Goal: Task Accomplishment & Management: Complete application form

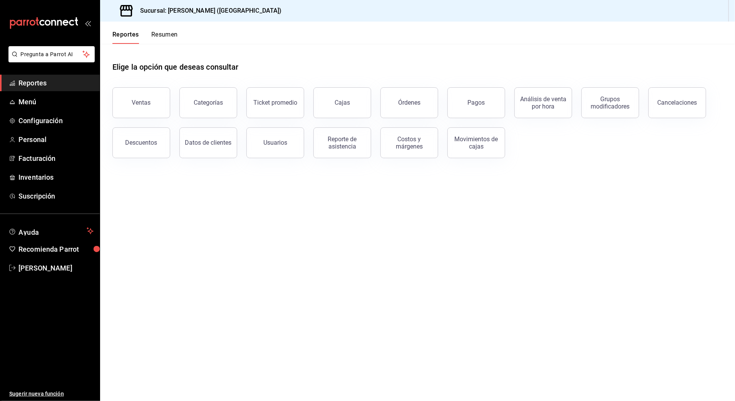
click at [47, 83] on span "Reportes" at bounding box center [55, 83] width 75 height 10
click at [38, 85] on span "Reportes" at bounding box center [55, 83] width 75 height 10
click at [140, 102] on div "Ventas" at bounding box center [141, 102] width 19 height 7
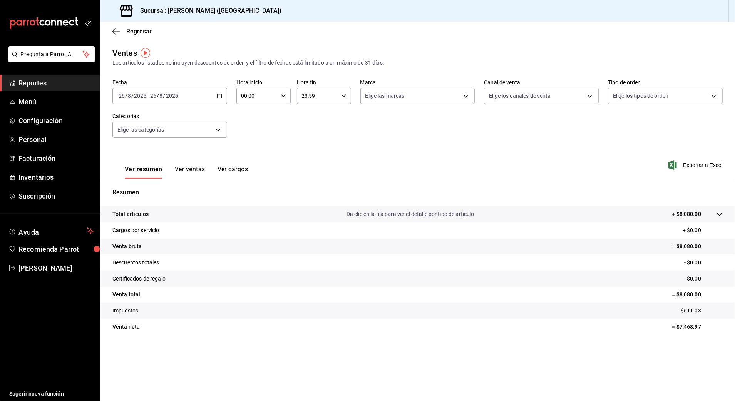
click at [348, 166] on div "Ver resumen Ver ventas Ver cargos Exportar a Excel" at bounding box center [417, 163] width 635 height 32
click at [219, 98] on \(Stroke\) "button" at bounding box center [219, 96] width 5 height 4
click at [217, 99] on div "[DATE] [DATE] - [DATE] [DATE]" at bounding box center [169, 96] width 115 height 16
click at [153, 187] on span "Rango de fechas" at bounding box center [149, 188] width 60 height 8
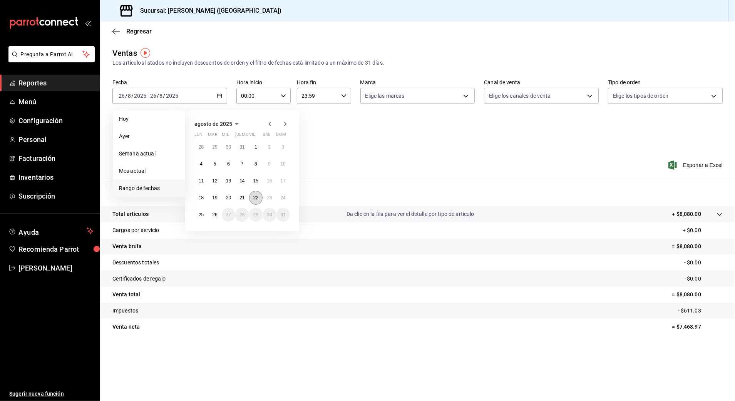
click at [254, 198] on abbr "22" at bounding box center [255, 197] width 5 height 5
click at [268, 198] on abbr "23" at bounding box center [269, 197] width 5 height 5
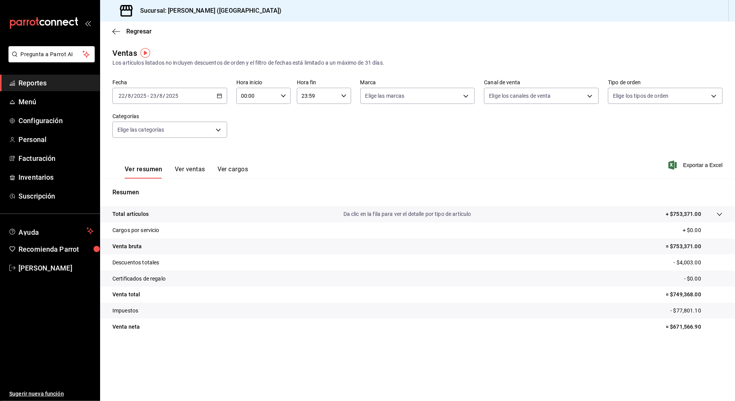
click at [282, 97] on icon "button" at bounding box center [283, 95] width 5 height 5
click at [253, 125] on span "10" at bounding box center [249, 124] width 15 height 6
type input "10:00"
click at [342, 99] on div at bounding box center [367, 200] width 735 height 401
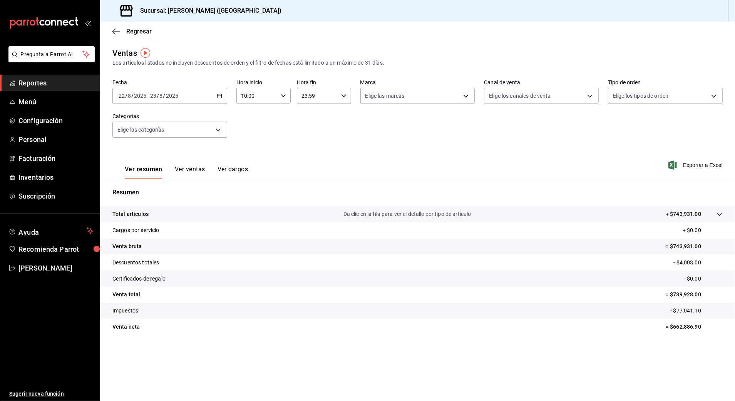
click at [344, 94] on icon "button" at bounding box center [343, 95] width 5 height 5
click at [311, 118] on span "04" at bounding box center [310, 115] width 15 height 6
type input "04:59"
click at [224, 130] on div at bounding box center [367, 200] width 735 height 401
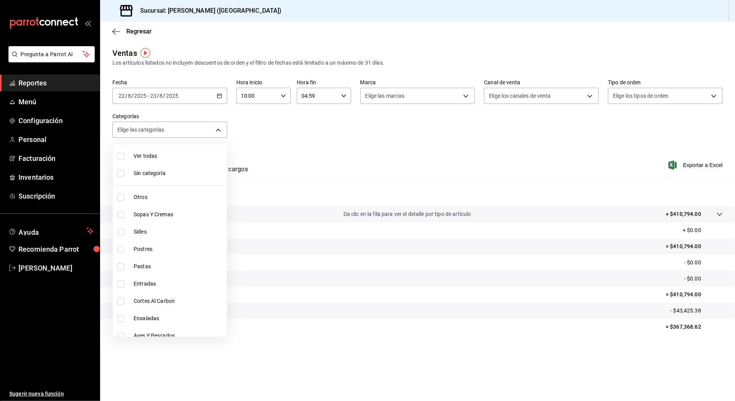
click at [215, 130] on body "Pregunta a Parrot AI Reportes Menú Configuración Personal Facturación Inventari…" at bounding box center [367, 200] width 735 height 401
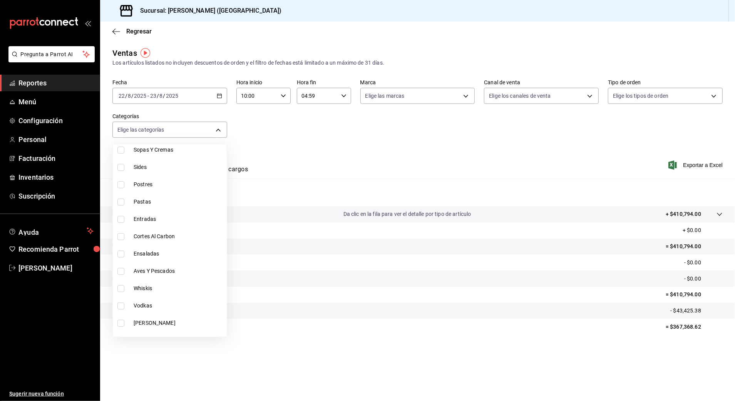
scroll to position [51, 0]
click at [119, 250] on input "checkbox" at bounding box center [120, 250] width 7 height 7
checkbox input "true"
type input "9fb8f84e-bcbd-4d4d-9838-846cd7461fb1"
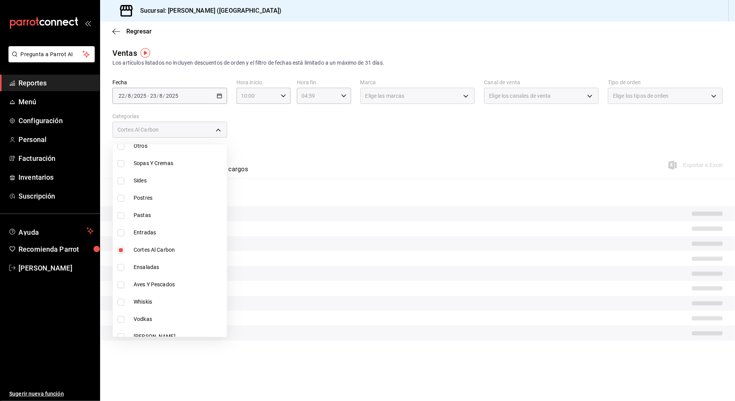
click at [379, 149] on div at bounding box center [367, 200] width 735 height 401
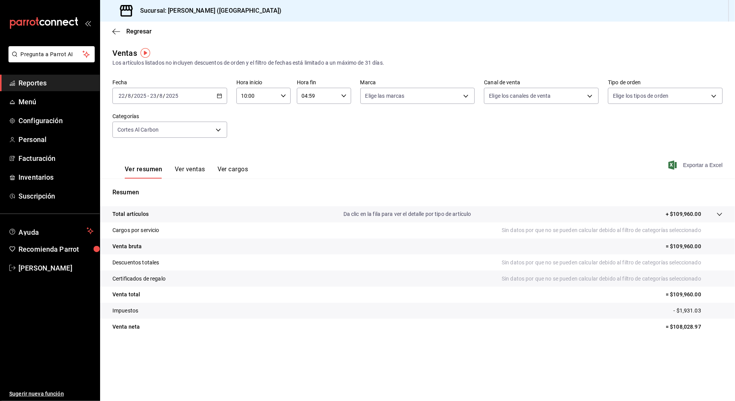
click at [669, 165] on icon "button" at bounding box center [672, 164] width 8 height 9
click at [220, 92] on div "[DATE] [DATE] - [DATE] [DATE]" at bounding box center [169, 96] width 115 height 16
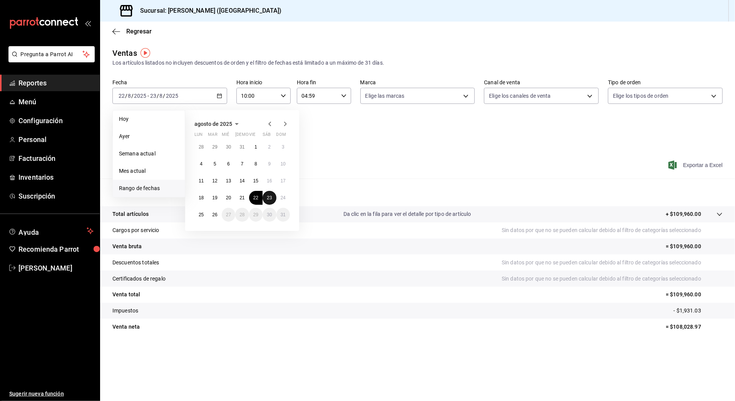
click at [269, 194] on button "23" at bounding box center [268, 198] width 13 height 14
click at [285, 197] on abbr "24" at bounding box center [283, 197] width 5 height 5
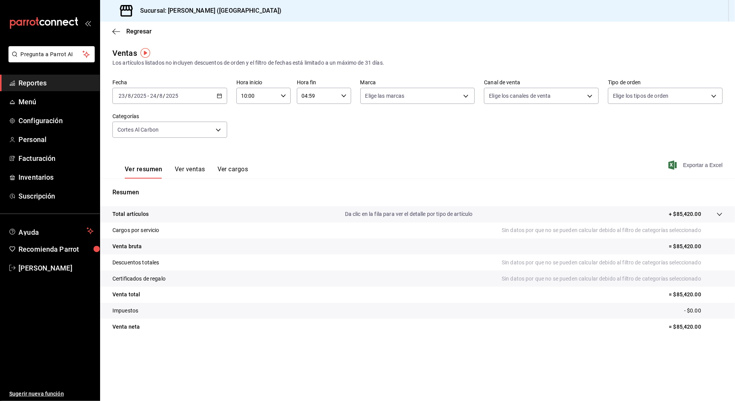
click at [672, 167] on icon "button" at bounding box center [672, 164] width 8 height 9
click at [216, 97] on div "[DATE] [DATE] - [DATE] [DATE]" at bounding box center [169, 96] width 115 height 16
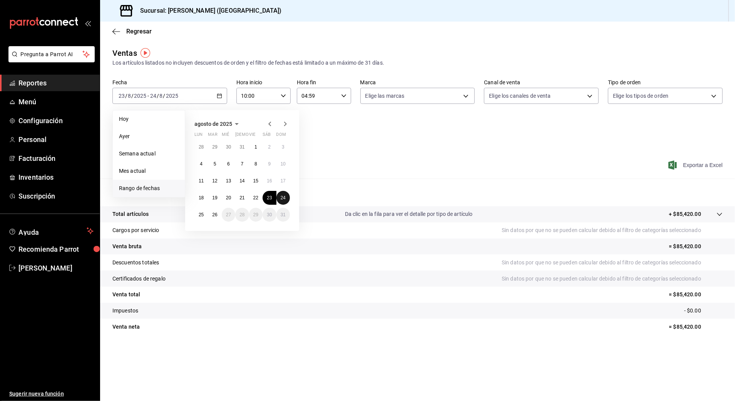
click at [282, 196] on abbr "24" at bounding box center [283, 197] width 5 height 5
click at [200, 215] on abbr "25" at bounding box center [201, 214] width 5 height 5
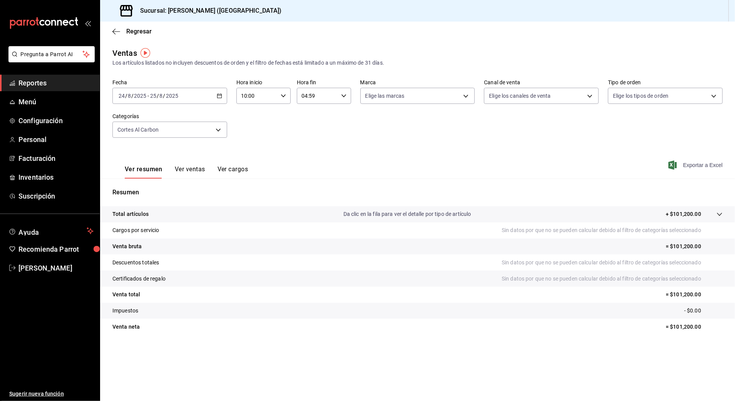
click at [670, 165] on icon "button" at bounding box center [672, 164] width 8 height 9
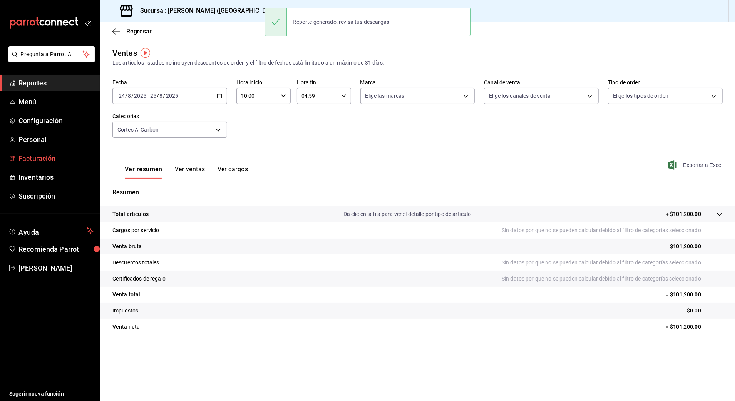
click at [25, 156] on span "Facturación" at bounding box center [55, 158] width 75 height 10
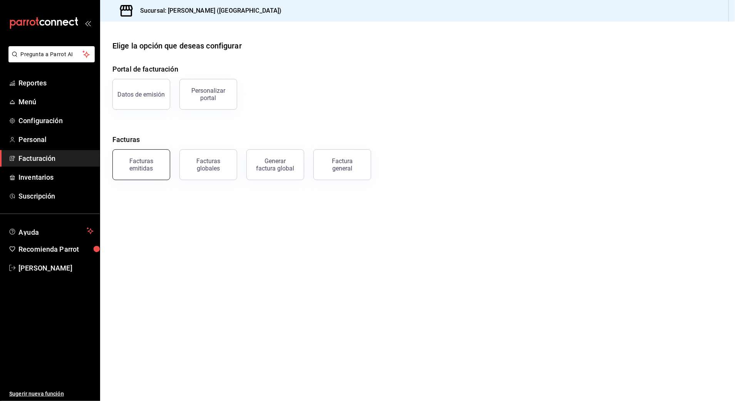
click at [156, 155] on button "Facturas emitidas" at bounding box center [141, 164] width 58 height 31
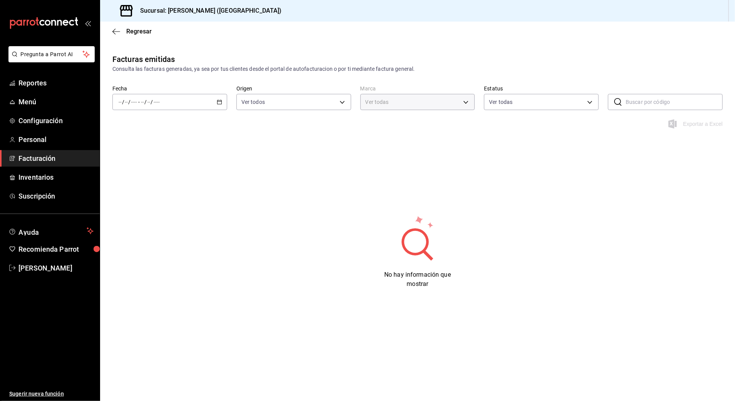
type input "97fc4076-38f4-4943-8ede-a1fde032a47c"
click at [220, 104] on \(Stroke\) "button" at bounding box center [219, 102] width 5 height 4
click at [122, 205] on li "Rango de fechas" at bounding box center [149, 211] width 72 height 17
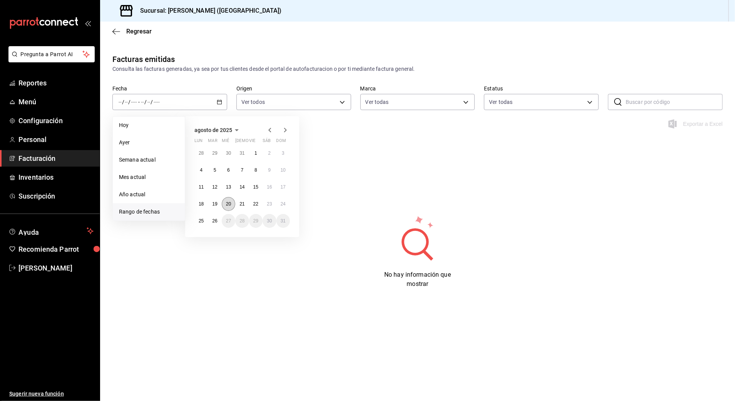
click at [231, 204] on button "20" at bounding box center [228, 204] width 13 height 14
click at [211, 202] on button "19" at bounding box center [214, 204] width 13 height 14
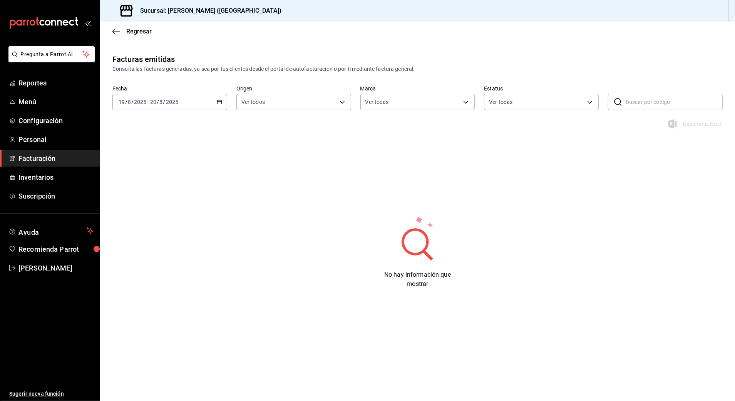
click at [219, 102] on icon "button" at bounding box center [219, 101] width 5 height 5
click at [348, 213] on div "Facturas emitidas Consulta las facturas generadas, ya sea por tus clientes desd…" at bounding box center [417, 186] width 635 height 266
click at [222, 102] on div "[DATE] [DATE] - [DATE] [DATE]" at bounding box center [169, 102] width 115 height 16
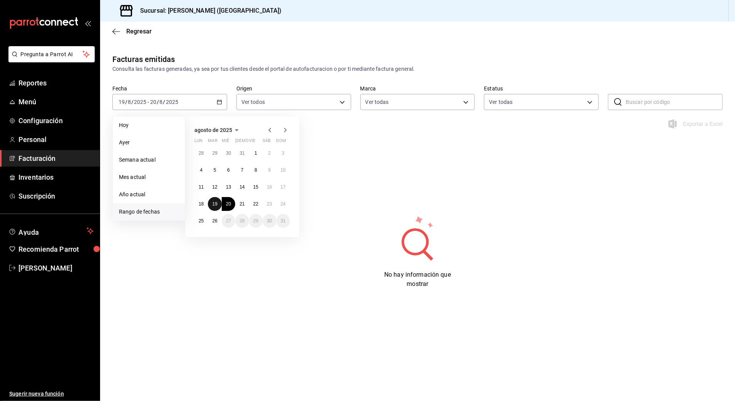
click at [210, 202] on button "19" at bounding box center [214, 204] width 13 height 14
click at [217, 222] on abbr "26" at bounding box center [214, 220] width 5 height 5
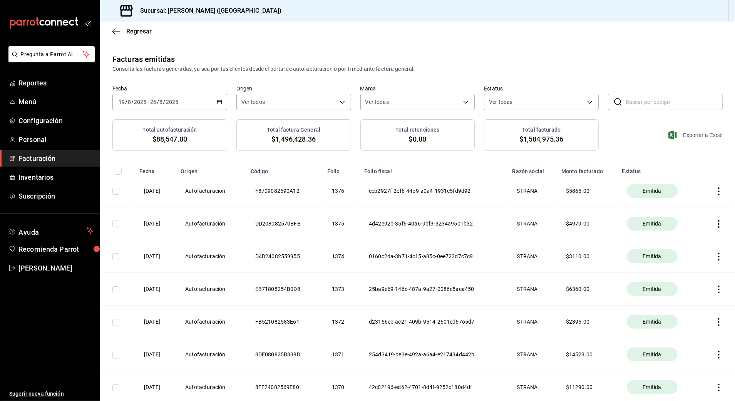
click at [668, 133] on icon "button" at bounding box center [672, 134] width 8 height 9
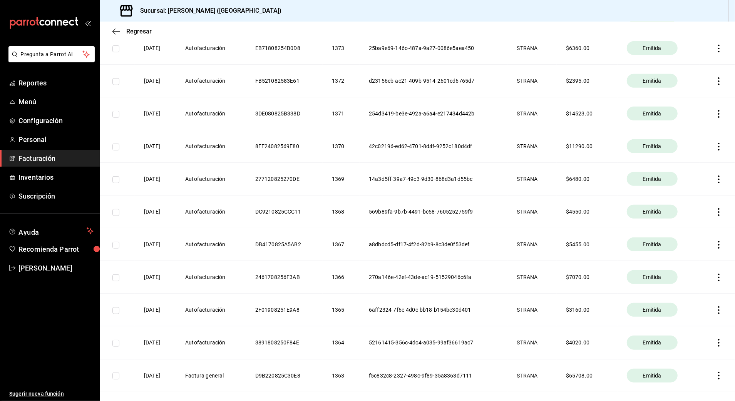
scroll to position [256, 0]
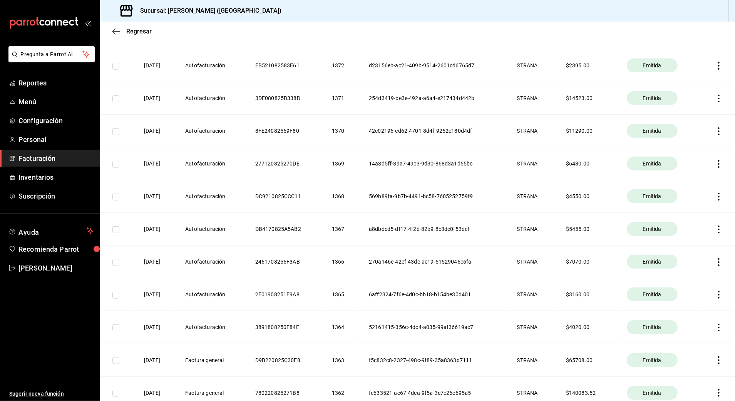
click at [715, 328] on icon "button" at bounding box center [719, 328] width 8 height 8
click at [680, 312] on div "Descargar PDF" at bounding box center [686, 310] width 37 height 6
click at [715, 292] on icon "button" at bounding box center [719, 295] width 8 height 8
click at [682, 278] on div "Descargar PDF" at bounding box center [686, 277] width 37 height 6
click at [716, 262] on th at bounding box center [717, 261] width 35 height 33
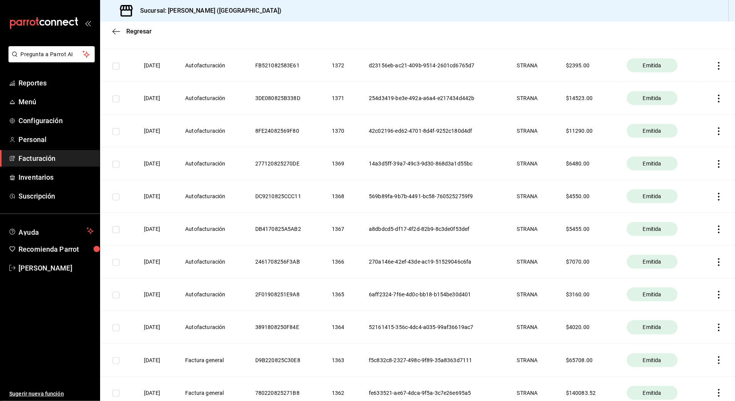
click at [715, 264] on icon "button" at bounding box center [719, 262] width 8 height 8
click at [686, 239] on li "Descargar PDF" at bounding box center [681, 244] width 68 height 20
click at [715, 296] on icon "button" at bounding box center [719, 295] width 8 height 8
click at [676, 275] on div "Descargar PDF" at bounding box center [686, 277] width 37 height 6
click at [715, 230] on icon "button" at bounding box center [719, 229] width 8 height 8
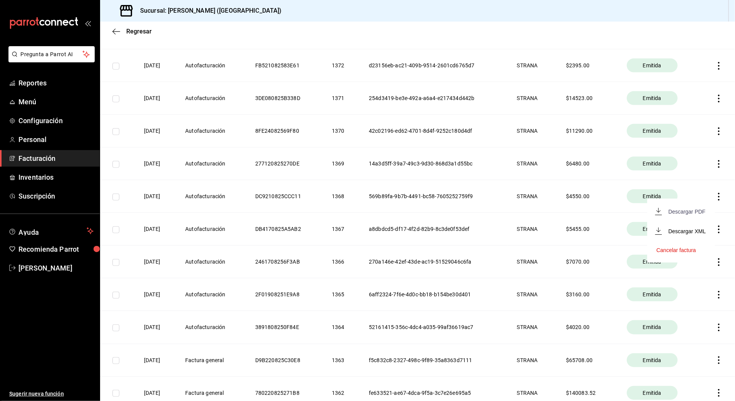
click at [676, 210] on div "Descargar PDF" at bounding box center [686, 212] width 37 height 6
click at [715, 199] on icon "button" at bounding box center [719, 197] width 8 height 8
click at [676, 177] on div "Descargar PDF" at bounding box center [686, 178] width 37 height 6
click at [715, 163] on icon "button" at bounding box center [719, 164] width 8 height 8
click at [683, 145] on div "Descargar PDF" at bounding box center [686, 146] width 37 height 6
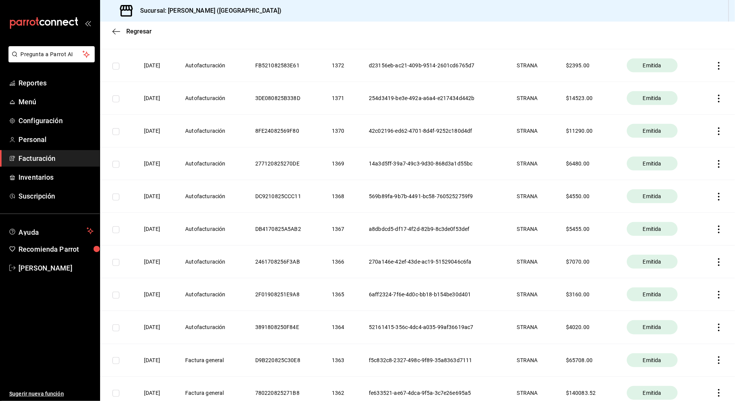
click at [718, 134] on icon "button" at bounding box center [719, 131] width 2 height 8
click at [683, 113] on div "Descargar PDF" at bounding box center [686, 113] width 37 height 6
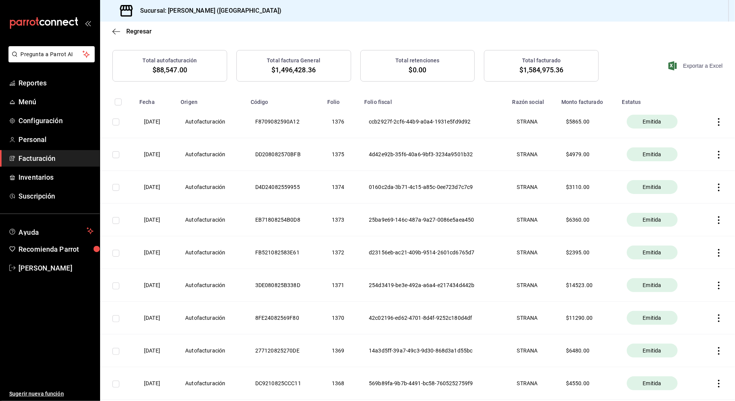
scroll to position [51, 0]
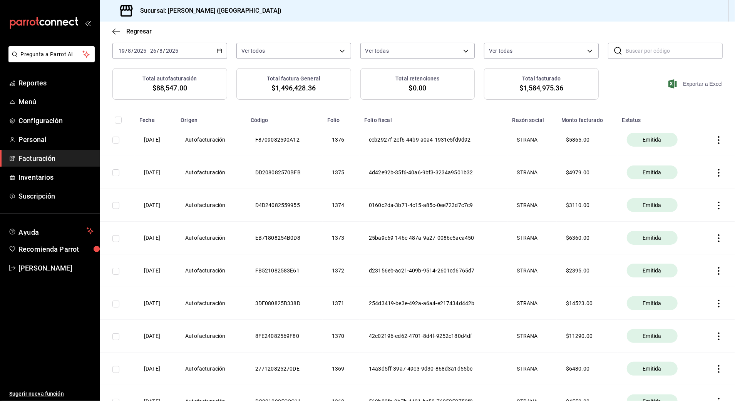
click at [715, 305] on icon "button" at bounding box center [719, 304] width 8 height 8
click at [687, 285] on div "Descargar PDF" at bounding box center [686, 285] width 37 height 6
click at [718, 271] on icon "button" at bounding box center [719, 271] width 2 height 8
click at [678, 248] on li "Descargar PDF" at bounding box center [681, 252] width 68 height 20
click at [715, 236] on icon "button" at bounding box center [719, 238] width 8 height 8
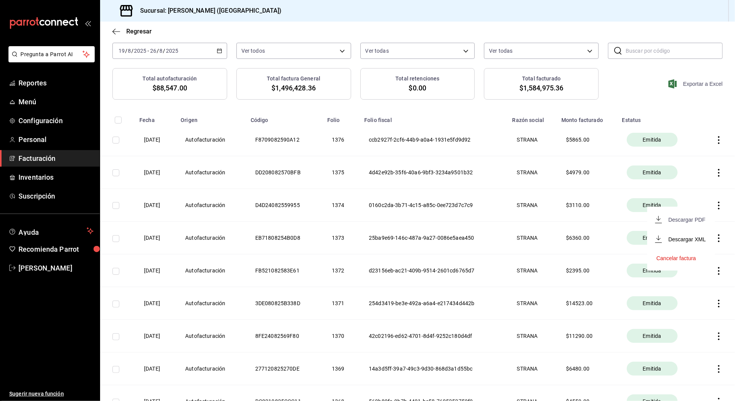
click at [686, 218] on div "Descargar PDF" at bounding box center [686, 220] width 37 height 6
click at [718, 206] on icon "button" at bounding box center [719, 206] width 2 height 8
click at [683, 190] on div "Descargar PDF" at bounding box center [686, 187] width 37 height 6
click at [715, 169] on icon "button" at bounding box center [719, 173] width 8 height 8
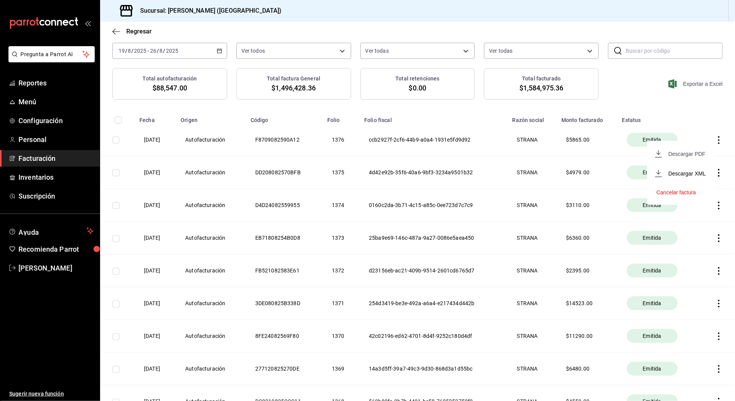
click at [679, 155] on div "Descargar PDF" at bounding box center [686, 154] width 37 height 6
click at [715, 142] on icon "button" at bounding box center [719, 140] width 8 height 8
click at [683, 119] on div "Descargar PDF" at bounding box center [686, 121] width 37 height 6
click at [48, 158] on span "Facturación" at bounding box center [55, 158] width 75 height 10
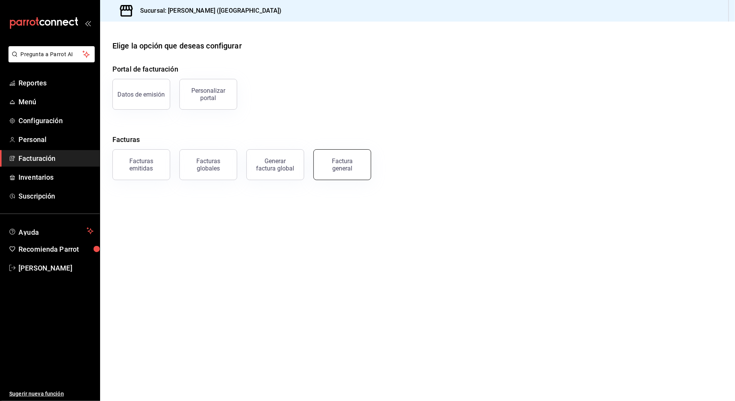
click at [341, 165] on div "Factura general" at bounding box center [342, 164] width 38 height 15
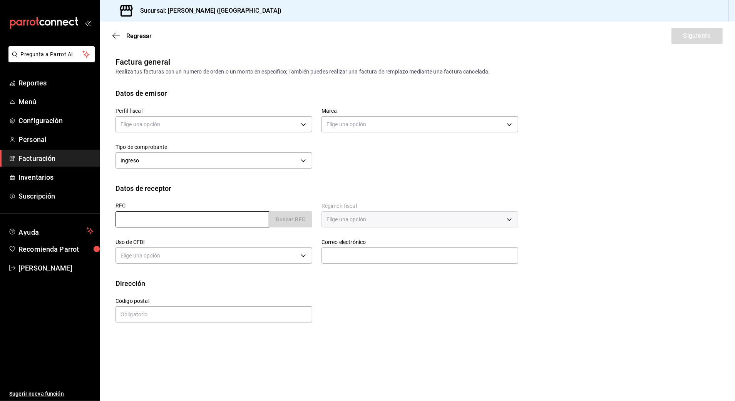
click at [218, 222] on input "text" at bounding box center [192, 219] width 154 height 16
click at [494, 120] on body "Pregunta a Parrot AI Reportes Menú Configuración Personal Facturación Inventari…" at bounding box center [367, 200] width 735 height 401
drag, startPoint x: 276, startPoint y: 121, endPoint x: 270, endPoint y: 121, distance: 6.2
click at [274, 121] on div at bounding box center [367, 200] width 735 height 401
click at [304, 125] on body "Pregunta a Parrot AI Reportes Menú Configuración Personal Facturación Inventari…" at bounding box center [367, 200] width 735 height 401
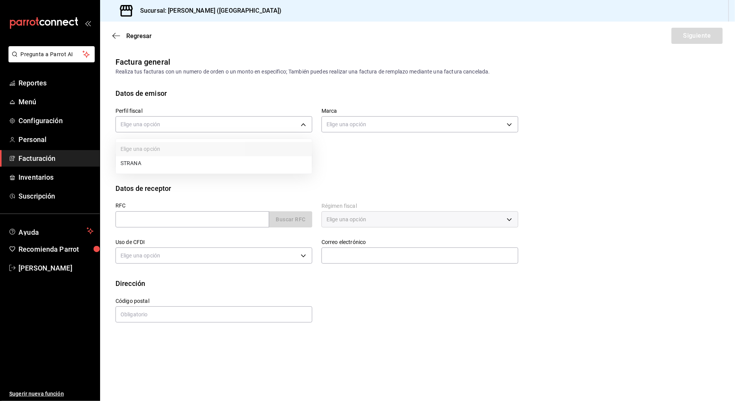
click at [249, 165] on li "STRANA" at bounding box center [214, 163] width 196 height 14
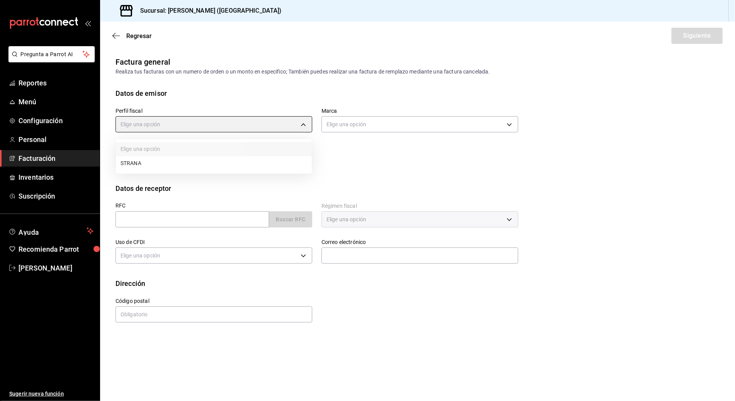
type input "388baf41-a161-4082-91d8-8e4fee6b806d"
type input "97fc4076-38f4-4943-8ede-a1fde032a47c"
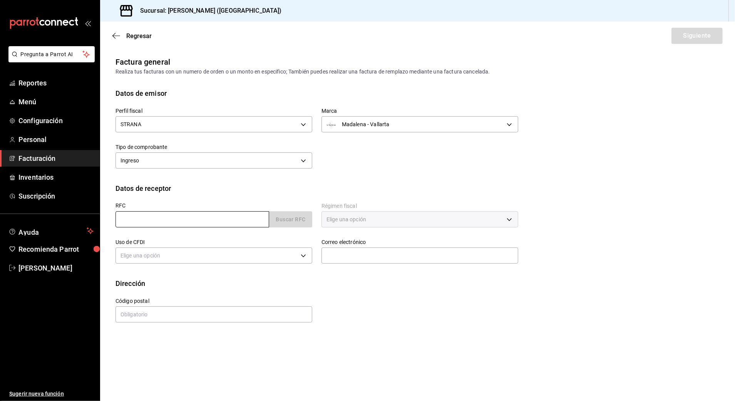
click at [189, 217] on input "text" at bounding box center [192, 219] width 154 height 16
type input "XAXX010101000"
type input "48333"
type input "616"
type input "S01"
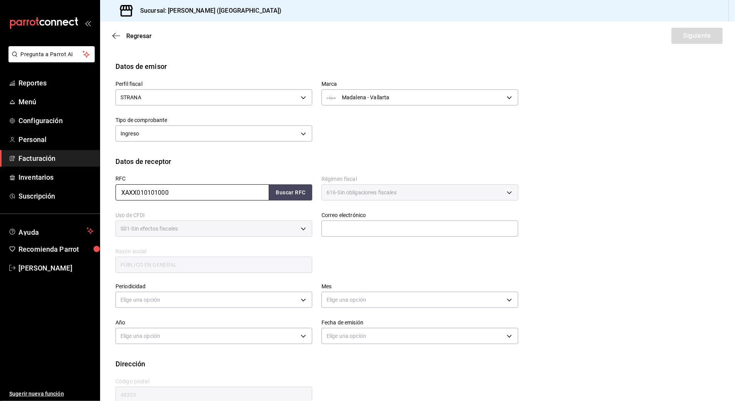
scroll to position [42, 0]
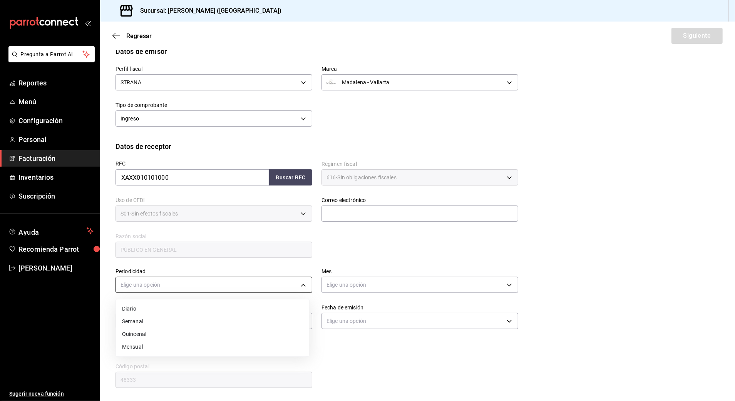
click at [245, 290] on body "Pregunta a Parrot AI Reportes Menú Configuración Personal Facturación Inventari…" at bounding box center [367, 200] width 735 height 401
click at [123, 310] on li "Diario" at bounding box center [212, 308] width 193 height 13
type input "DAILY"
click at [387, 288] on body "Pregunta a Parrot AI Reportes Menú Configuración Personal Facturación Inventari…" at bounding box center [367, 200] width 735 height 401
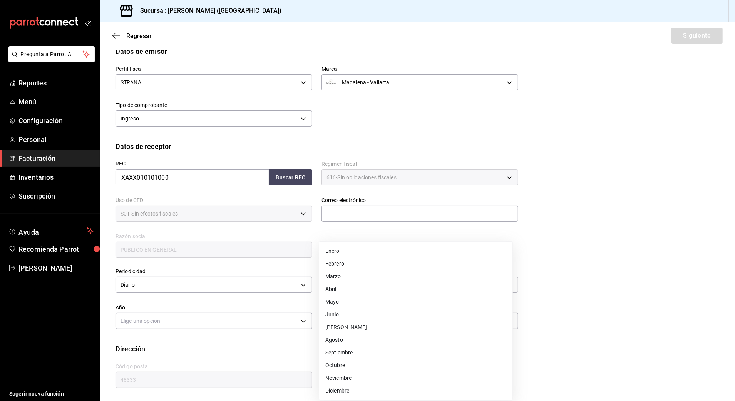
click at [332, 338] on li "Agosto" at bounding box center [415, 340] width 193 height 13
type input "8"
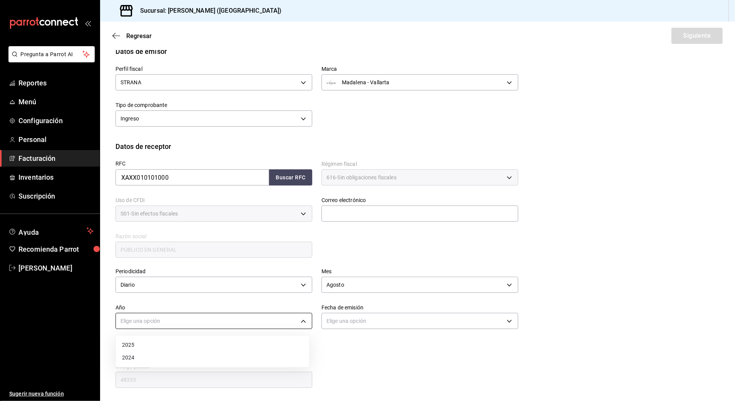
click at [283, 324] on body "Pregunta a Parrot AI Reportes Menú Configuración Personal Facturación Inventari…" at bounding box center [367, 200] width 735 height 401
click at [133, 349] on li "2025" at bounding box center [212, 345] width 193 height 13
type input "2025"
click at [347, 325] on body "Pregunta a Parrot AI Reportes Menú Configuración Personal Facturación Inventari…" at bounding box center [367, 200] width 735 height 401
drag, startPoint x: 354, startPoint y: 346, endPoint x: 348, endPoint y: 341, distance: 7.9
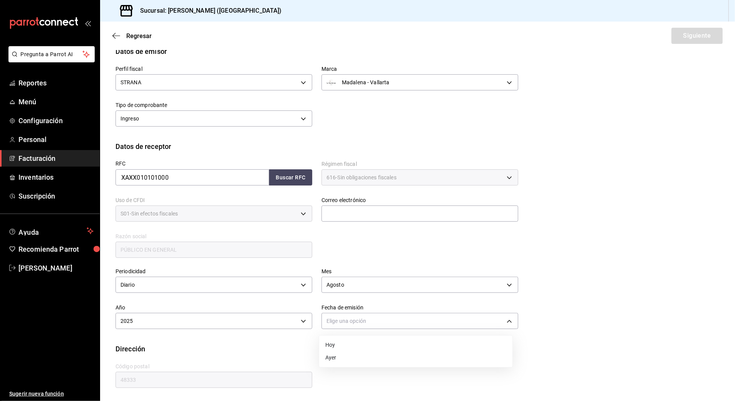
click at [356, 345] on li "Hoy" at bounding box center [415, 345] width 193 height 13
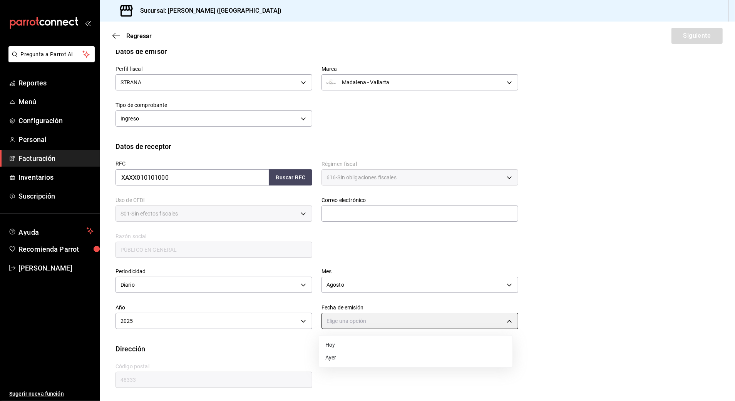
type input "[DATE]"
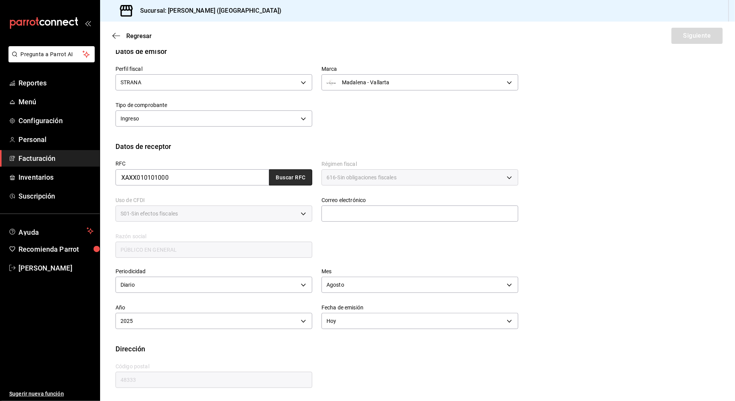
click at [289, 170] on button "Buscar RFC" at bounding box center [290, 177] width 43 height 16
type input "[EMAIL_ADDRESS][DOMAIN_NAME]"
click at [681, 33] on button "Siguiente" at bounding box center [696, 36] width 51 height 16
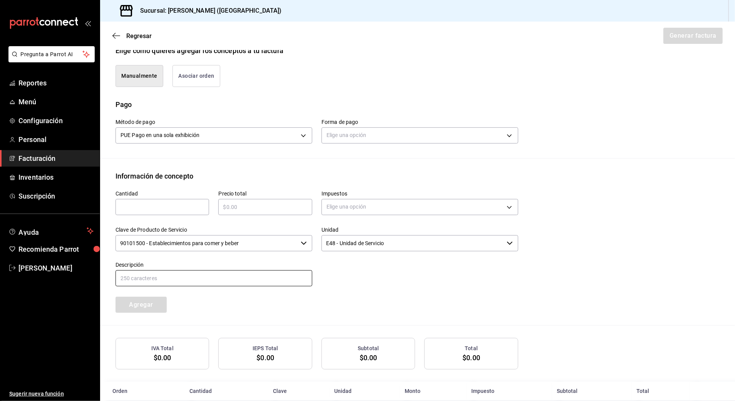
scroll to position [196, 0]
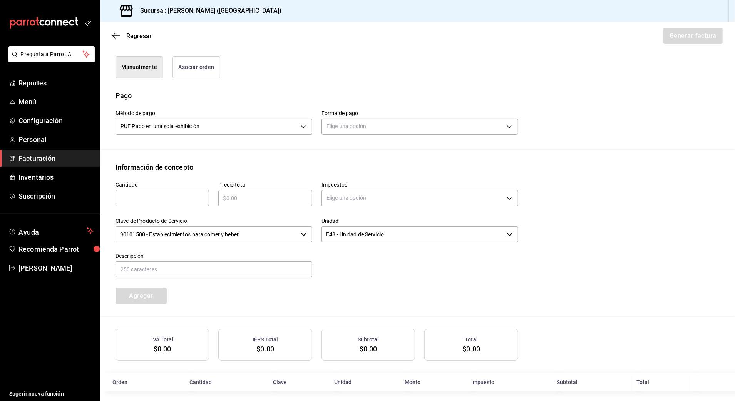
click at [165, 195] on input "text" at bounding box center [162, 198] width 94 height 9
type input "1"
click at [273, 196] on input "text" at bounding box center [265, 198] width 94 height 9
type input "$121084.20"
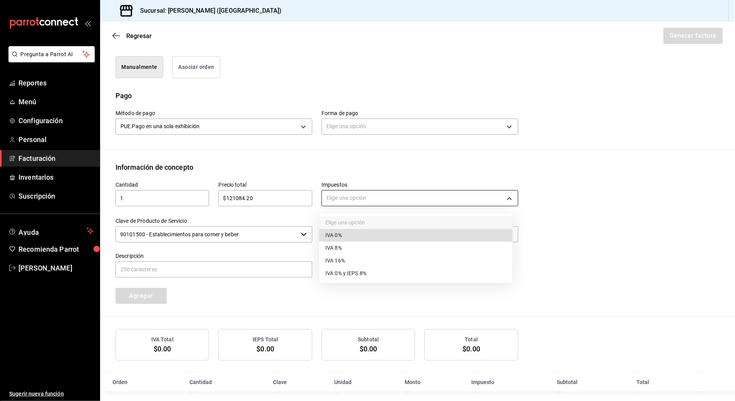
click at [357, 197] on body "Pregunta a Parrot AI Reportes Menú Configuración Personal Facturación Inventari…" at bounding box center [367, 200] width 735 height 401
click at [339, 263] on span "IVA 16%" at bounding box center [335, 261] width 20 height 8
type input "IVA_16"
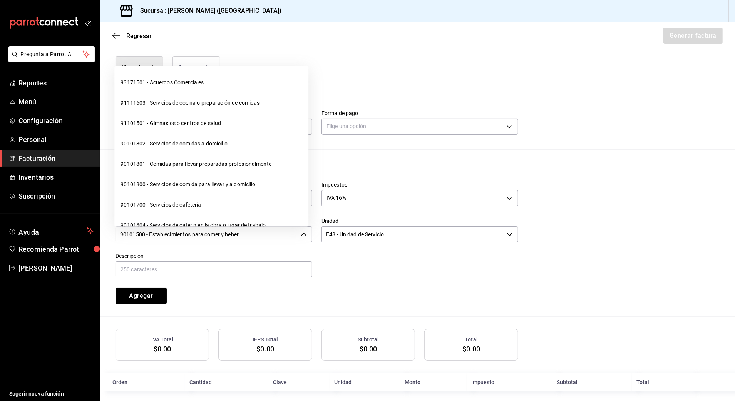
click at [238, 233] on input "90101500 - Establecimientos para comer y beber" at bounding box center [206, 234] width 182 height 16
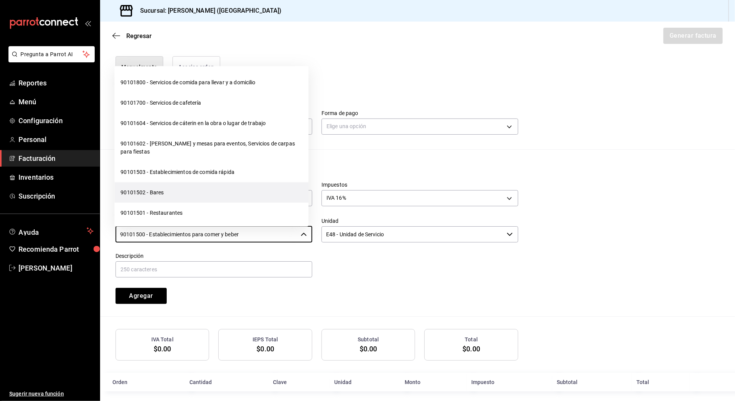
scroll to position [154, 0]
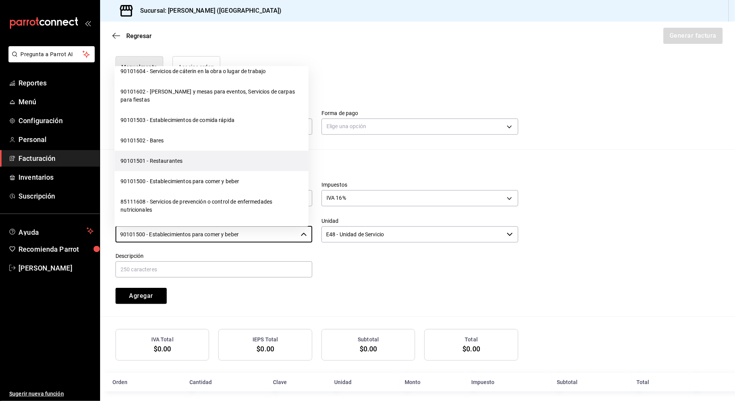
click at [175, 155] on li "90101501 - Restaurantes" at bounding box center [211, 161] width 194 height 20
type input "90101501 - Restaurantes"
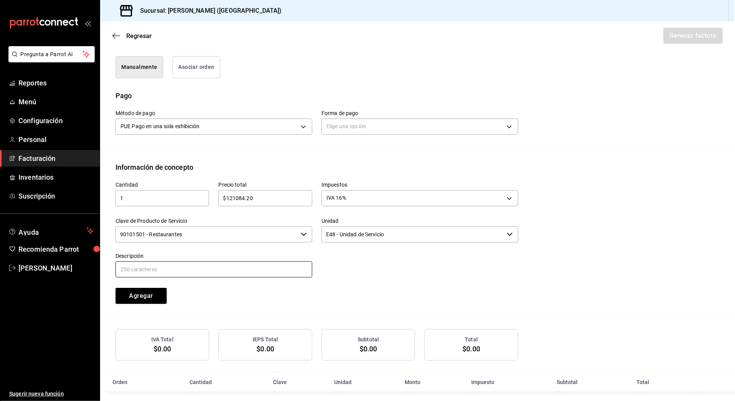
click at [168, 264] on input "text" at bounding box center [213, 269] width 197 height 16
type input "c"
drag, startPoint x: 227, startPoint y: 267, endPoint x: 103, endPoint y: 265, distance: 123.9
click at [103, 265] on div "Información de concepto Cantidad 1 ​ Precio total $121084.20 ​ Impuestos IVA 16…" at bounding box center [417, 239] width 635 height 155
type input "CONSUMO DE ALIMENTOS Y BEBIDAS"
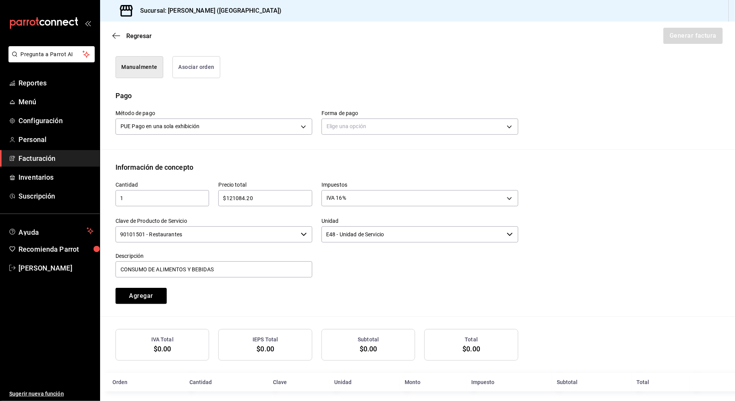
click at [368, 261] on div at bounding box center [415, 261] width 206 height 35
click at [158, 294] on button "Agregar" at bounding box center [140, 296] width 51 height 16
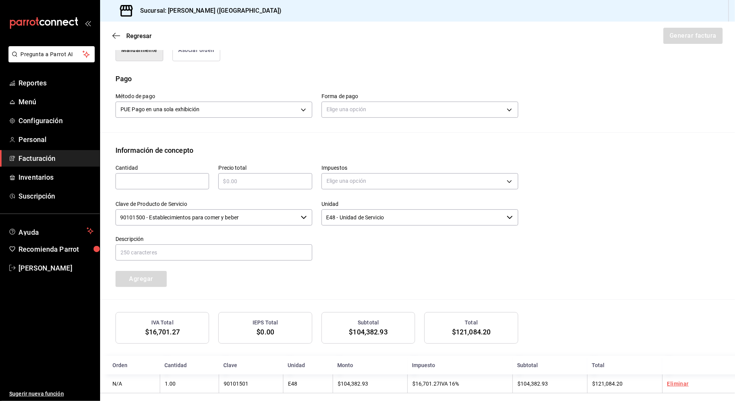
scroll to position [222, 0]
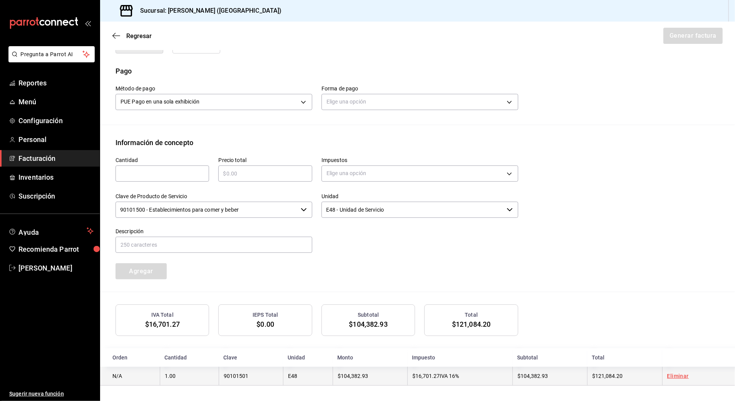
click at [674, 377] on link "Eliminar" at bounding box center [678, 376] width 22 height 6
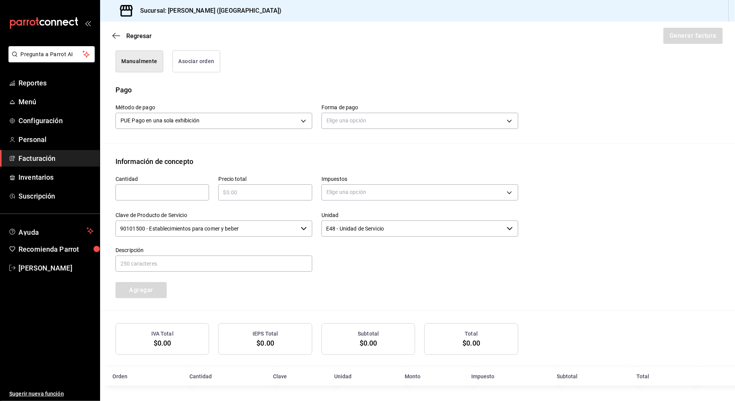
scroll to position [202, 0]
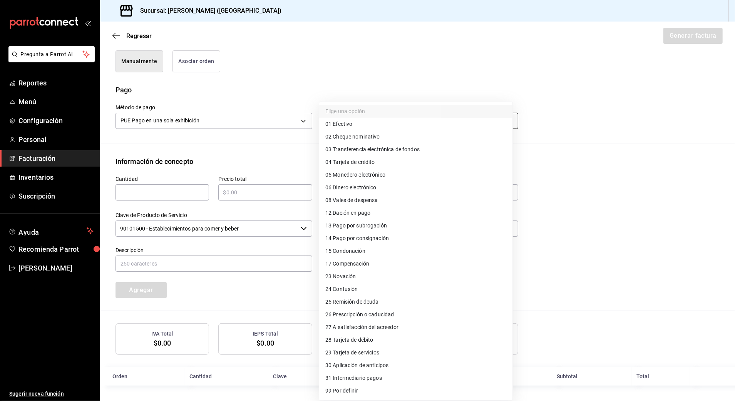
click at [438, 118] on body "Pregunta a Parrot AI Reportes Menú Configuración Personal Facturación Inventari…" at bounding box center [367, 200] width 735 height 401
click at [362, 165] on span "04 Tarjeta de crédito" at bounding box center [350, 162] width 50 height 8
type input "04"
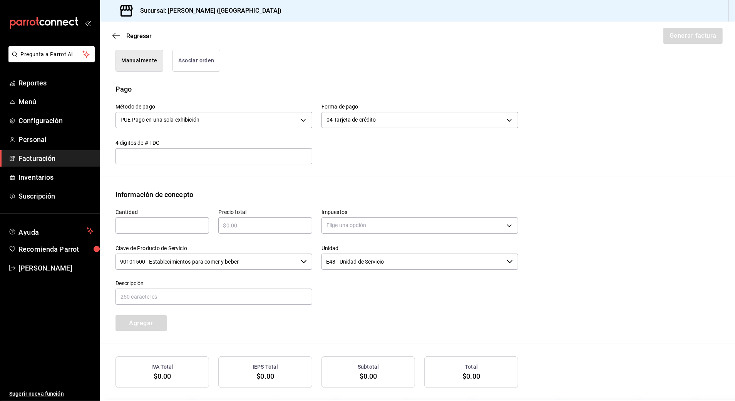
click at [184, 228] on input "text" at bounding box center [162, 225] width 94 height 9
type input "1"
click at [255, 229] on input "text" at bounding box center [265, 225] width 94 height 9
type input "$121084.20"
click at [413, 226] on body "Pregunta a Parrot AI Reportes Menú Configuración Personal Facturación Inventari…" at bounding box center [367, 200] width 735 height 401
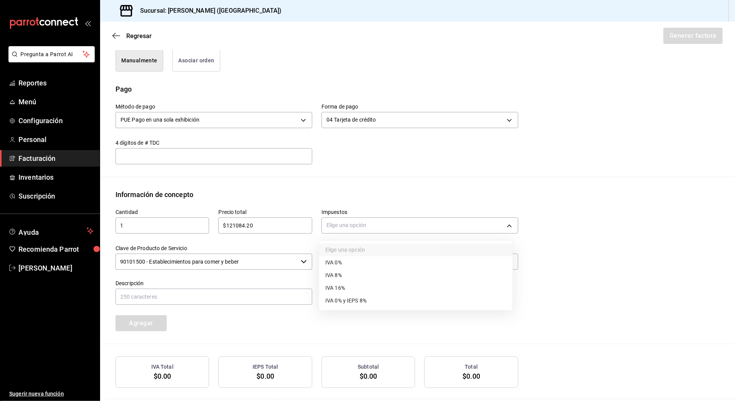
click at [335, 287] on span "IVA 16%" at bounding box center [335, 288] width 20 height 8
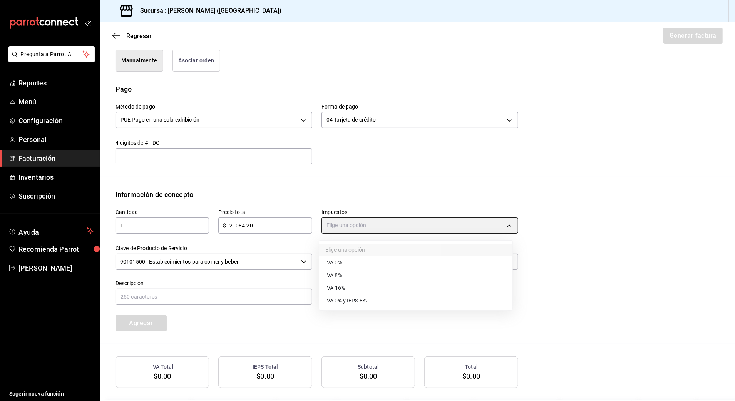
type input "IVA_16"
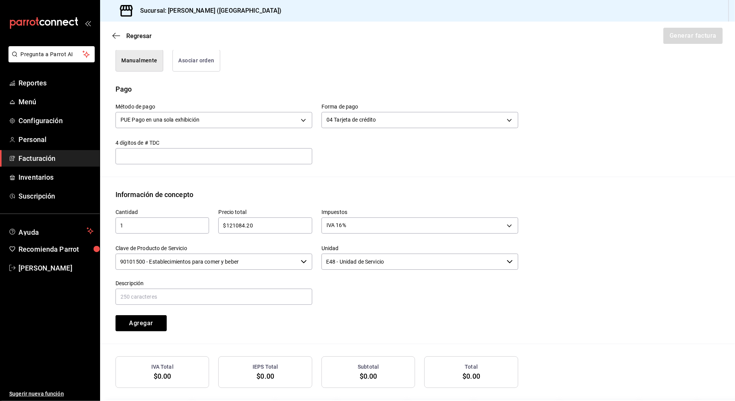
click at [251, 263] on input "90101500 - Establecimientos para comer y beber" at bounding box center [206, 262] width 182 height 16
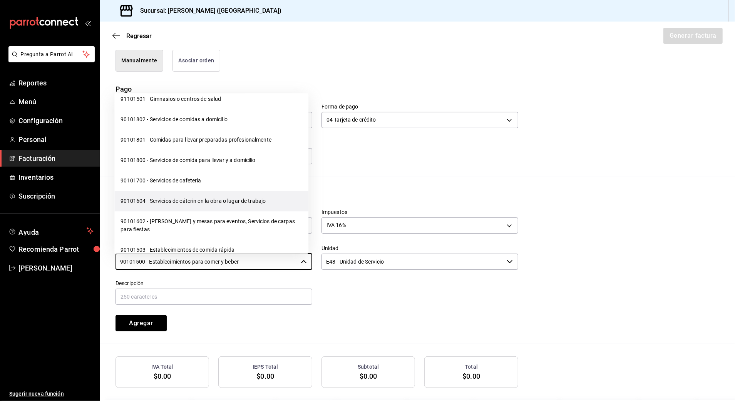
scroll to position [102, 0]
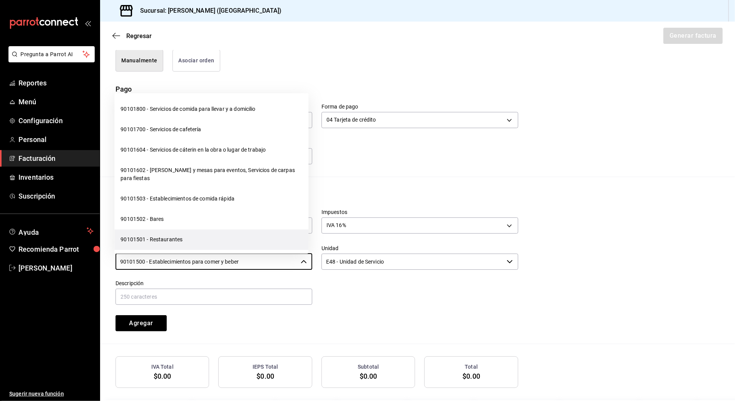
click at [173, 242] on li "90101501 - Restaurantes" at bounding box center [211, 240] width 194 height 20
type input "90101501 - Restaurantes"
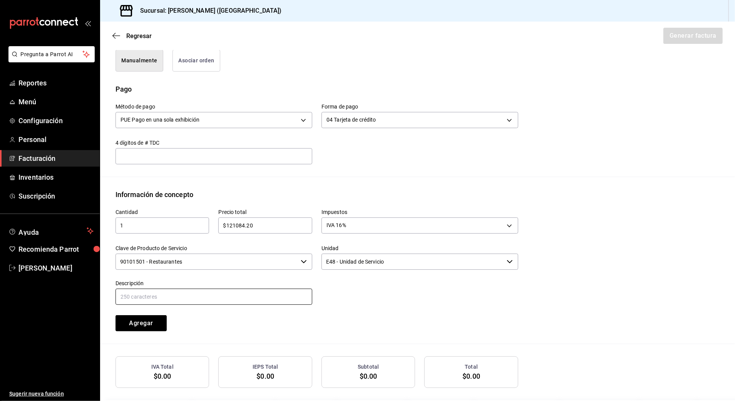
click at [165, 293] on input "text" at bounding box center [213, 297] width 197 height 16
paste input "CONSUMO DE ALIMENTOS Y BEBIDAS"
type input "CONSUMO DE ALIMENTOS Y BEBIDAS"
click at [160, 323] on button "Agregar" at bounding box center [140, 323] width 51 height 16
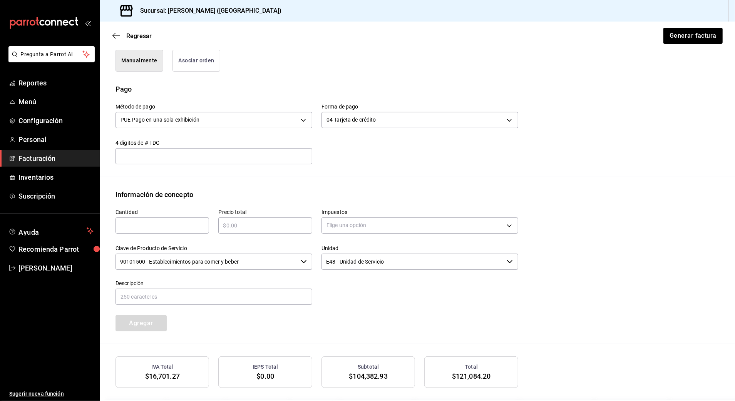
click at [199, 219] on div "​" at bounding box center [162, 225] width 94 height 16
type input "1"
click at [259, 225] on input "text" at bounding box center [265, 225] width 94 height 9
type input "$64460"
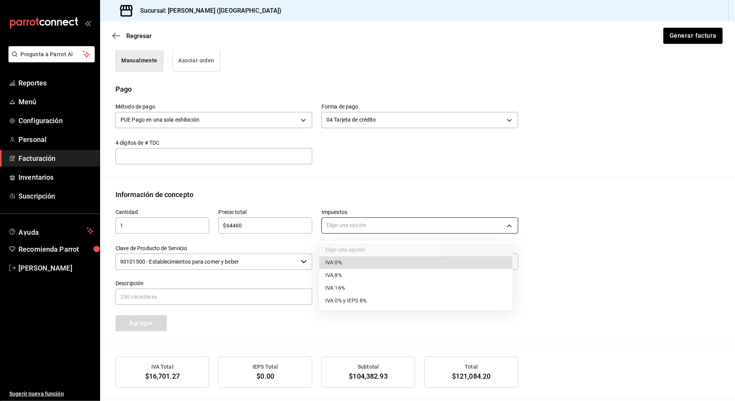
click at [340, 224] on body "Pregunta a Parrot AI Reportes Menú Configuración Personal Facturación Inventari…" at bounding box center [367, 200] width 735 height 401
click at [338, 260] on span "IVA 0%" at bounding box center [333, 263] width 17 height 8
type input "IVA_0"
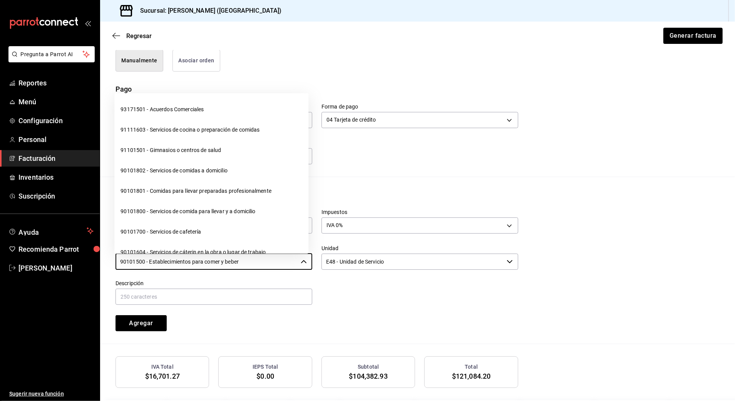
drag, startPoint x: 292, startPoint y: 264, endPoint x: 103, endPoint y: 268, distance: 188.6
click at [103, 268] on div "Información de concepto Cantidad 1 ​ Precio total $64460 ​ Impuestos IVA 0% IVA…" at bounding box center [417, 266] width 635 height 155
type input "2"
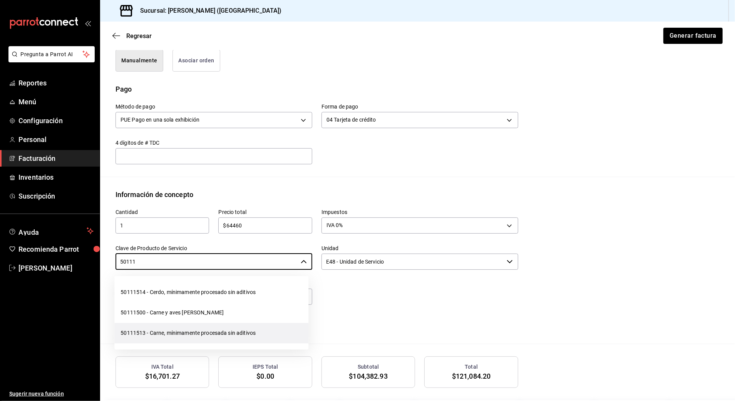
click at [150, 333] on li "50111513 - Carne, mínimamente procesada sin aditivos" at bounding box center [211, 333] width 194 height 20
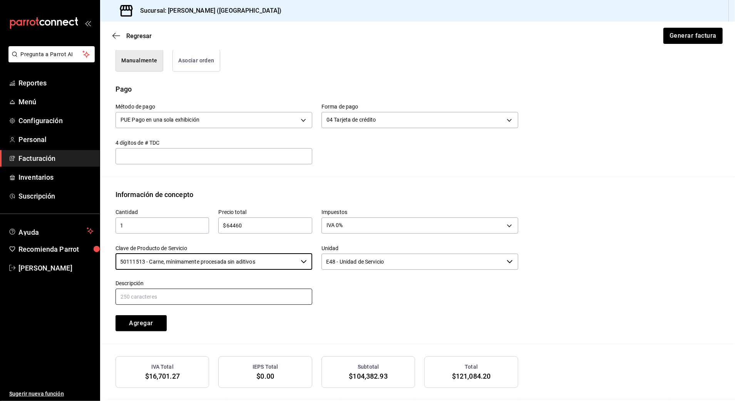
type input "50111513 - Carne, mínimamente procesada sin aditivos"
click at [169, 296] on input "text" at bounding box center [213, 297] width 197 height 16
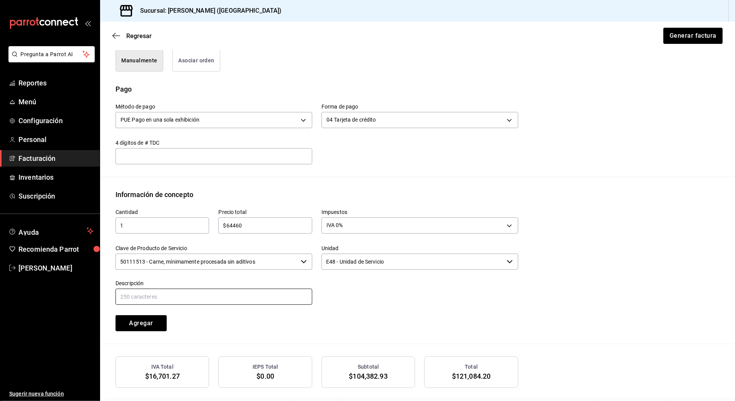
type input "CONSUMO DE CONSUMO"
click at [140, 324] on button "Agregar" at bounding box center [140, 323] width 51 height 16
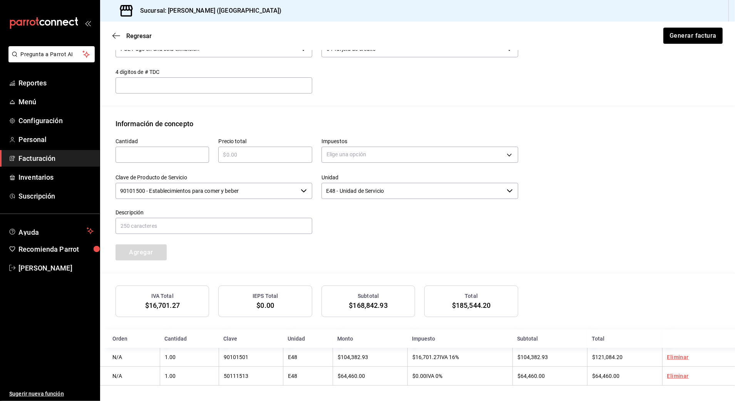
scroll to position [276, 0]
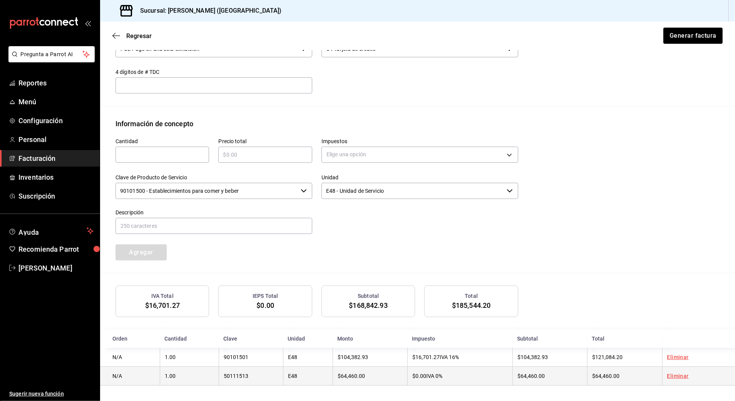
click at [667, 375] on link "Eliminar" at bounding box center [678, 376] width 22 height 6
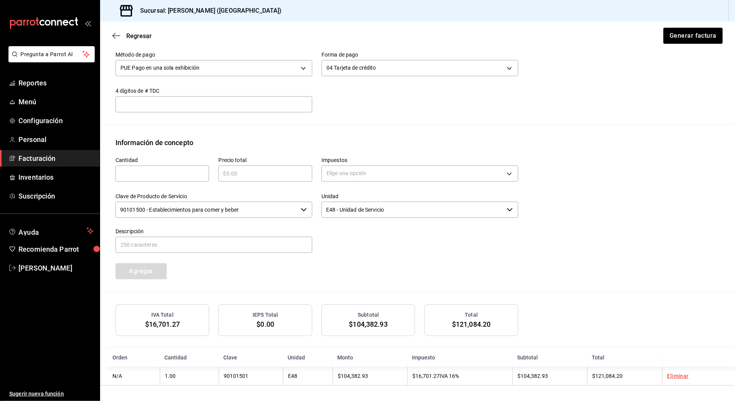
scroll to position [256, 0]
click at [180, 170] on input "text" at bounding box center [162, 173] width 94 height 9
type input "1"
click at [231, 170] on input "text" at bounding box center [265, 173] width 94 height 9
type input "$64460"
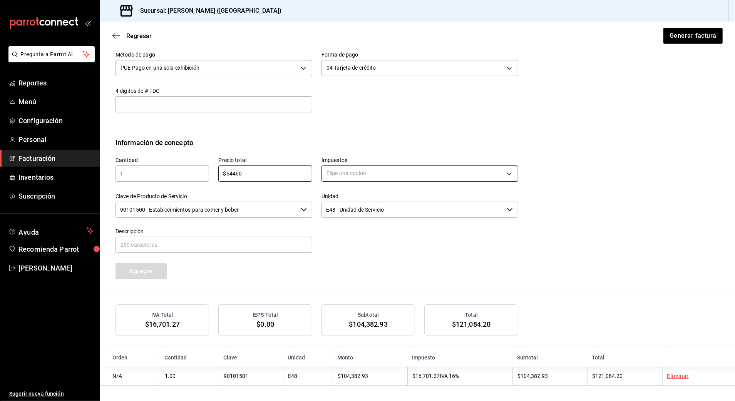
click at [367, 172] on body "Pregunta a Parrot AI Reportes Menú Configuración Personal Facturación Inventari…" at bounding box center [367, 200] width 735 height 401
click at [346, 207] on li "IVA 0%" at bounding box center [415, 209] width 193 height 13
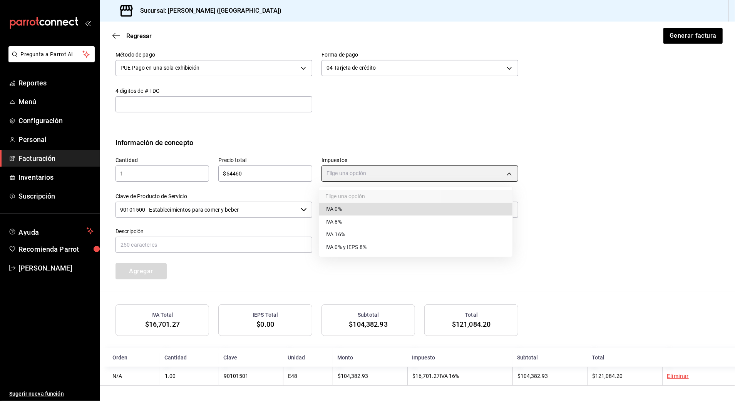
type input "IVA_0"
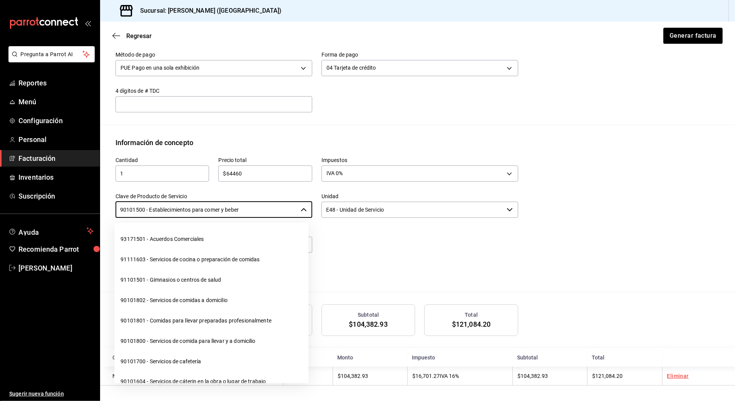
drag, startPoint x: 277, startPoint y: 209, endPoint x: 65, endPoint y: 213, distance: 212.0
click at [65, 213] on div "Pregunta a Parrot AI Reportes Menú Configuración Personal Facturación Inventari…" at bounding box center [367, 200] width 735 height 401
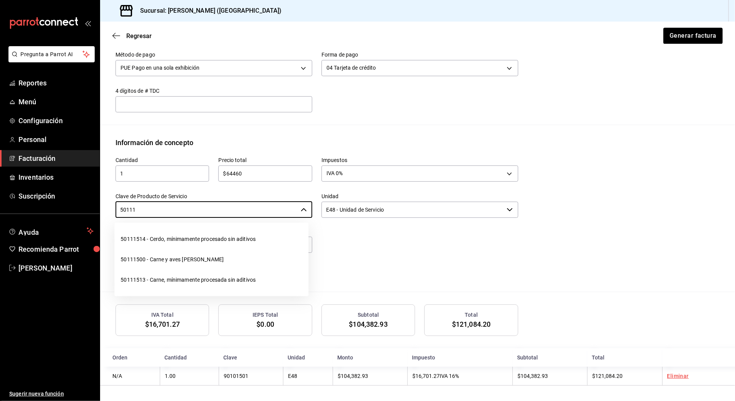
click at [190, 276] on li "50111513 - Carne, mínimamente procesada sin aditivos" at bounding box center [211, 280] width 194 height 20
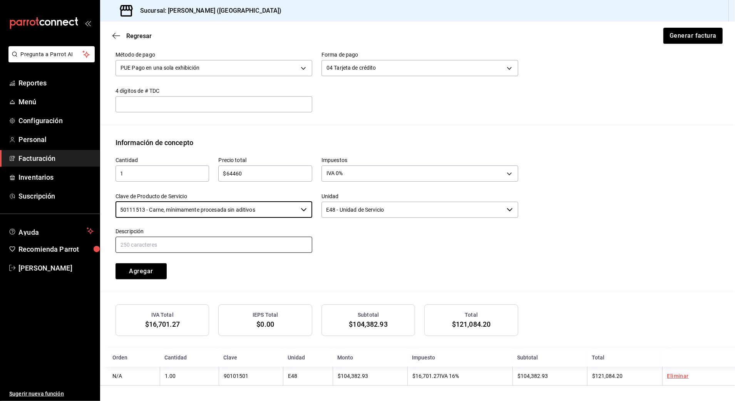
type input "50111513 - Carne, mínimamente procesada sin aditivos"
click at [169, 244] on input "text" at bounding box center [213, 245] width 197 height 16
type input "CONSUMO [PERSON_NAME]"
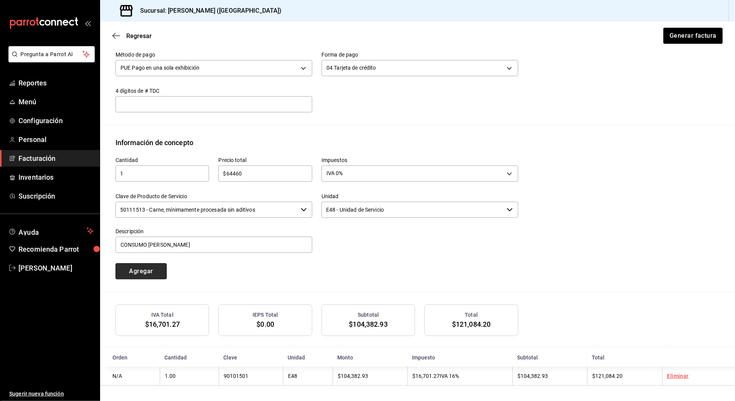
click at [139, 271] on button "Agregar" at bounding box center [140, 271] width 51 height 16
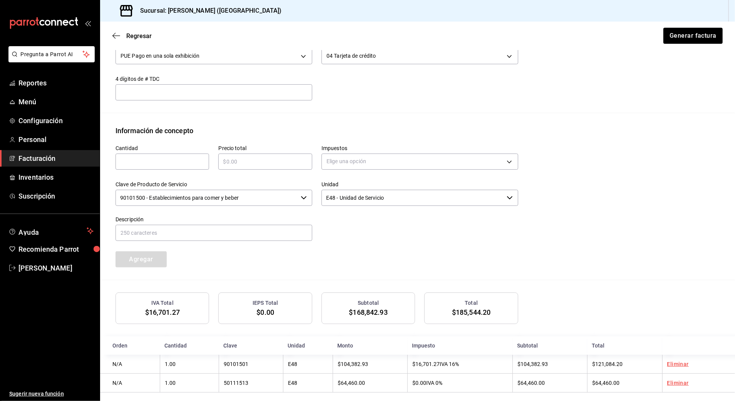
scroll to position [276, 0]
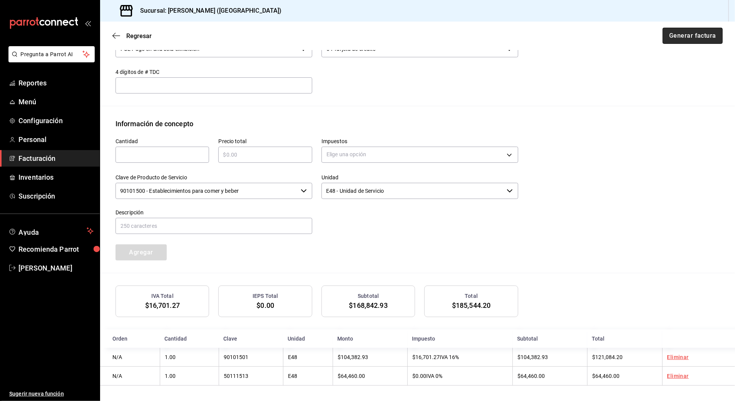
click at [700, 33] on button "Generar factura" at bounding box center [692, 36] width 60 height 16
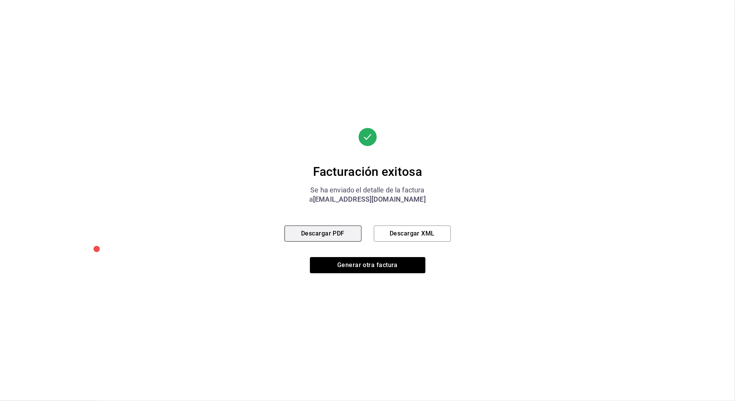
click at [340, 235] on button "Descargar PDF" at bounding box center [322, 233] width 77 height 16
click at [371, 262] on button "Generar otra factura" at bounding box center [367, 265] width 115 height 16
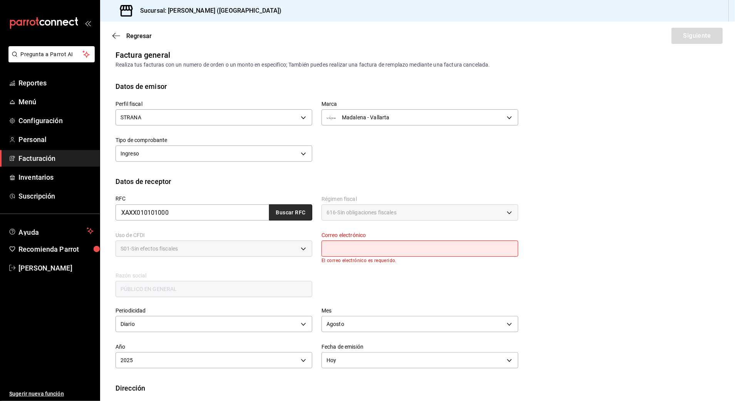
click at [298, 205] on button "Buscar RFC" at bounding box center [290, 212] width 43 height 16
type input "[EMAIL_ADDRESS][DOMAIN_NAME]"
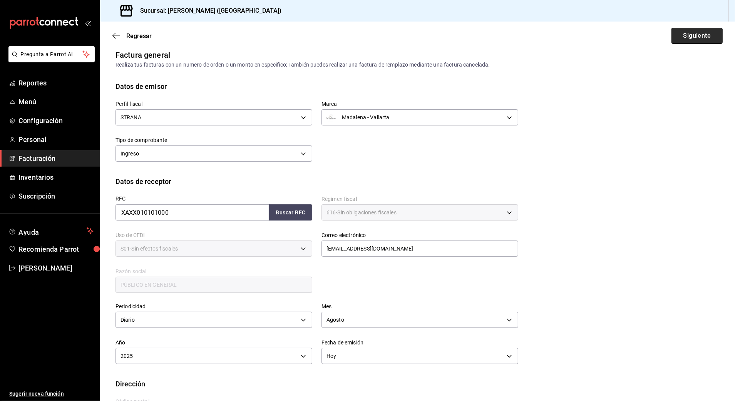
click at [671, 32] on button "Siguiente" at bounding box center [696, 36] width 51 height 16
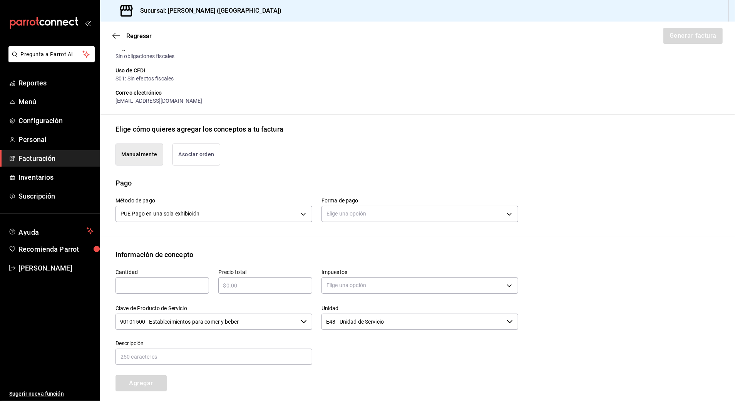
scroll to position [110, 0]
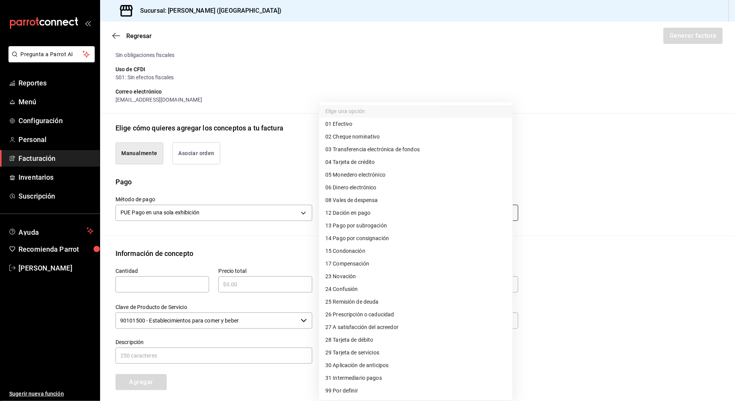
click at [441, 211] on body "Pregunta a Parrot AI Reportes Menú Configuración Personal Facturación Inventari…" at bounding box center [367, 200] width 735 height 401
click at [382, 342] on li "28 Tarjeta de débito" at bounding box center [415, 340] width 193 height 13
type input "28"
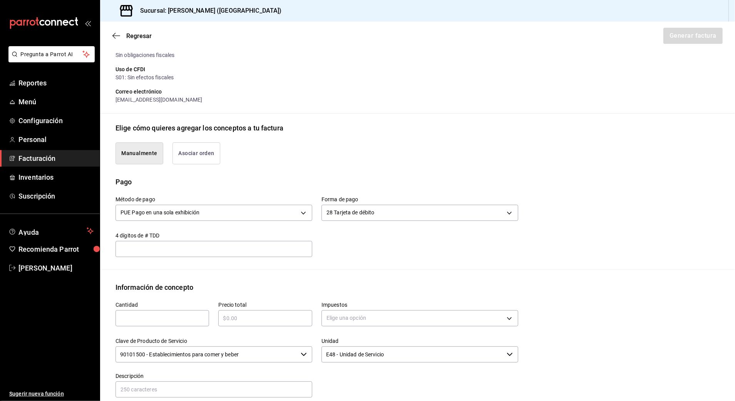
click at [191, 317] on input "text" at bounding box center [162, 318] width 94 height 9
type input "1"
click at [252, 319] on input "text" at bounding box center [265, 318] width 94 height 9
type input "$30719.95"
click at [441, 313] on body "Pregunta a Parrot AI Reportes Menú Configuración Personal Facturación Inventari…" at bounding box center [367, 200] width 735 height 401
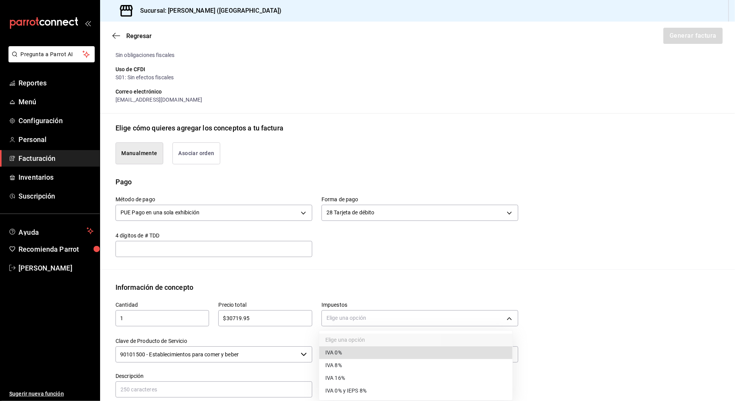
click at [346, 374] on li "IVA 16%" at bounding box center [415, 378] width 193 height 13
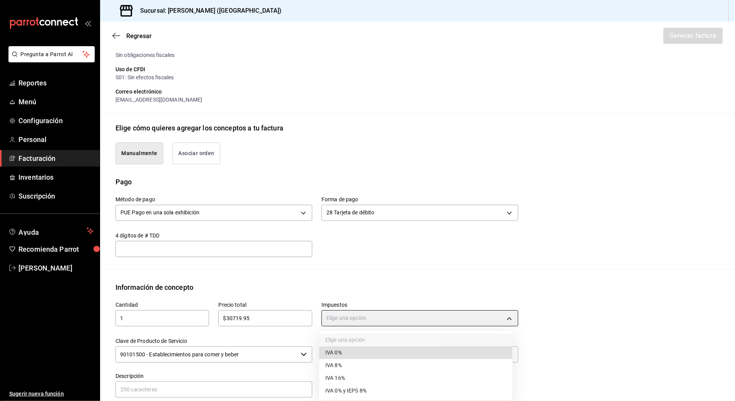
type input "IVA_16"
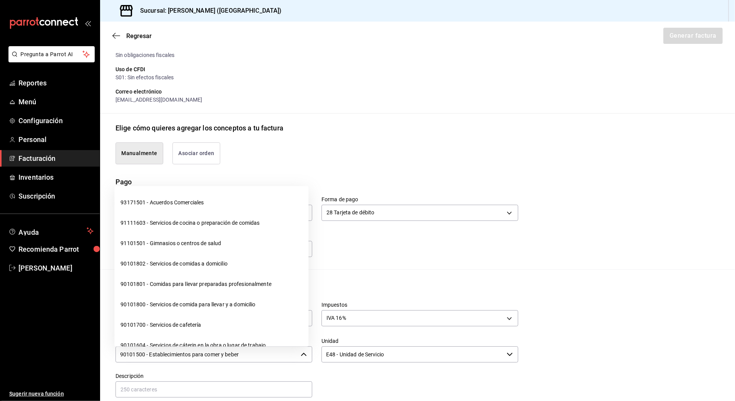
click at [261, 353] on input "90101500 - Establecimientos para comer y beber" at bounding box center [206, 354] width 182 height 16
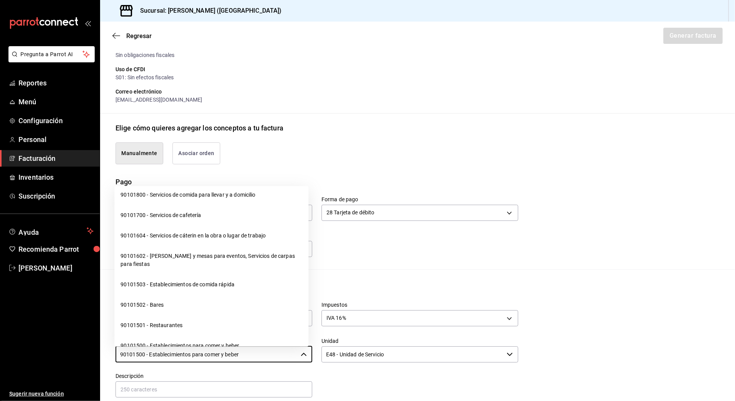
scroll to position [154, 0]
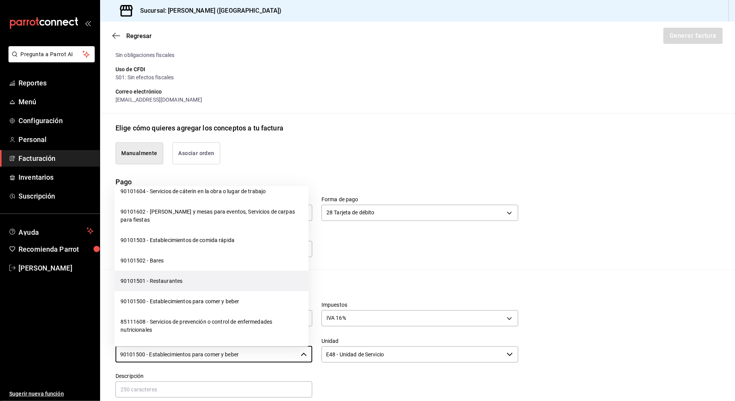
click at [237, 279] on li "90101501 - Restaurantes" at bounding box center [211, 281] width 194 height 20
type input "90101501 - Restaurantes"
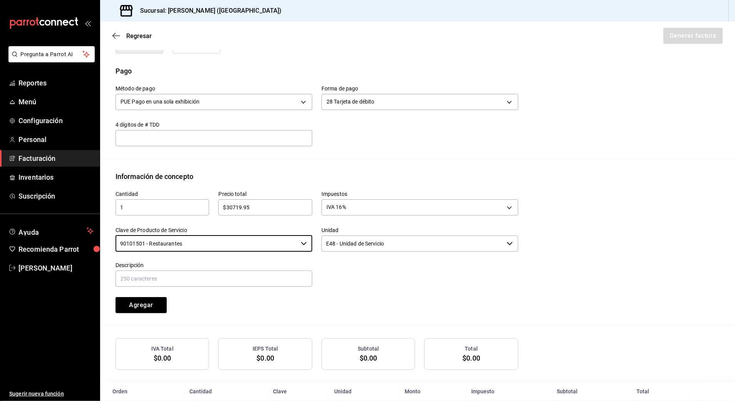
scroll to position [236, 0]
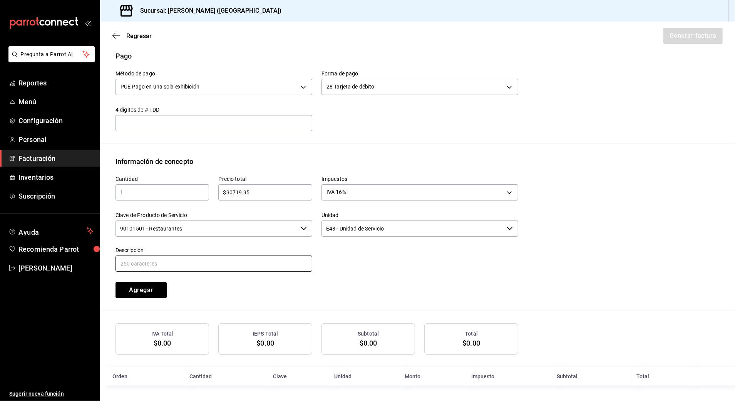
click at [189, 263] on input "text" at bounding box center [213, 264] width 197 height 16
paste input "CONSUMO DE ALIMENTOS Y BEBIDAS"
type input "CONSUMO DE ALIMENTOS Y BEBIDAS"
click at [157, 284] on button "Agregar" at bounding box center [140, 290] width 51 height 16
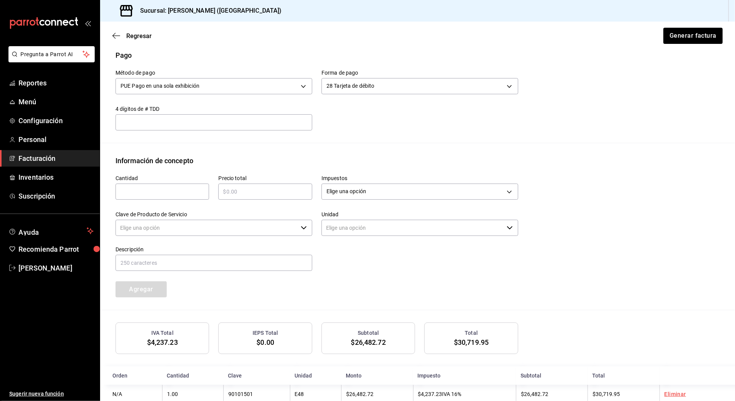
type input "90101500 - Establecimientos para comer y beber"
type input "E48 - Unidad de Servicio"
click at [165, 187] on input "text" at bounding box center [162, 191] width 94 height 9
type input "1"
click at [253, 193] on input "text" at bounding box center [265, 191] width 94 height 9
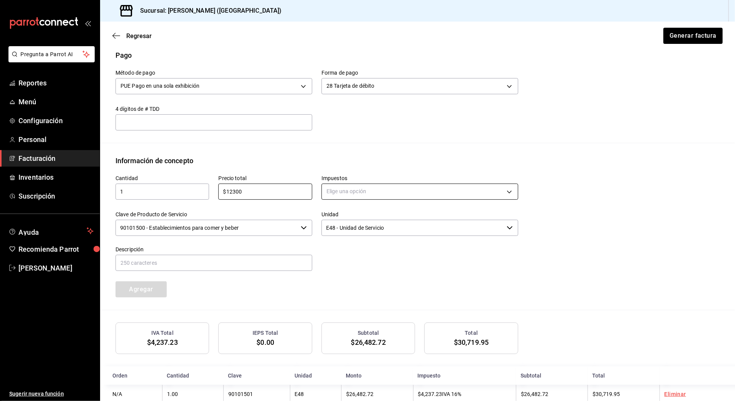
type input "$12300"
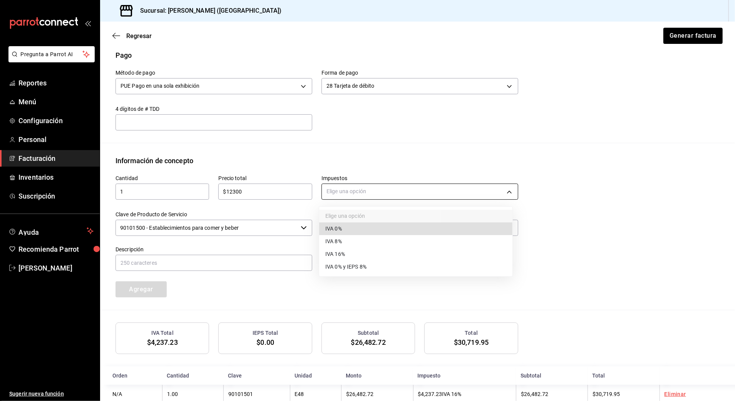
click at [365, 188] on body "Pregunta a Parrot AI Reportes Menú Configuración Personal Facturación Inventari…" at bounding box center [367, 200] width 735 height 401
click at [336, 225] on span "IVA 0%" at bounding box center [333, 229] width 17 height 8
type input "IVA_0"
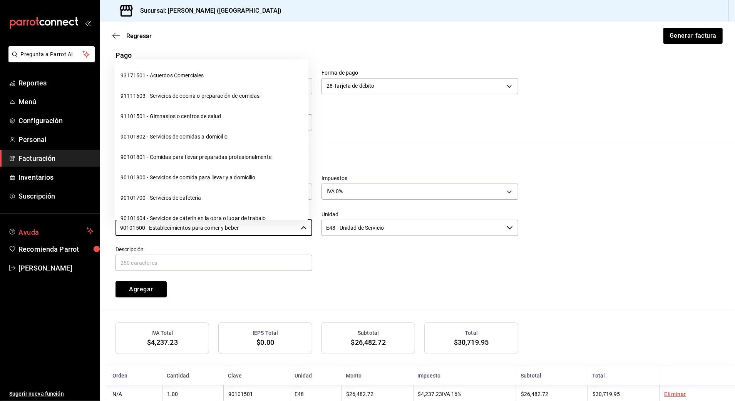
drag, startPoint x: 289, startPoint y: 228, endPoint x: 11, endPoint y: 237, distance: 277.6
click at [11, 239] on div "Pregunta a Parrot AI Reportes Menú Configuración Personal Facturación Inventari…" at bounding box center [367, 200] width 735 height 401
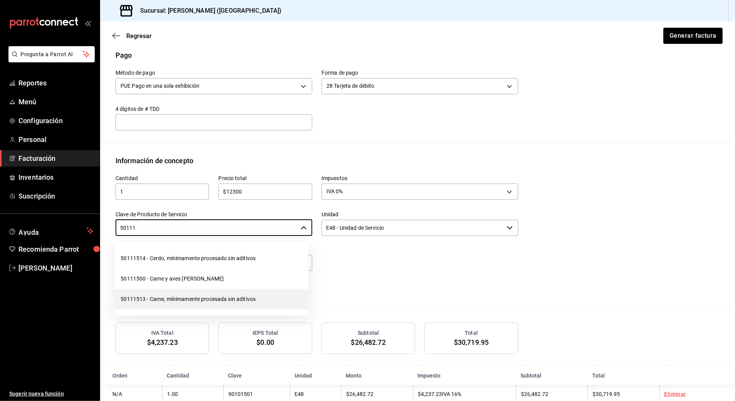
click at [188, 294] on li "50111513 - Carne, mínimamente procesada sin aditivos" at bounding box center [211, 299] width 194 height 20
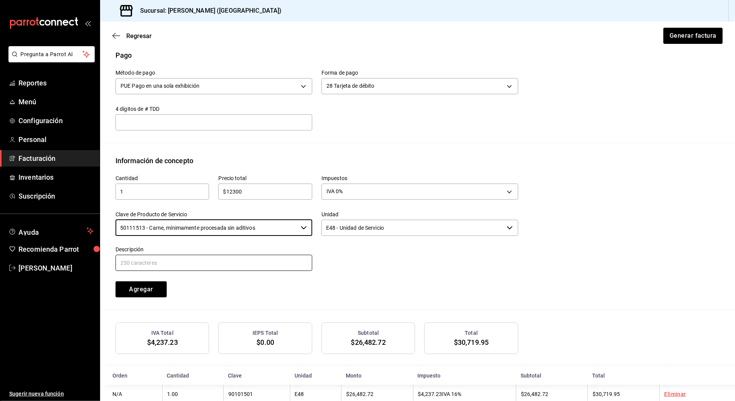
type input "50111513 - Carne, mínimamente procesada sin aditivos"
click at [251, 262] on input "text" at bounding box center [213, 263] width 197 height 16
type input "CONSUMO [PERSON_NAME]"
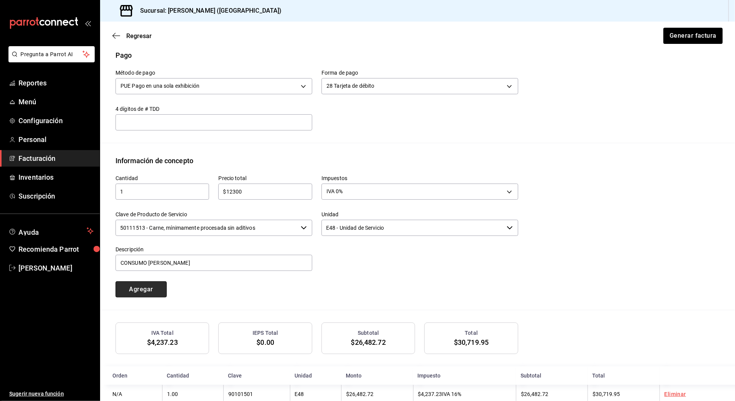
click at [144, 285] on button "Agregar" at bounding box center [140, 289] width 51 height 16
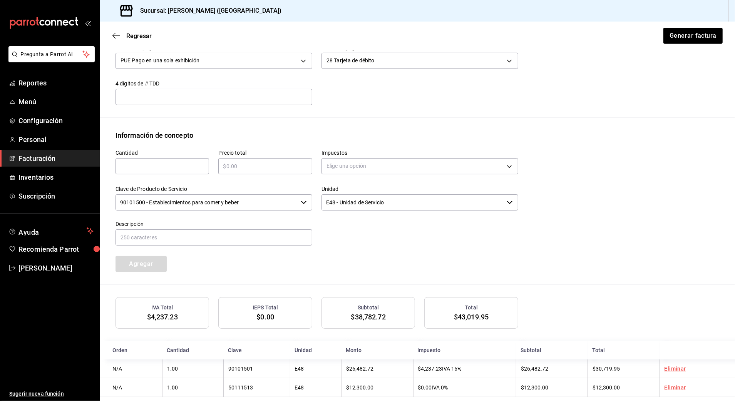
scroll to position [276, 0]
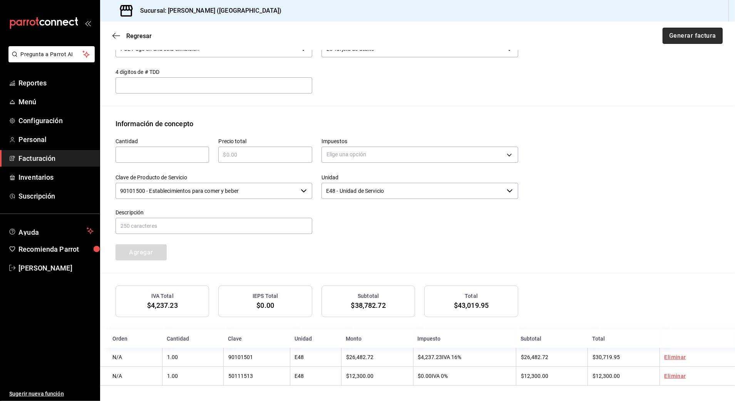
click at [681, 33] on button "Generar factura" at bounding box center [692, 36] width 60 height 16
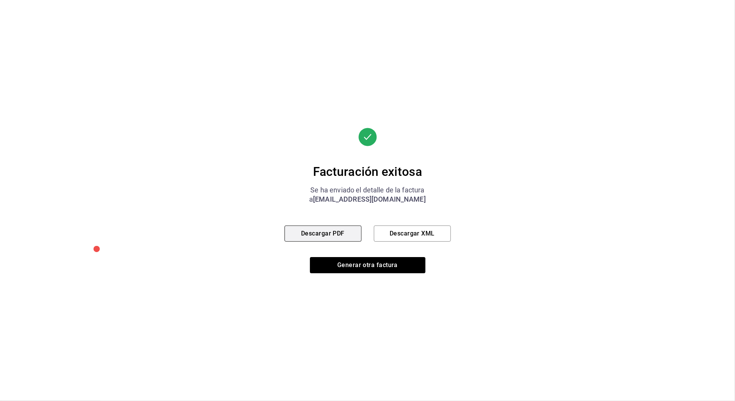
click at [344, 233] on button "Descargar PDF" at bounding box center [322, 233] width 77 height 16
click at [408, 265] on button "Generar otra factura" at bounding box center [367, 265] width 115 height 16
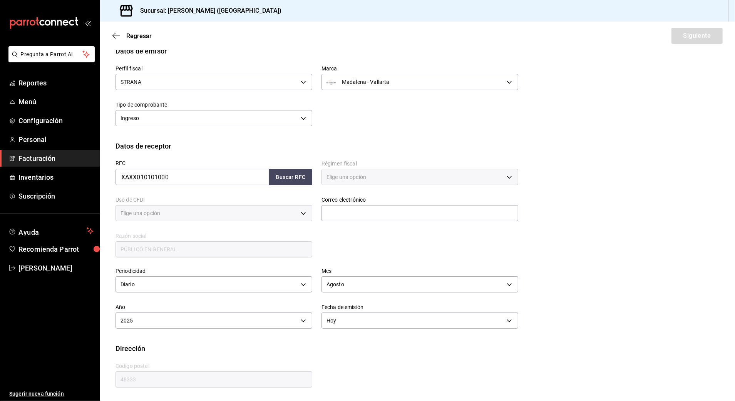
type input "616"
type input "S01"
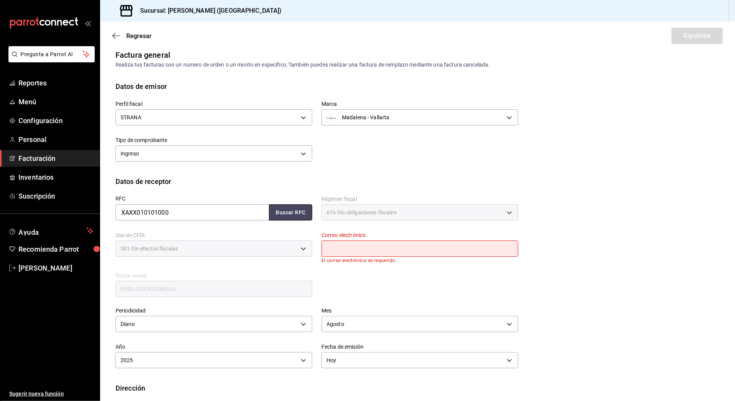
click at [276, 210] on button "Buscar RFC" at bounding box center [290, 212] width 43 height 16
type input "[EMAIL_ADDRESS][DOMAIN_NAME]"
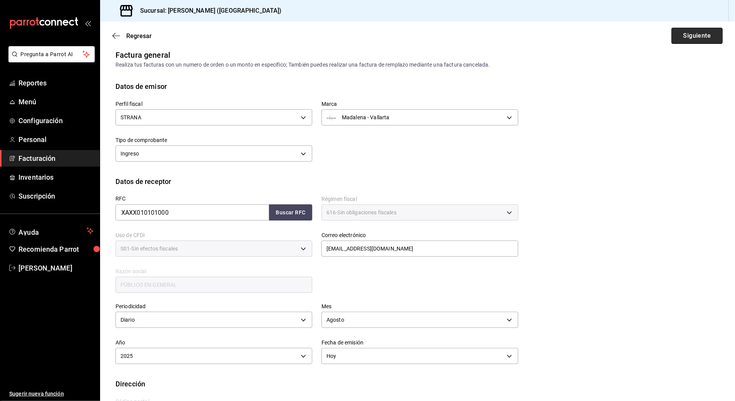
click at [687, 30] on button "Siguiente" at bounding box center [696, 36] width 51 height 16
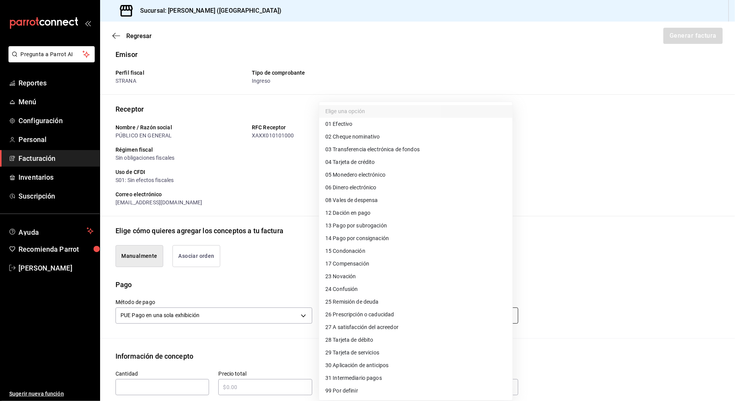
click at [439, 319] on body "Pregunta a Parrot AI Reportes Menú Configuración Personal Facturación Inventari…" at bounding box center [367, 200] width 735 height 401
click at [352, 157] on li "04 Tarjeta de crédito" at bounding box center [415, 162] width 193 height 13
type input "04"
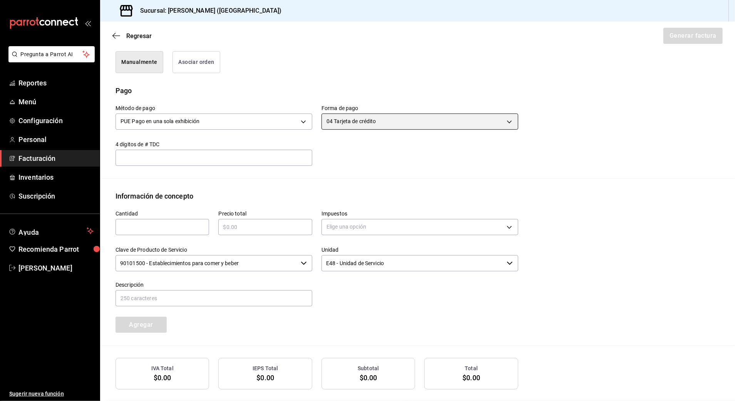
scroll to position [212, 0]
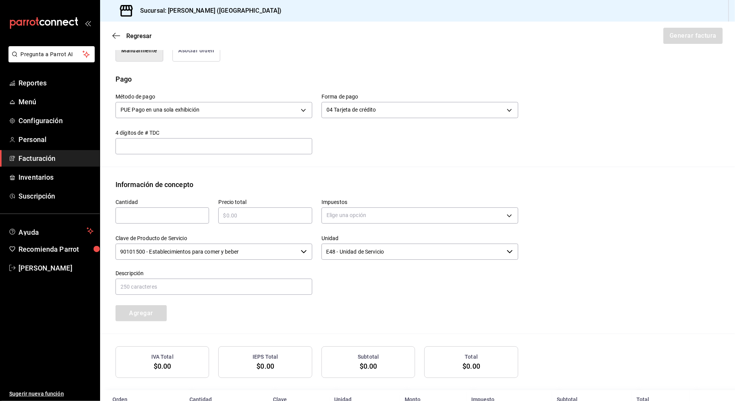
click at [150, 222] on div "​" at bounding box center [162, 215] width 94 height 16
type input "1"
click at [232, 216] on input "text" at bounding box center [265, 215] width 94 height 9
type input "$103367.55"
click at [387, 216] on body "Pregunta a Parrot AI Reportes Menú Configuración Personal Facturación Inventari…" at bounding box center [367, 200] width 735 height 401
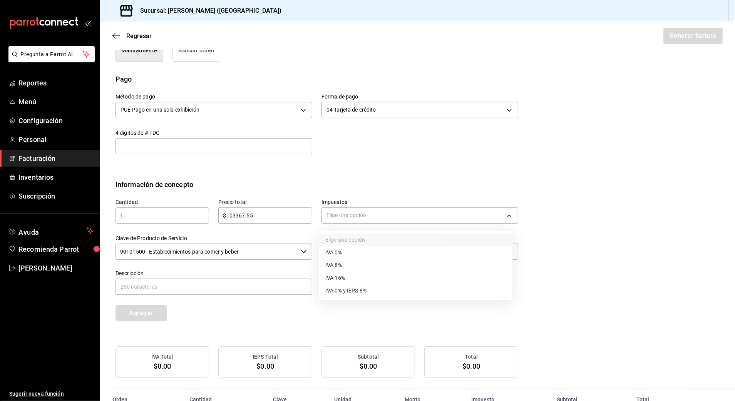
click at [338, 275] on span "IVA 16%" at bounding box center [335, 278] width 20 height 8
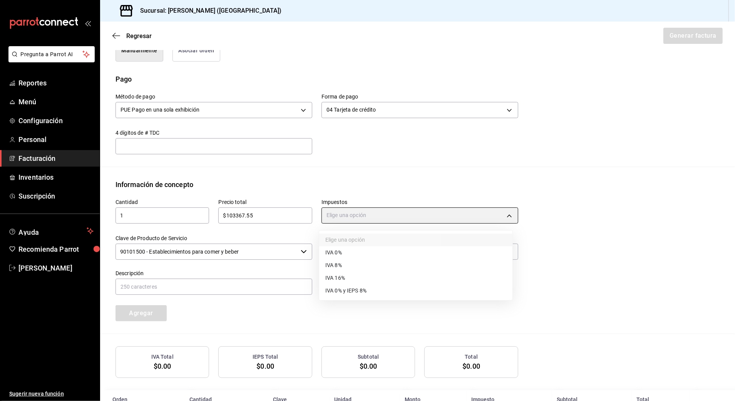
type input "IVA_16"
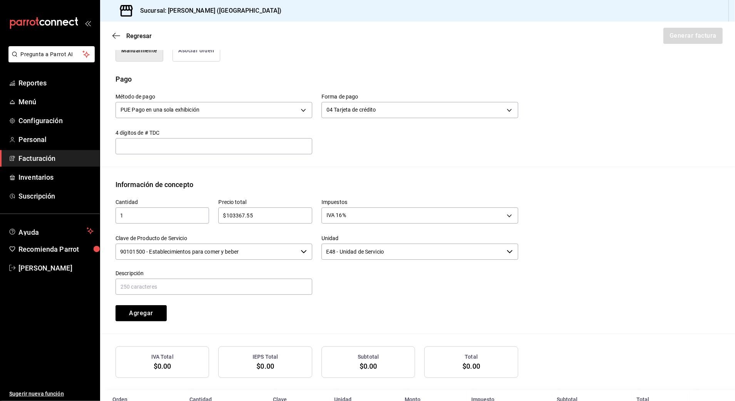
click at [249, 253] on input "90101500 - Establecimientos para comer y beber" at bounding box center [206, 252] width 182 height 16
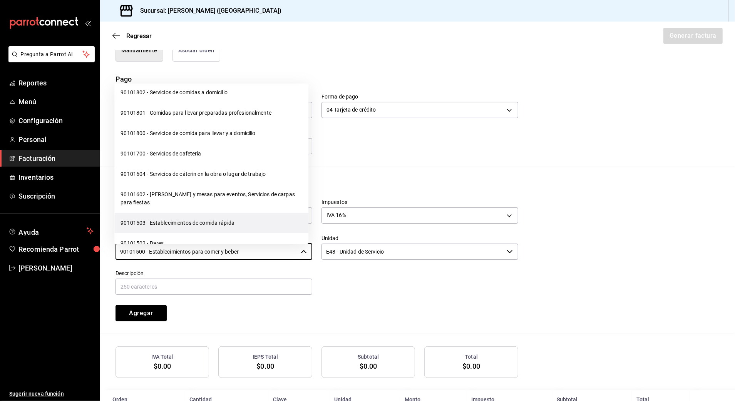
scroll to position [102, 0]
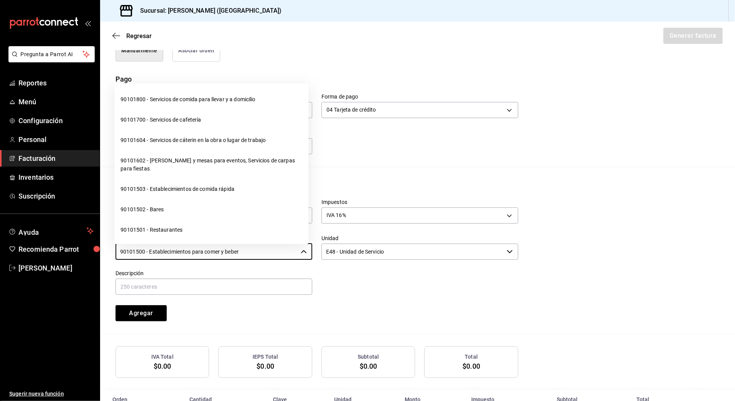
click at [196, 232] on li "90101501 - Restaurantes" at bounding box center [211, 230] width 194 height 20
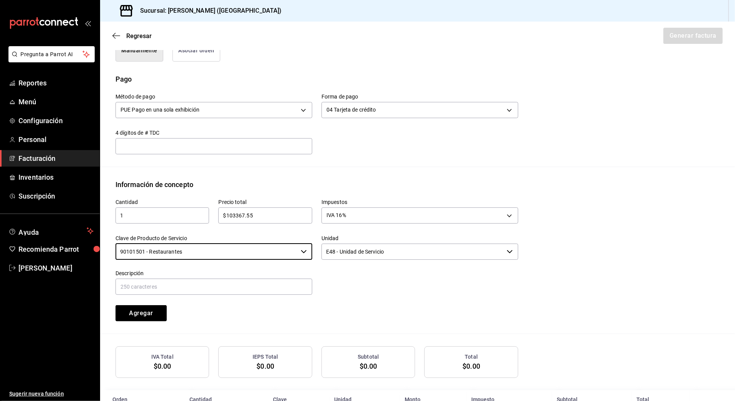
type input "90101501 - Restaurantes"
click at [176, 287] on input "text" at bounding box center [213, 287] width 197 height 16
paste input "CONSUMO DE ALIMENTOS Y BEBIDAS"
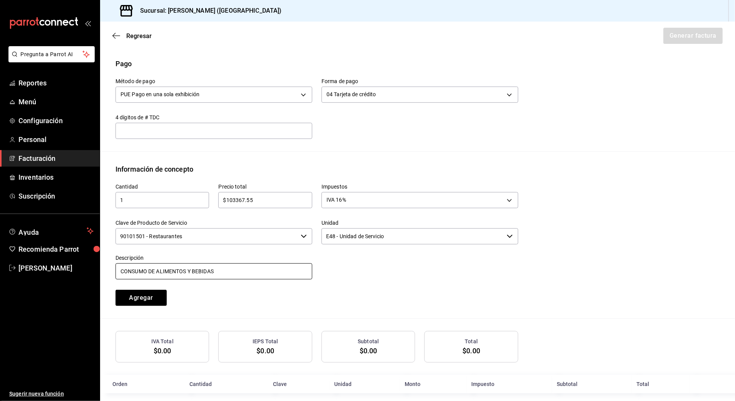
scroll to position [236, 0]
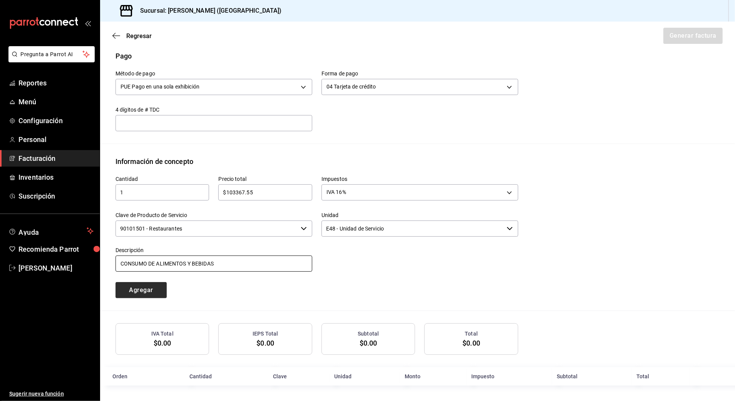
type input "CONSUMO DE ALIMENTOS Y BEBIDAS"
click at [145, 287] on button "Agregar" at bounding box center [140, 290] width 51 height 16
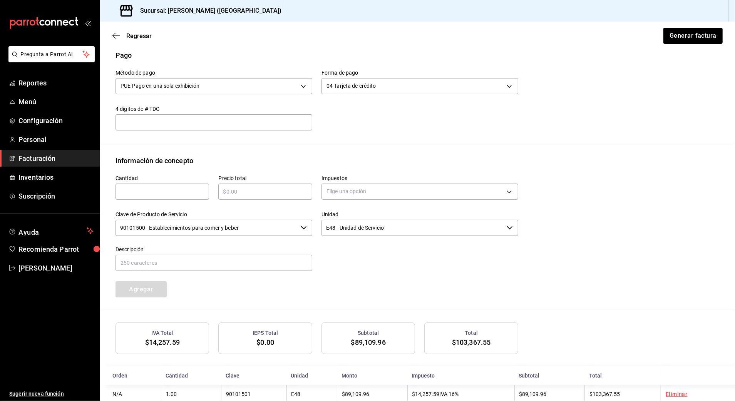
click at [134, 190] on input "text" at bounding box center [162, 191] width 94 height 9
type input "1"
click at [250, 189] on input "text" at bounding box center [265, 191] width 94 height 9
type input "$60570"
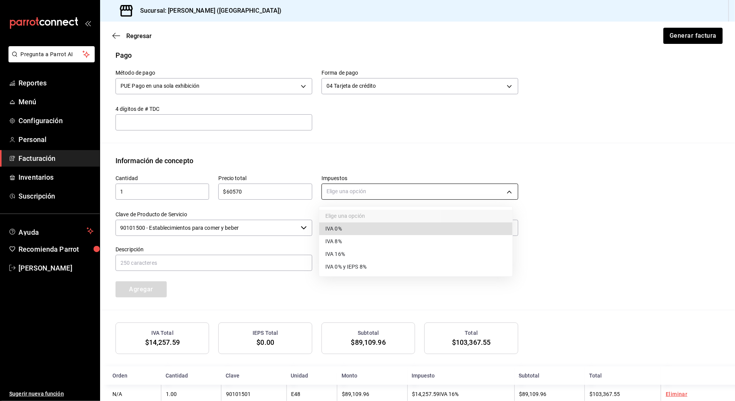
click at [382, 193] on body "Pregunta a Parrot AI Reportes Menú Configuración Personal Facturación Inventari…" at bounding box center [367, 200] width 735 height 401
click at [354, 224] on li "IVA 0%" at bounding box center [415, 228] width 193 height 13
type input "IVA_0"
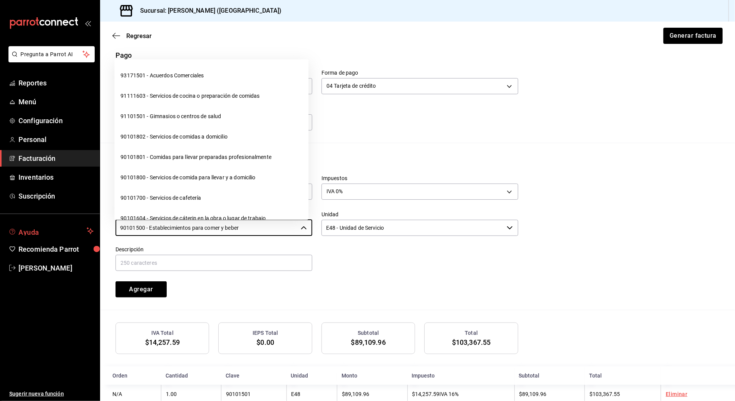
drag, startPoint x: 247, startPoint y: 229, endPoint x: 74, endPoint y: 229, distance: 172.4
click at [75, 229] on div "Pregunta a Parrot AI Reportes Menú Configuración Personal Facturación Inventari…" at bounding box center [367, 200] width 735 height 401
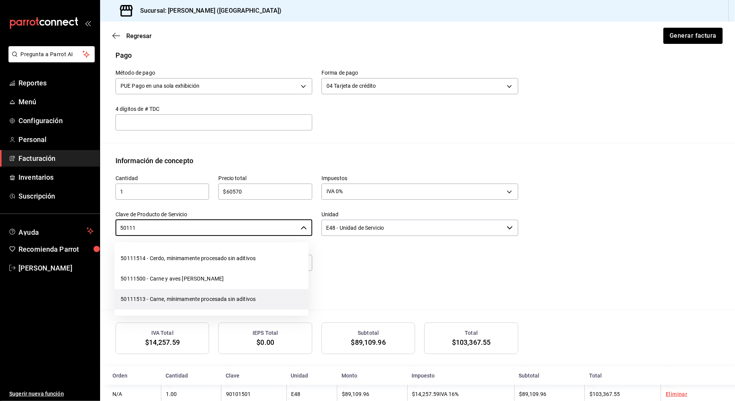
click at [149, 297] on li "50111513 - Carne, mínimamente procesada sin aditivos" at bounding box center [211, 299] width 194 height 20
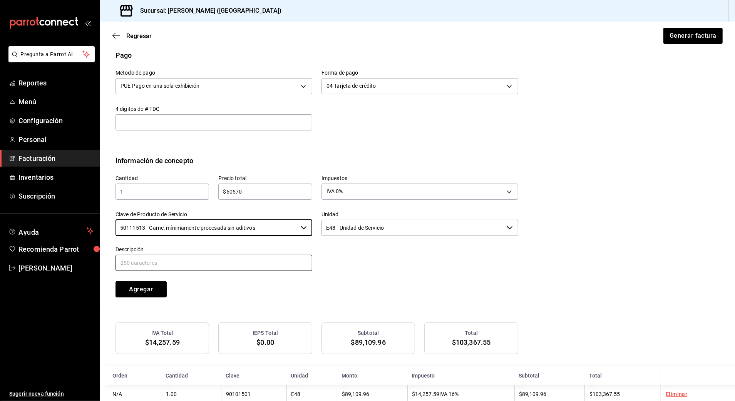
type input "50111513 - Carne, mínimamente procesada sin aditivos"
click at [199, 264] on input "text" at bounding box center [213, 263] width 197 height 16
type input "CONSUMO [PERSON_NAME]"
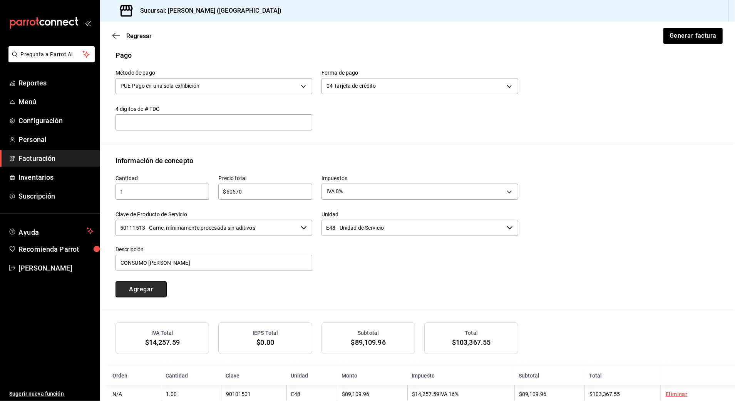
click at [151, 288] on button "Agregar" at bounding box center [140, 289] width 51 height 16
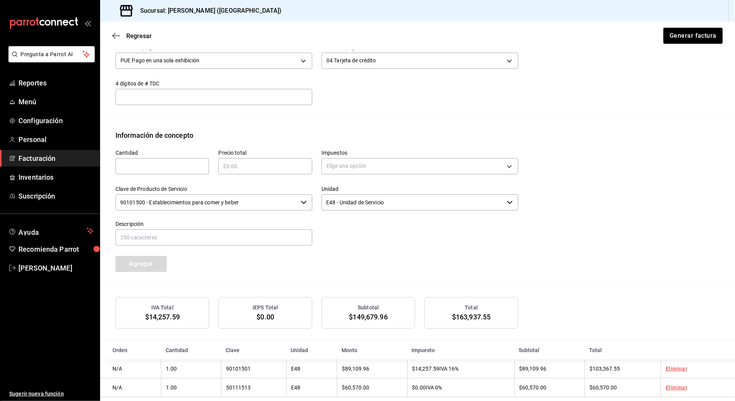
scroll to position [276, 0]
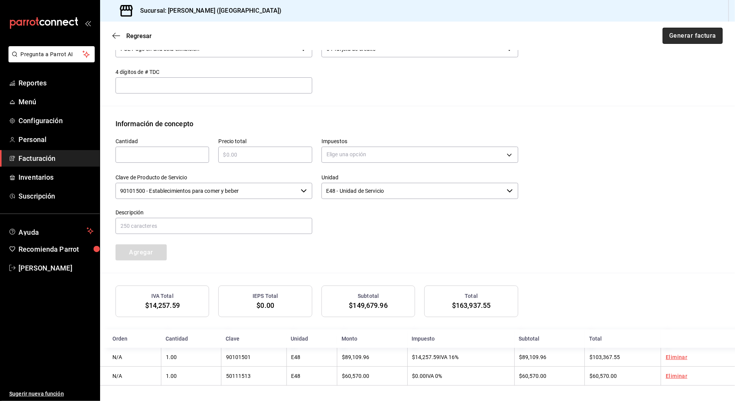
drag, startPoint x: 670, startPoint y: 37, endPoint x: 674, endPoint y: 37, distance: 4.6
click at [673, 37] on button "Generar factura" at bounding box center [692, 36] width 60 height 16
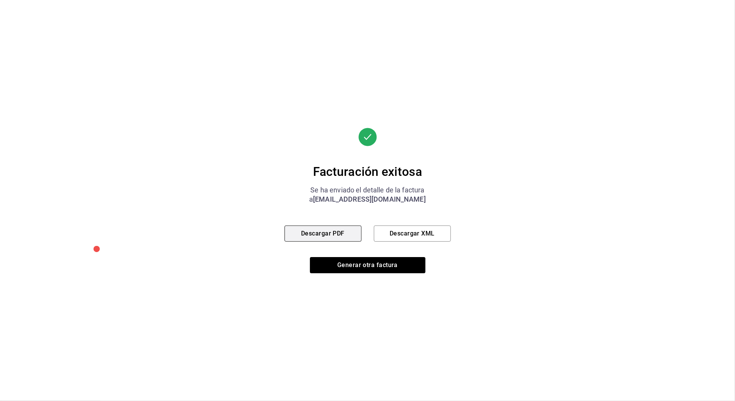
click at [336, 233] on button "Descargar PDF" at bounding box center [322, 233] width 77 height 16
click at [413, 269] on button "Generar otra factura" at bounding box center [367, 265] width 115 height 16
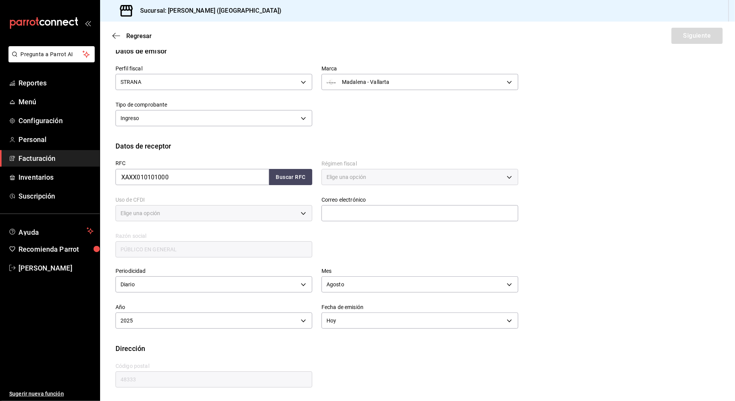
type input "616"
type input "S01"
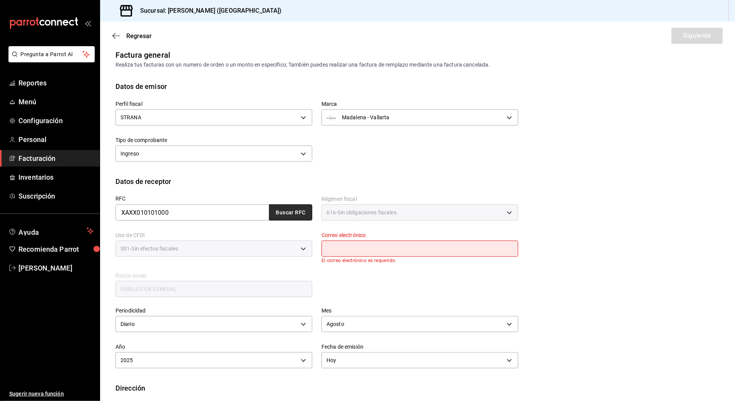
click at [289, 214] on button "Buscar RFC" at bounding box center [290, 212] width 43 height 16
type input "[EMAIL_ADDRESS][DOMAIN_NAME]"
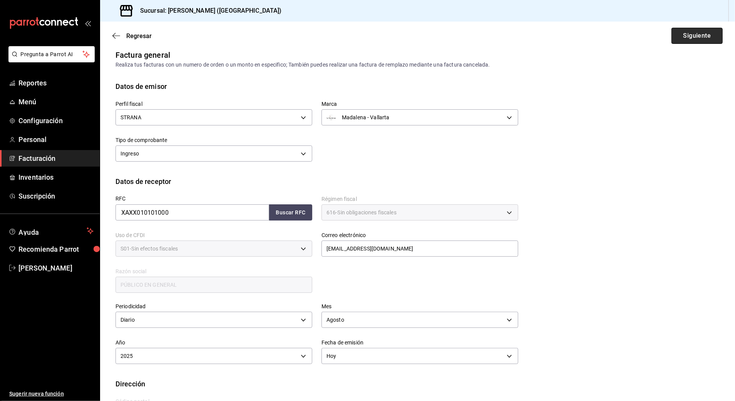
click at [675, 30] on button "Siguiente" at bounding box center [696, 36] width 51 height 16
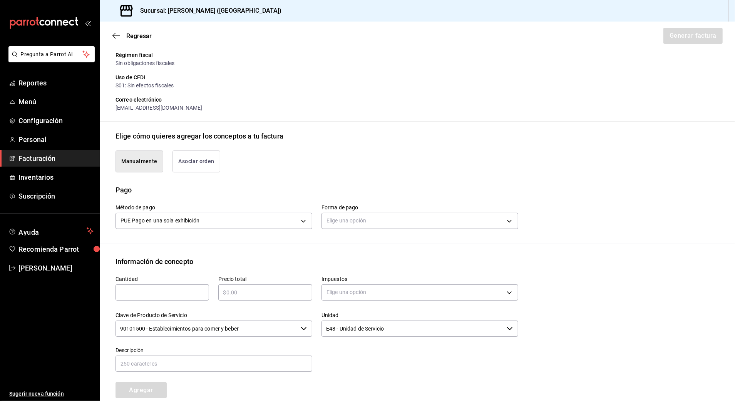
scroll to position [161, 0]
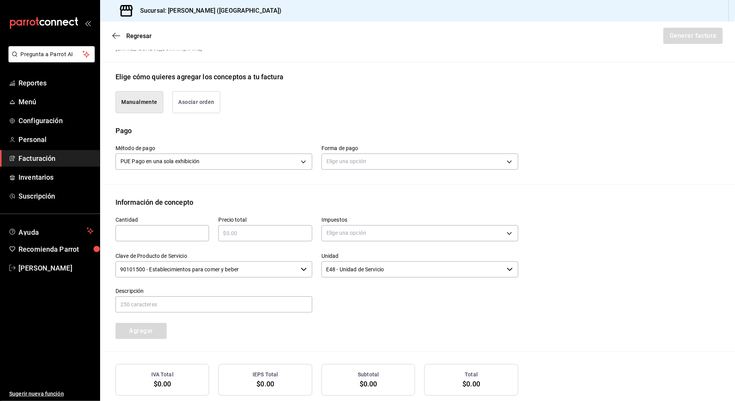
click at [192, 235] on input "text" at bounding box center [162, 233] width 94 height 9
type input "1"
click at [334, 161] on body "Pregunta a Parrot AI Reportes Menú Configuración Personal Facturación Inventari…" at bounding box center [367, 200] width 735 height 401
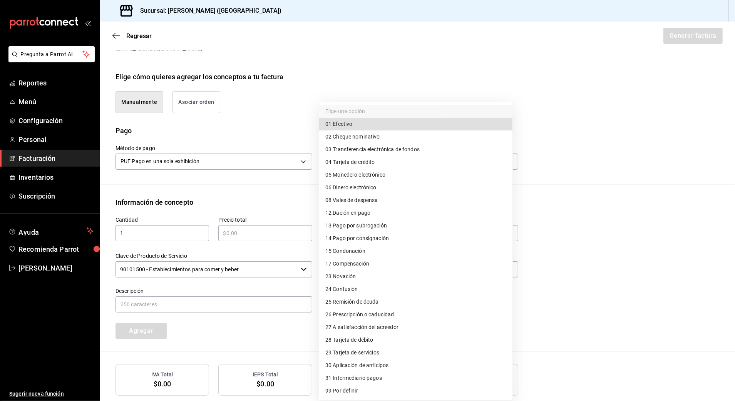
drag, startPoint x: 368, startPoint y: 338, endPoint x: 365, endPoint y: 334, distance: 4.6
click at [367, 337] on span "28 Tarjeta de débito" at bounding box center [349, 340] width 48 height 8
type input "28"
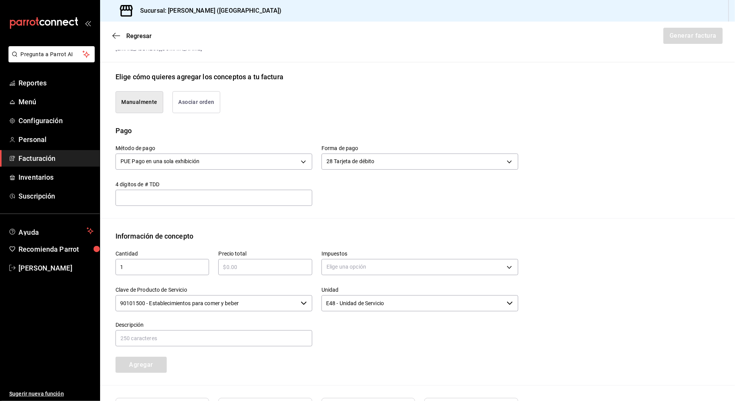
click at [250, 266] on input "text" at bounding box center [265, 266] width 94 height 9
type input "$33882.16"
click at [350, 267] on body "Pregunta a Parrot AI Reportes Menú Configuración Personal Facturación Inventari…" at bounding box center [367, 200] width 735 height 401
click at [340, 329] on span "IVA 16%" at bounding box center [335, 330] width 20 height 8
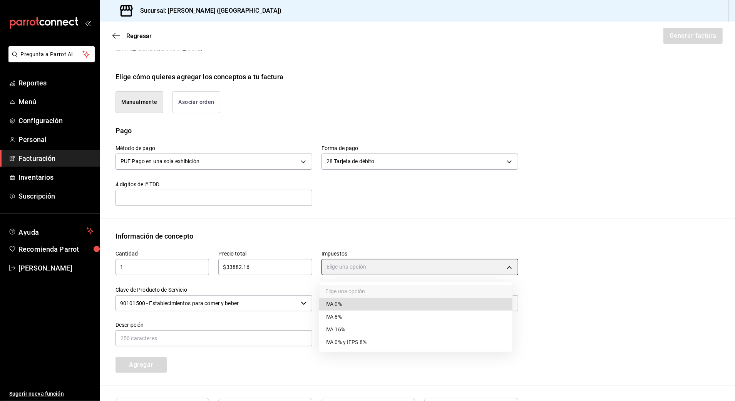
type input "IVA_16"
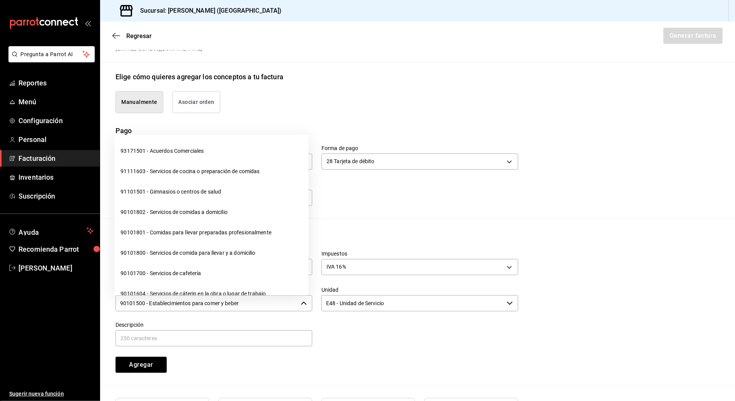
click at [285, 302] on input "90101500 - Establecimientos para comer y beber" at bounding box center [206, 303] width 182 height 16
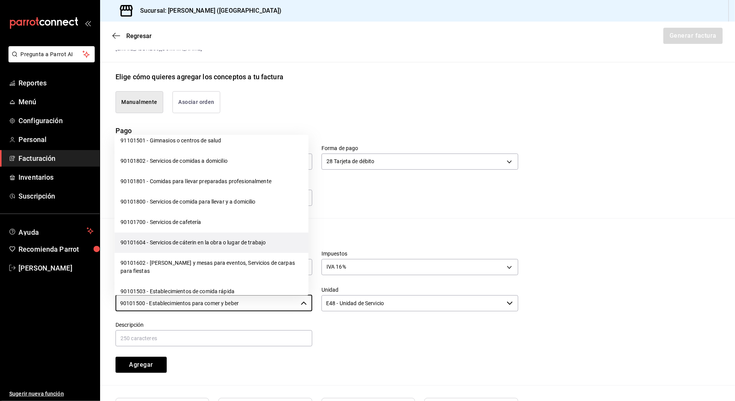
scroll to position [102, 0]
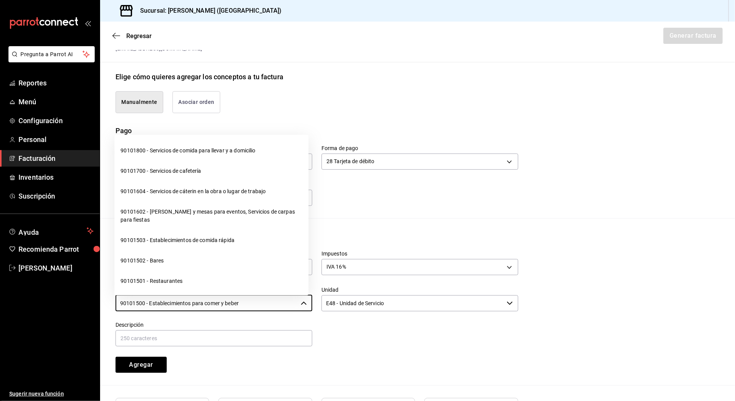
click at [159, 282] on li "90101501 - Restaurantes" at bounding box center [211, 281] width 194 height 20
type input "90101501 - Restaurantes"
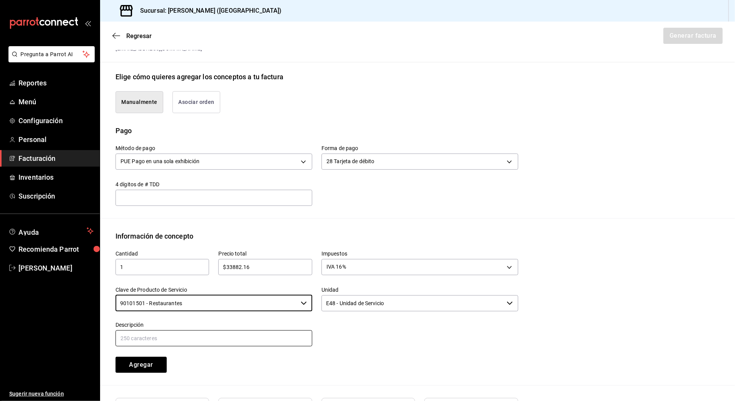
click at [191, 332] on input "text" at bounding box center [213, 338] width 197 height 16
paste input "CONSUMO DE ALIMENTOS Y BEBIDAS"
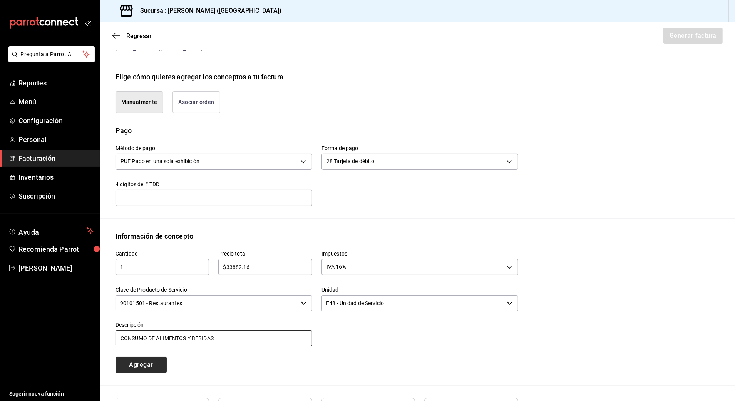
type input "CONSUMO DE ALIMENTOS Y BEBIDAS"
click at [150, 362] on button "Agregar" at bounding box center [140, 365] width 51 height 16
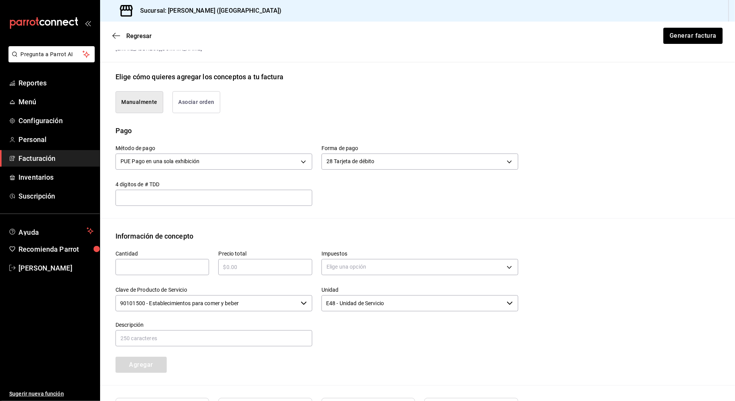
click at [168, 264] on input "text" at bounding box center [162, 266] width 94 height 9
type input "1"
click at [294, 266] on input "text" at bounding box center [265, 266] width 94 height 9
type input "$17500"
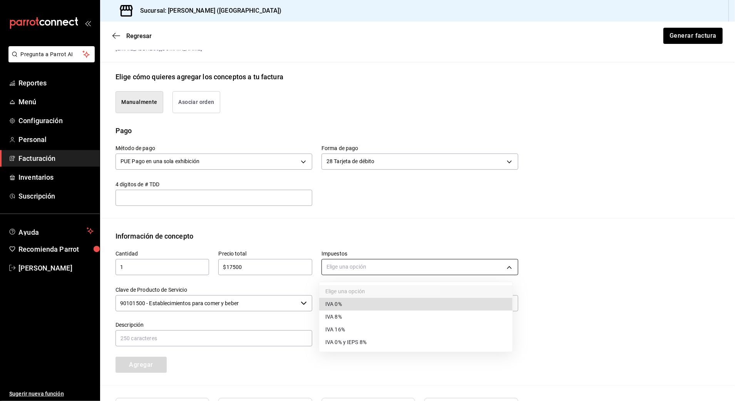
click at [341, 265] on body "Pregunta a Parrot AI Reportes Menú Configuración Personal Facturación Inventari…" at bounding box center [367, 200] width 735 height 401
click at [339, 302] on span "IVA 0%" at bounding box center [333, 304] width 17 height 8
type input "IVA_0"
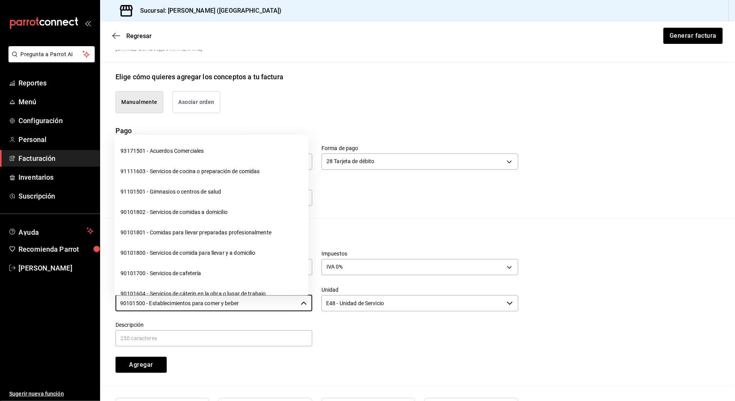
drag, startPoint x: 248, startPoint y: 304, endPoint x: 57, endPoint y: 332, distance: 193.0
click at [57, 332] on div "Pregunta a Parrot AI Reportes Menú Configuración Personal Facturación Inventari…" at bounding box center [367, 200] width 735 height 401
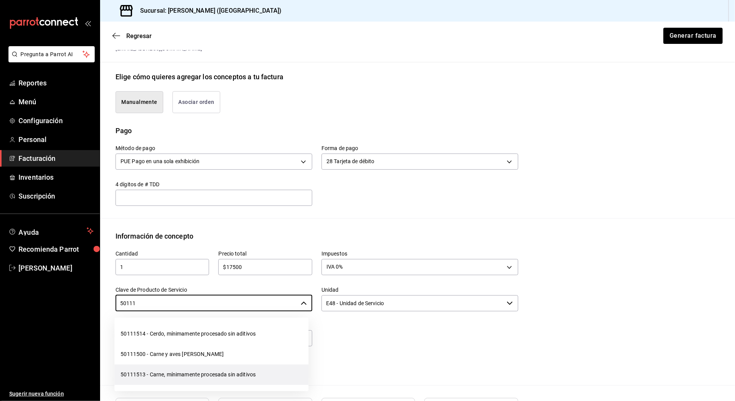
click at [149, 379] on li "50111513 - Carne, mínimamente procesada sin aditivos" at bounding box center [211, 374] width 194 height 20
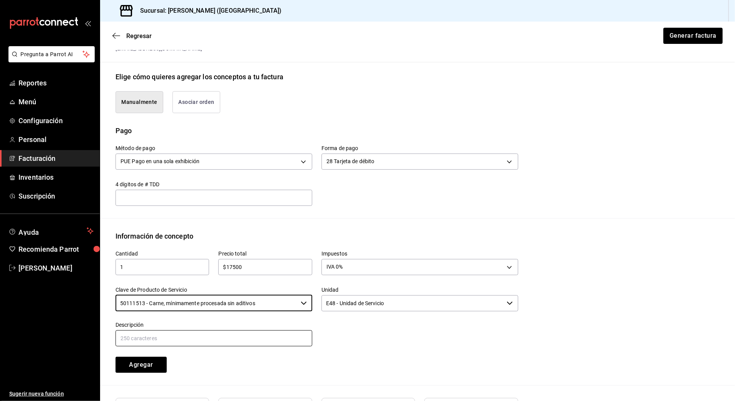
type input "50111513 - Carne, mínimamente procesada sin aditivos"
click at [200, 337] on input "text" at bounding box center [213, 338] width 197 height 16
type input "CONSUMO [PERSON_NAME]"
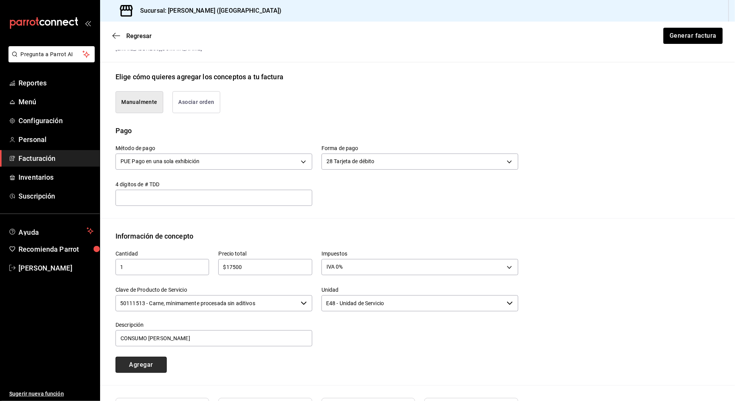
click at [159, 369] on button "Agregar" at bounding box center [140, 365] width 51 height 16
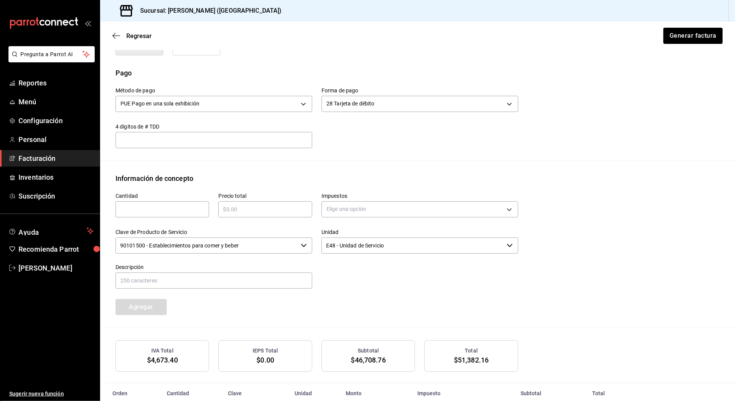
scroll to position [276, 0]
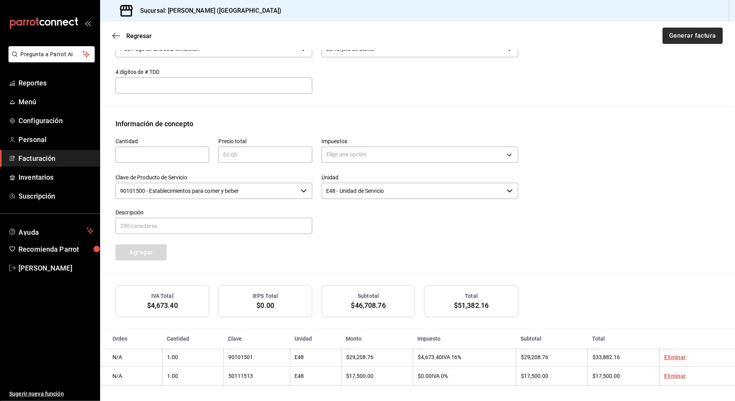
click at [673, 35] on button "Generar factura" at bounding box center [692, 36] width 60 height 16
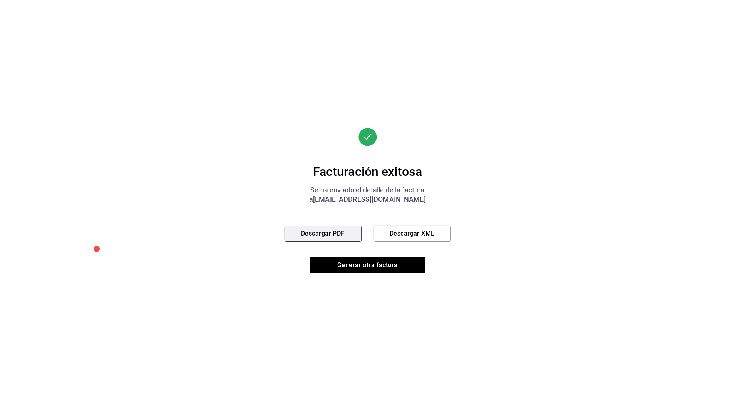
click at [307, 231] on button "Descargar PDF" at bounding box center [322, 233] width 77 height 16
click at [339, 265] on button "Generar otra factura" at bounding box center [367, 265] width 115 height 16
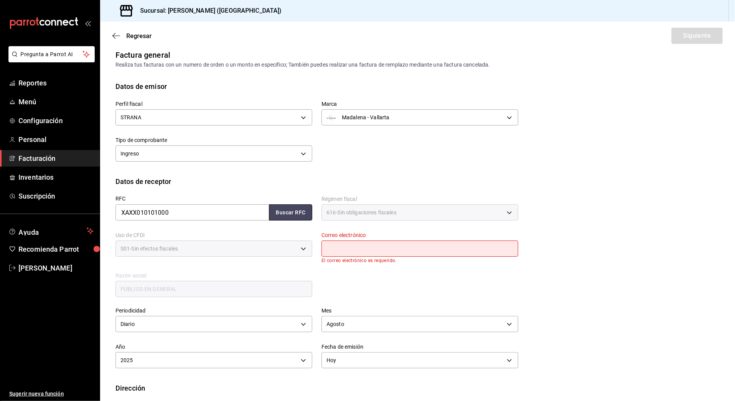
click at [292, 210] on button "Buscar RFC" at bounding box center [290, 212] width 43 height 16
type input "[EMAIL_ADDRESS][DOMAIN_NAME]"
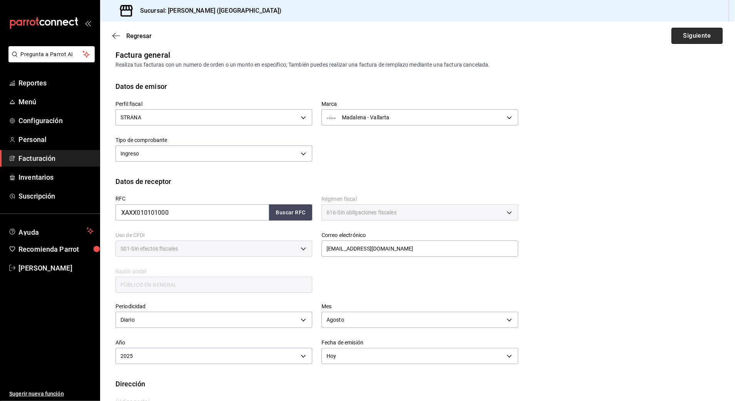
click at [688, 34] on button "Siguiente" at bounding box center [696, 36] width 51 height 16
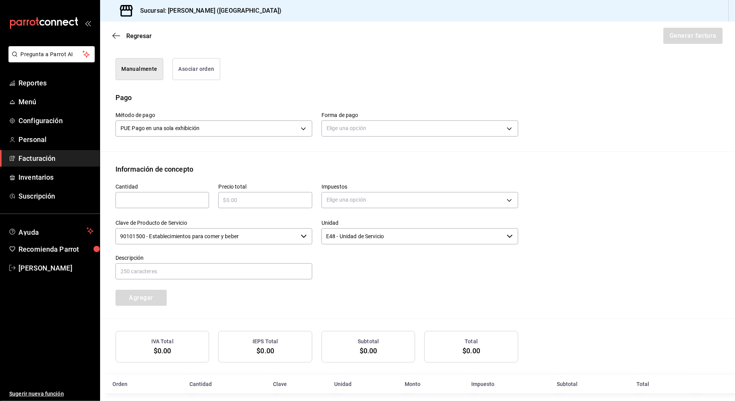
scroll to position [202, 0]
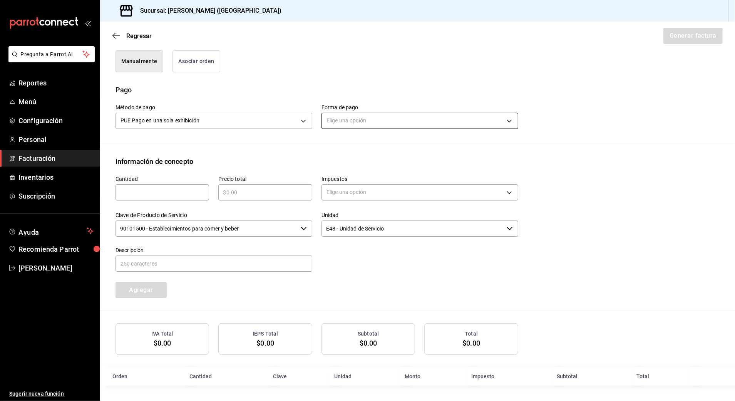
click at [381, 117] on body "Pregunta a Parrot AI Reportes Menú Configuración Personal Facturación Inventari…" at bounding box center [367, 200] width 735 height 401
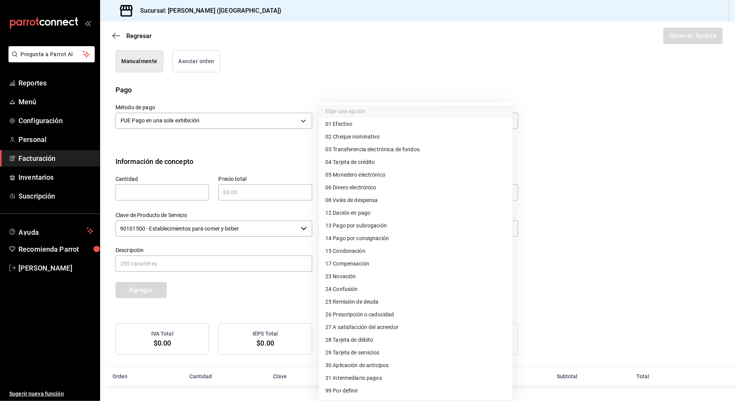
click at [343, 159] on span "04 Tarjeta de crédito" at bounding box center [350, 162] width 50 height 8
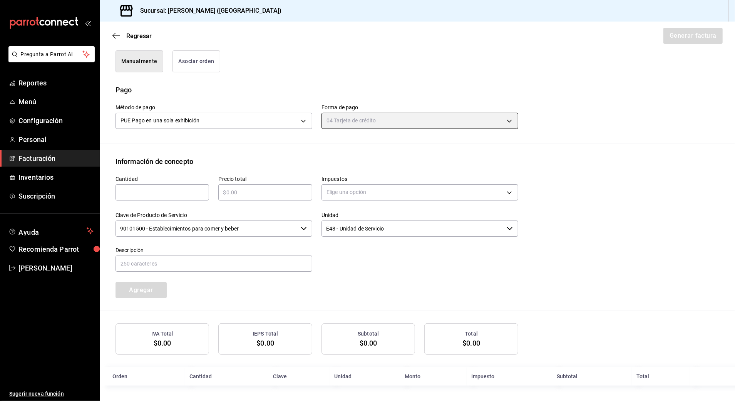
type input "04"
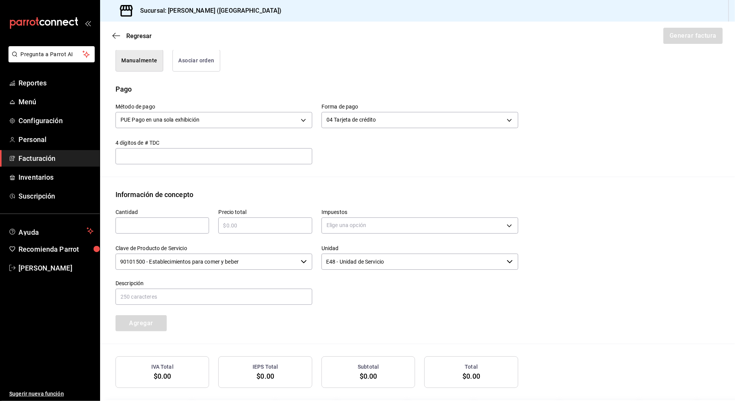
click at [127, 228] on input "text" at bounding box center [162, 225] width 94 height 9
type input "1"
click at [268, 228] on input "text" at bounding box center [265, 225] width 94 height 9
type input "$114816.40"
click at [354, 226] on body "Pregunta a Parrot AI Reportes Menú Configuración Personal Facturación Inventari…" at bounding box center [367, 200] width 735 height 401
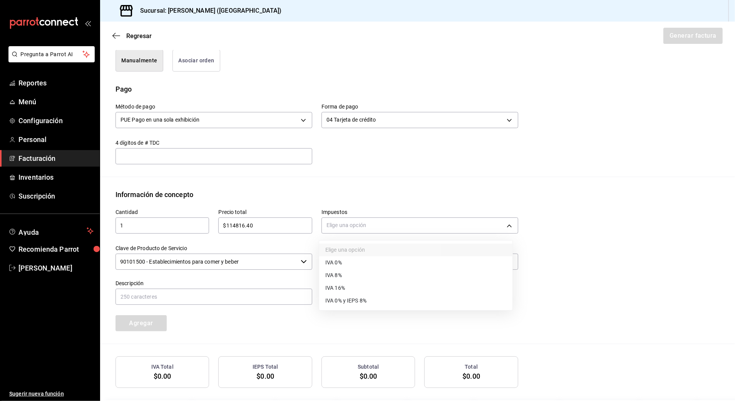
click at [354, 283] on li "IVA 16%" at bounding box center [415, 288] width 193 height 13
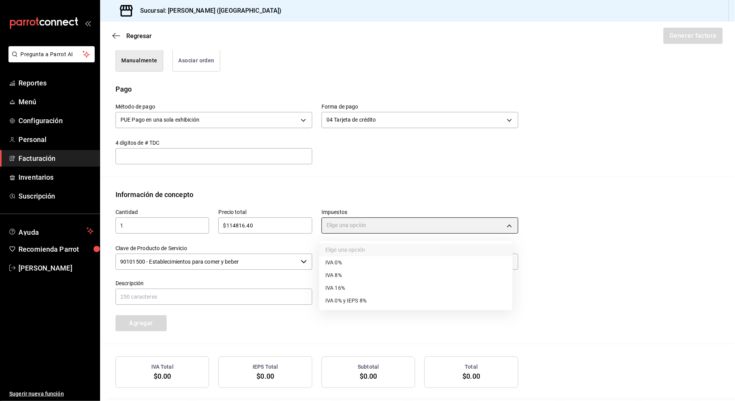
type input "IVA_16"
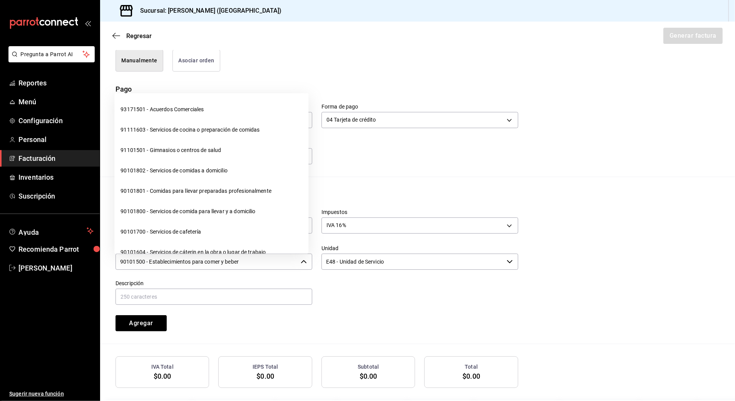
click at [244, 262] on input "90101500 - Establecimientos para comer y beber" at bounding box center [206, 262] width 182 height 16
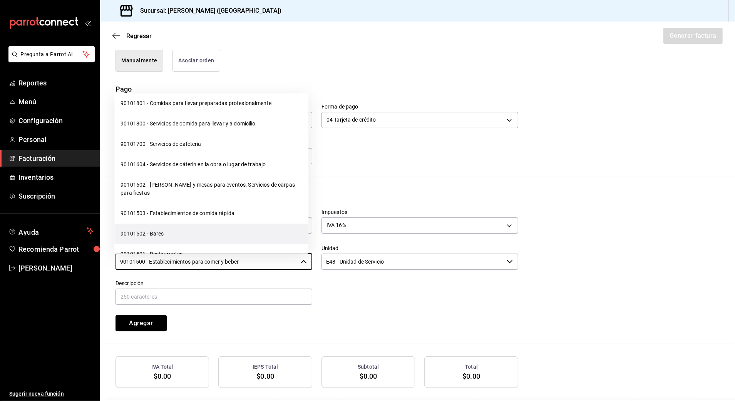
scroll to position [102, 0]
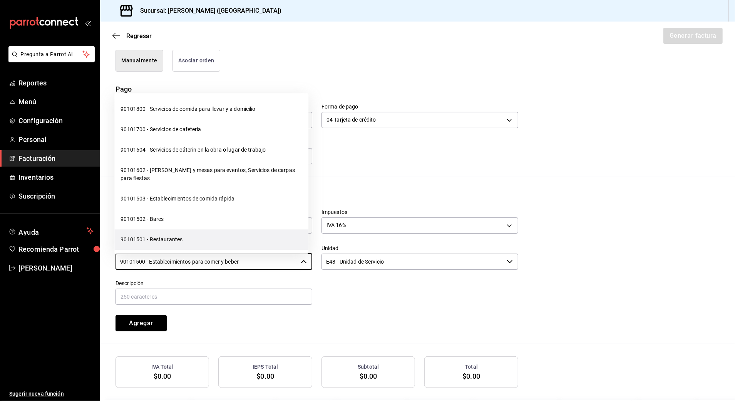
click at [190, 235] on li "90101501 - Restaurantes" at bounding box center [211, 240] width 194 height 20
type input "90101501 - Restaurantes"
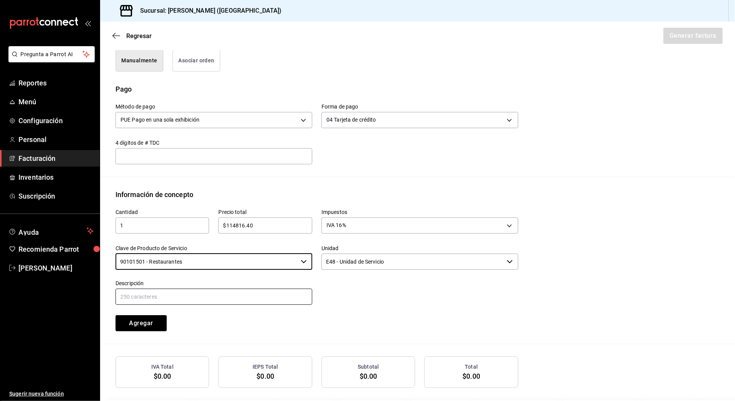
click at [217, 301] on input "text" at bounding box center [213, 297] width 197 height 16
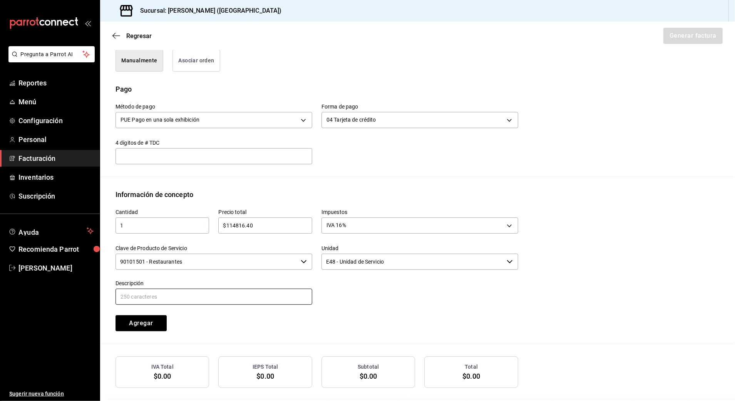
paste input "CONSUMO DE ALIMENTOS Y BEBIDAS"
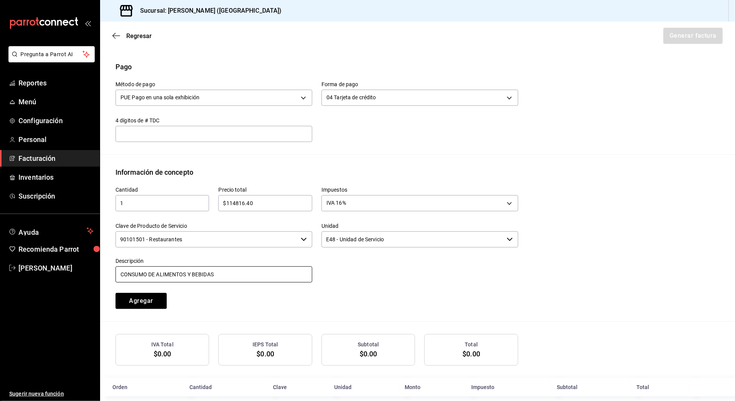
scroll to position [236, 0]
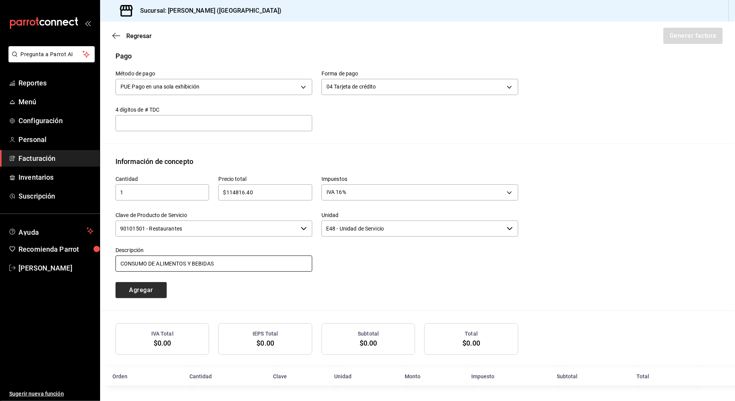
type input "CONSUMO DE ALIMENTOS Y BEBIDAS"
click at [142, 288] on button "Agregar" at bounding box center [140, 290] width 51 height 16
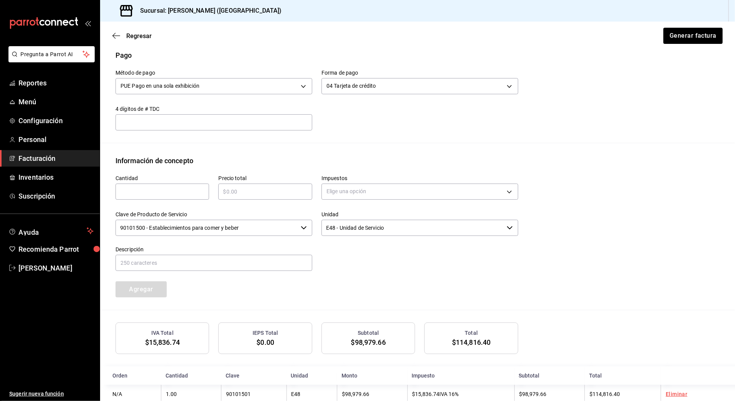
drag, startPoint x: 190, startPoint y: 190, endPoint x: 186, endPoint y: 189, distance: 3.9
click at [188, 190] on input "text" at bounding box center [162, 191] width 94 height 9
type input "1"
click at [243, 186] on div "​" at bounding box center [265, 192] width 94 height 16
type input "$92270"
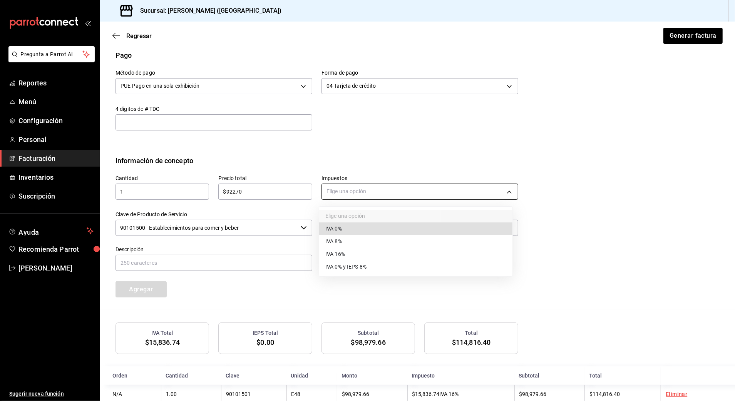
click at [364, 194] on body "Pregunta a Parrot AI Reportes Menú Configuración Personal Facturación Inventari…" at bounding box center [367, 200] width 735 height 401
click at [345, 230] on li "IVA 0%" at bounding box center [415, 228] width 193 height 13
type input "IVA_0"
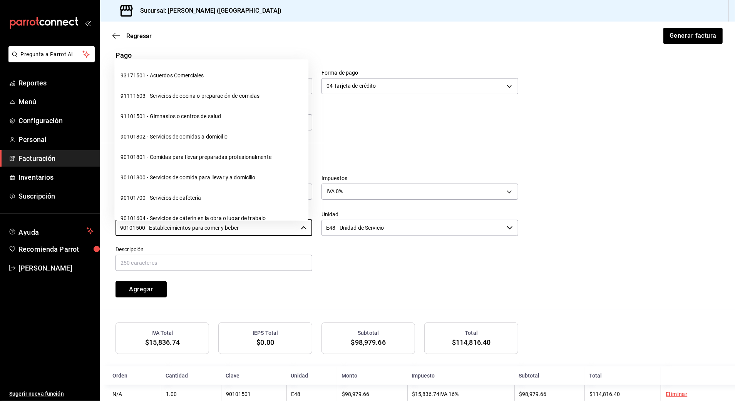
drag, startPoint x: 271, startPoint y: 229, endPoint x: -2, endPoint y: 229, distance: 273.6
click at [0, 229] on html "Pregunta a Parrot AI Reportes Menú Configuración Personal Facturación Inventari…" at bounding box center [367, 200] width 735 height 401
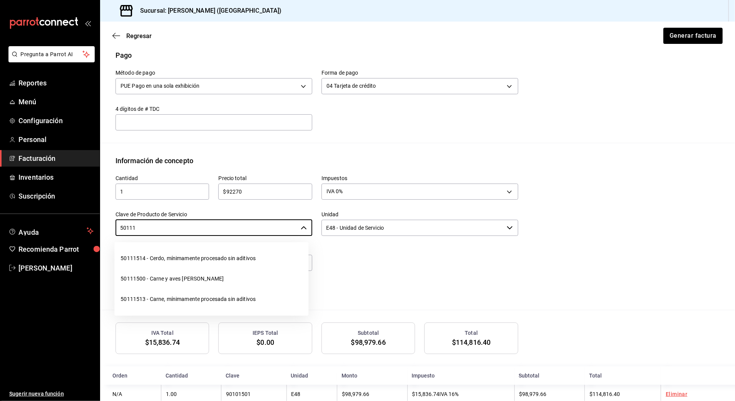
drag, startPoint x: 139, startPoint y: 295, endPoint x: 131, endPoint y: 296, distance: 7.7
click at [139, 295] on li "50111513 - Carne, mínimamente procesada sin aditivos" at bounding box center [211, 299] width 194 height 20
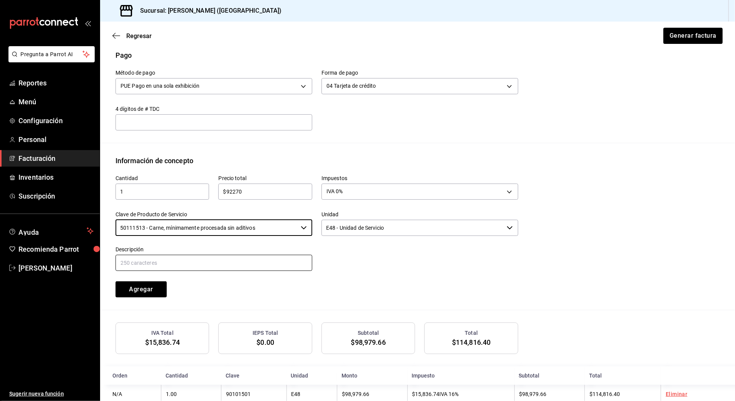
type input "50111513 - Carne, mínimamente procesada sin aditivos"
click at [168, 262] on input "text" at bounding box center [213, 263] width 197 height 16
type input "CONSUMO [PERSON_NAME]"
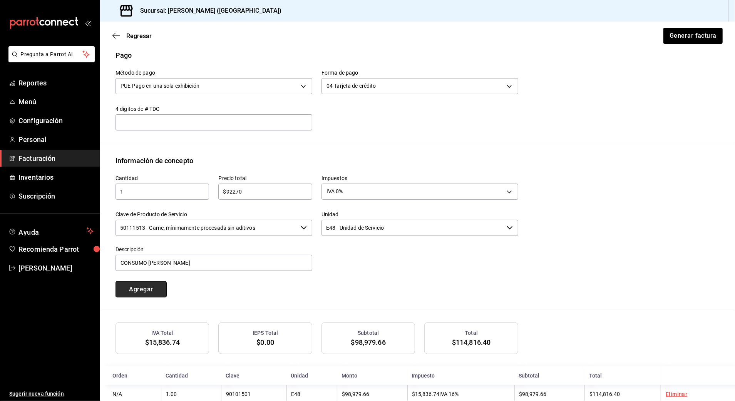
click at [137, 286] on button "Agregar" at bounding box center [140, 289] width 51 height 16
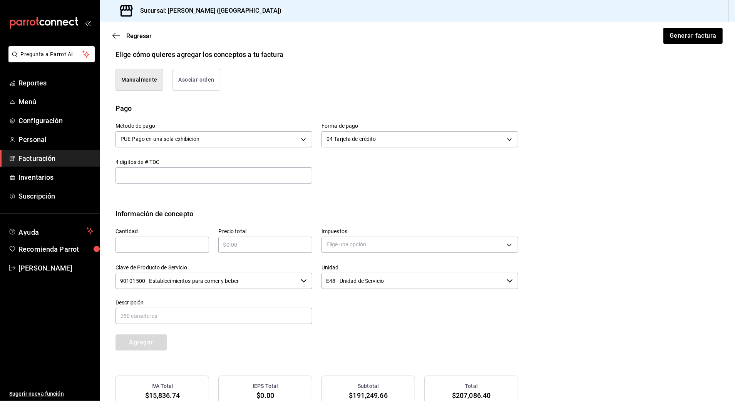
scroll to position [276, 0]
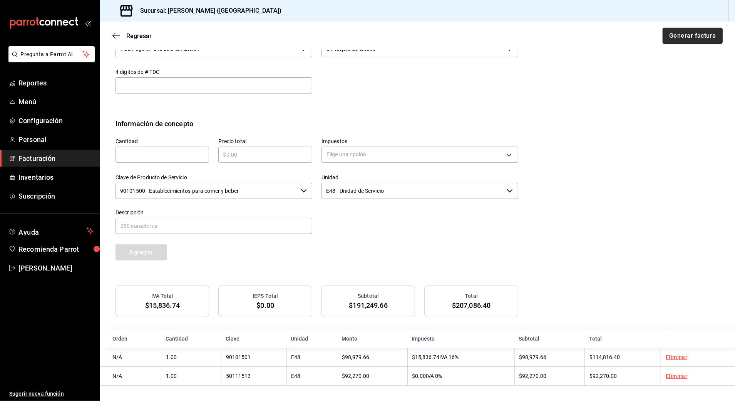
click at [676, 39] on button "Generar factura" at bounding box center [692, 36] width 60 height 16
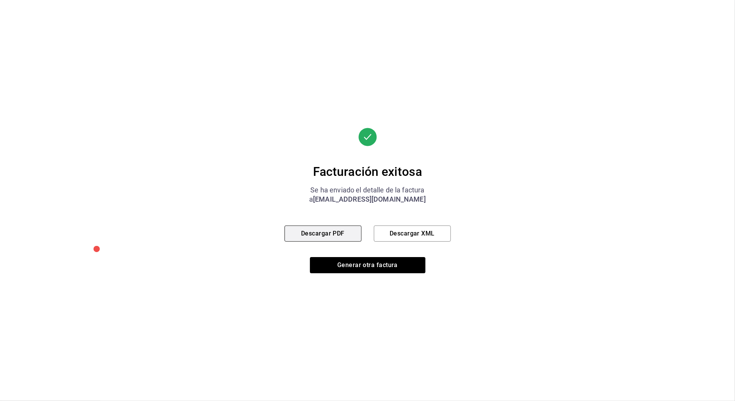
click at [327, 234] on button "Descargar PDF" at bounding box center [322, 233] width 77 height 16
click at [342, 262] on button "Generar otra factura" at bounding box center [367, 265] width 115 height 16
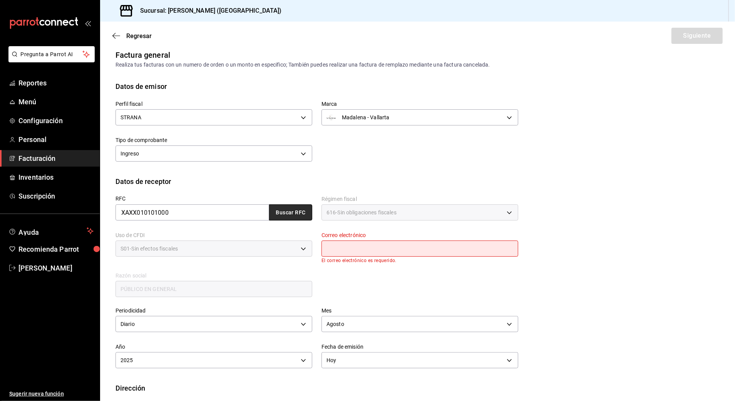
click at [281, 213] on button "Buscar RFC" at bounding box center [290, 212] width 43 height 16
type input "[EMAIL_ADDRESS][DOMAIN_NAME]"
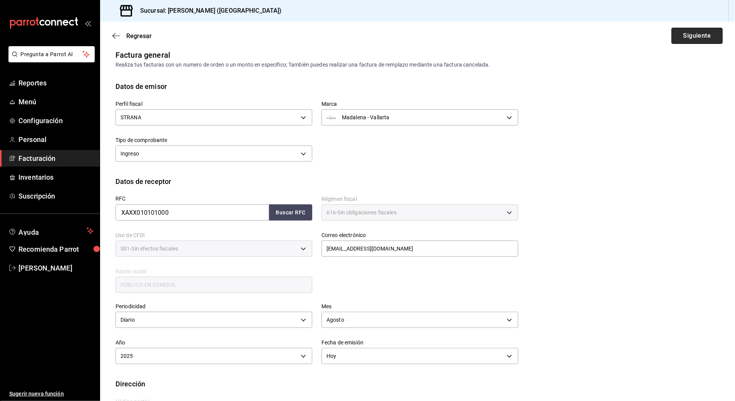
click at [691, 38] on button "Siguiente" at bounding box center [696, 36] width 51 height 16
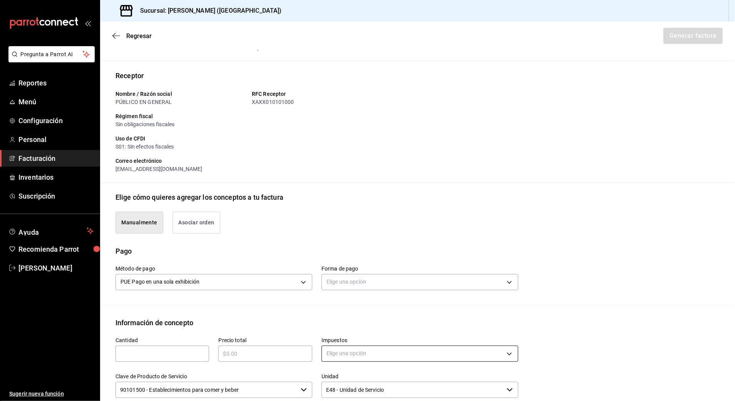
scroll to position [161, 0]
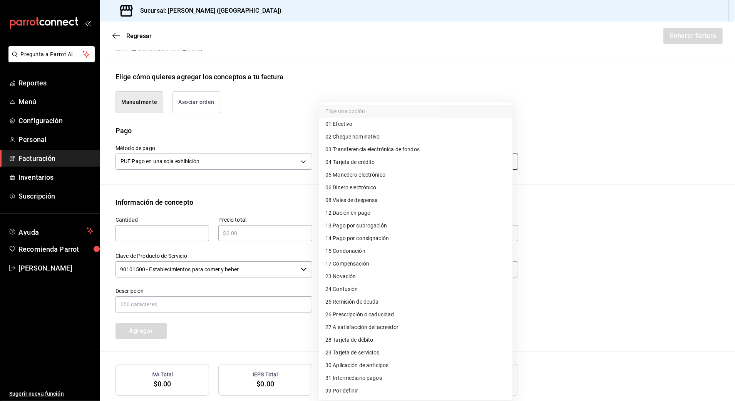
click at [356, 160] on body "Pregunta a Parrot AI Reportes Menú Configuración Personal Facturación Inventari…" at bounding box center [367, 200] width 735 height 401
click at [351, 341] on span "28 Tarjeta de débito" at bounding box center [349, 340] width 48 height 8
type input "28"
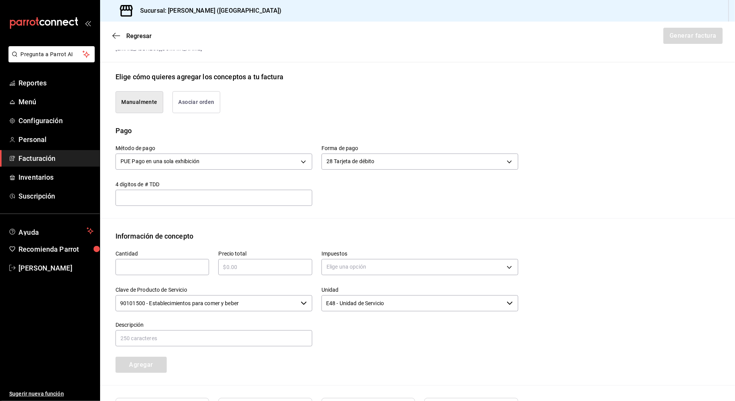
click at [155, 264] on input "text" at bounding box center [162, 266] width 94 height 9
type input "1"
drag, startPoint x: 269, startPoint y: 262, endPoint x: 266, endPoint y: 259, distance: 4.4
click at [267, 259] on div "​" at bounding box center [265, 267] width 94 height 16
type input "$28551.01"
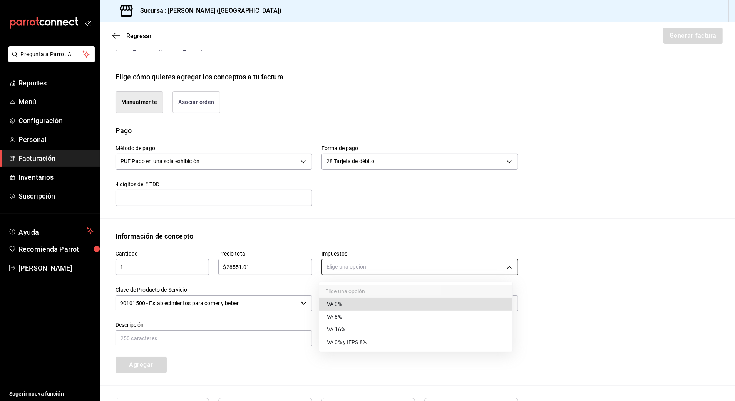
click at [359, 266] on body "Pregunta a Parrot AI Reportes Menú Configuración Personal Facturación Inventari…" at bounding box center [367, 200] width 735 height 401
click at [349, 329] on li "IVA 16%" at bounding box center [415, 329] width 193 height 13
type input "IVA_16"
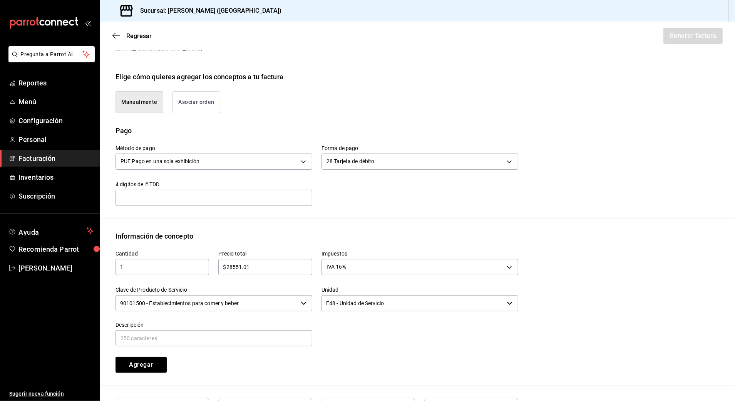
click at [273, 302] on input "90101500 - Establecimientos para comer y beber" at bounding box center [206, 303] width 182 height 16
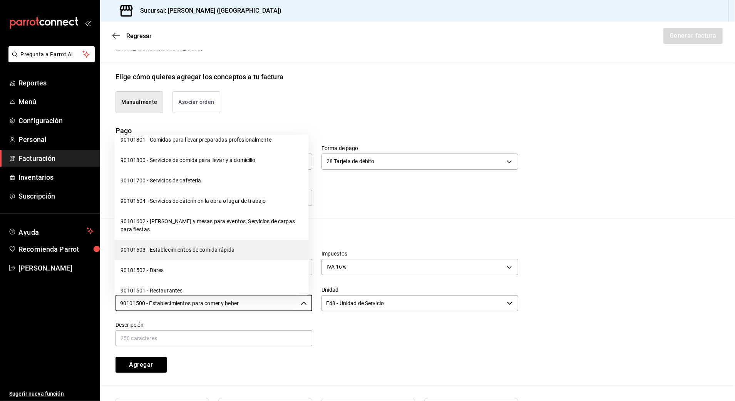
scroll to position [102, 0]
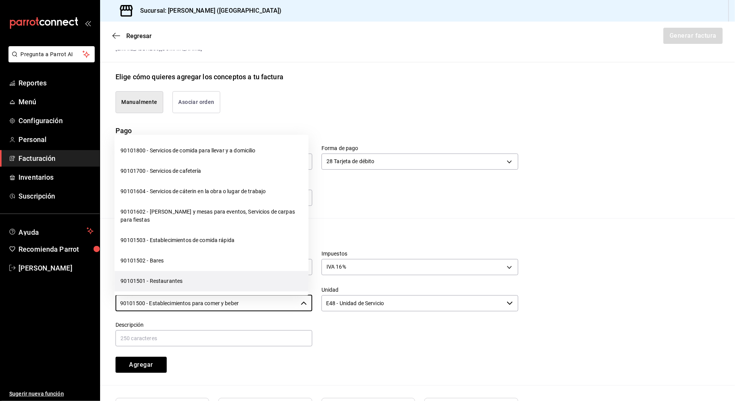
click at [194, 282] on li "90101501 - Restaurantes" at bounding box center [211, 281] width 194 height 20
type input "90101501 - Restaurantes"
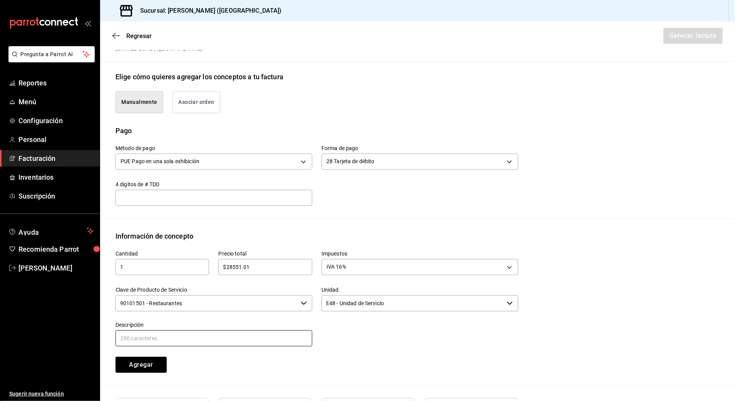
click at [160, 336] on input "text" at bounding box center [213, 338] width 197 height 16
type input "CONSUMO [PERSON_NAME]"
click at [144, 367] on button "Agregar" at bounding box center [140, 365] width 51 height 16
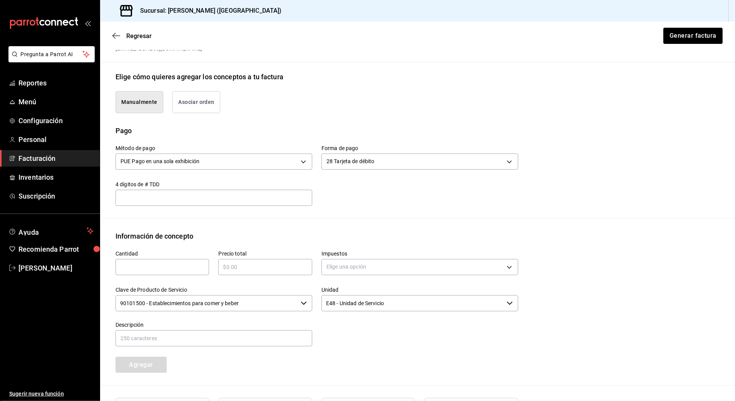
click at [182, 266] on input "text" at bounding box center [162, 266] width 94 height 9
click at [392, 322] on div at bounding box center [415, 329] width 206 height 35
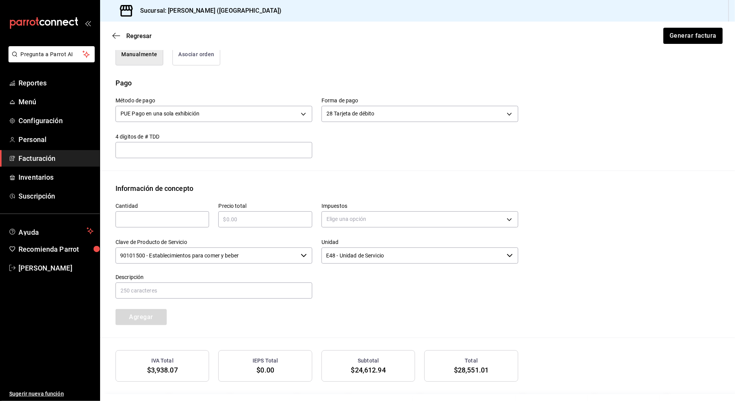
scroll to position [256, 0]
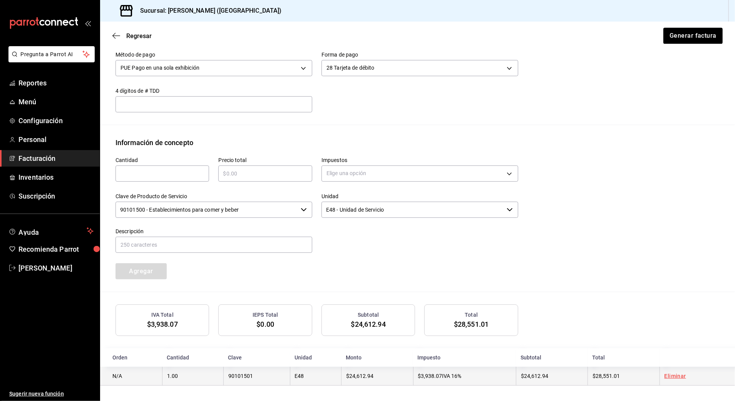
click at [670, 378] on link "Eliminar" at bounding box center [675, 376] width 22 height 6
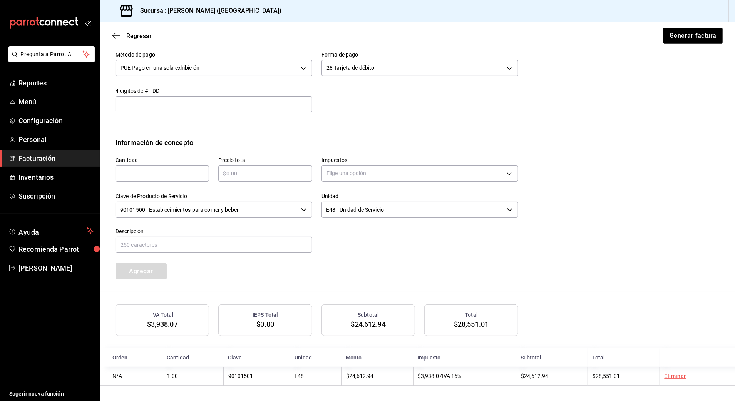
scroll to position [236, 0]
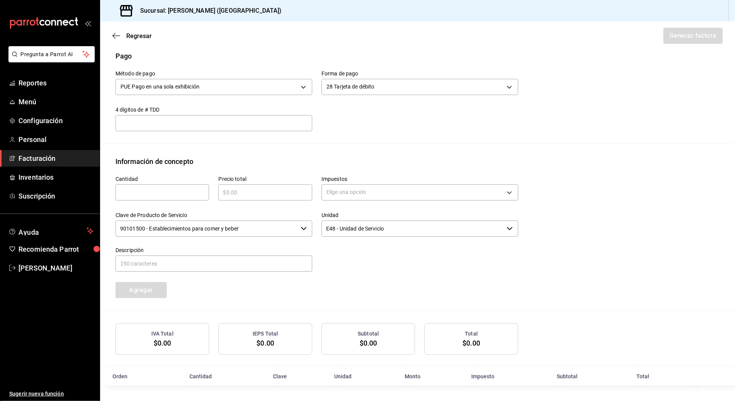
click at [170, 191] on input "text" at bounding box center [162, 192] width 94 height 9
type input "1"
click at [245, 192] on input "text" at bounding box center [265, 192] width 94 height 9
type input "$28551.01"
drag, startPoint x: 339, startPoint y: 183, endPoint x: 337, endPoint y: 188, distance: 5.4
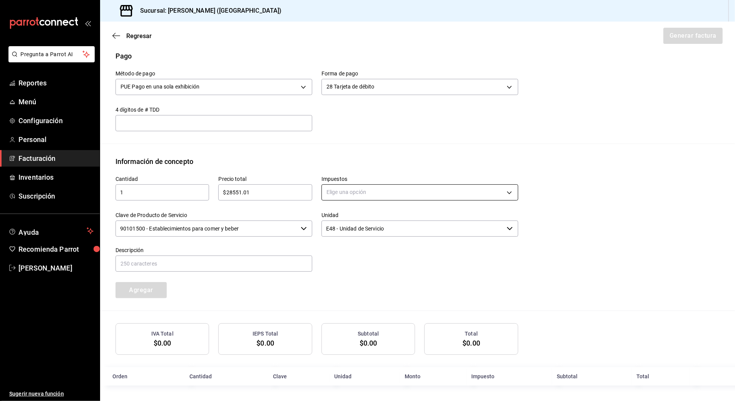
click at [339, 184] on div "Elige una opción" at bounding box center [419, 191] width 197 height 20
click at [341, 194] on body "Pregunta a Parrot AI Reportes Menú Configuración Personal Facturación Inventari…" at bounding box center [367, 200] width 735 height 401
click at [340, 256] on span "IVA 16%" at bounding box center [335, 254] width 20 height 8
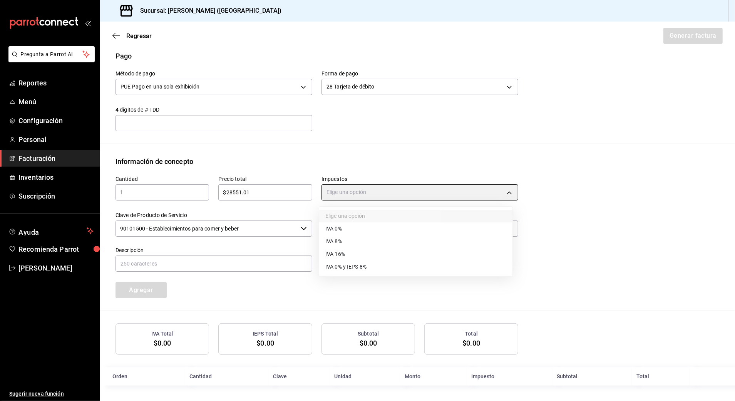
type input "IVA_16"
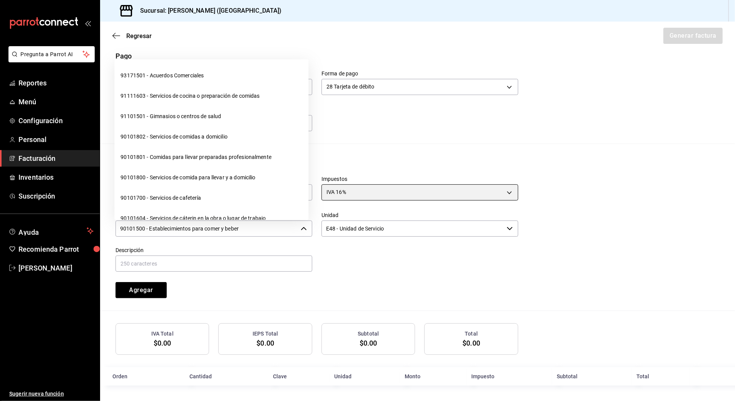
click at [301, 228] on icon "button" at bounding box center [304, 228] width 6 height 6
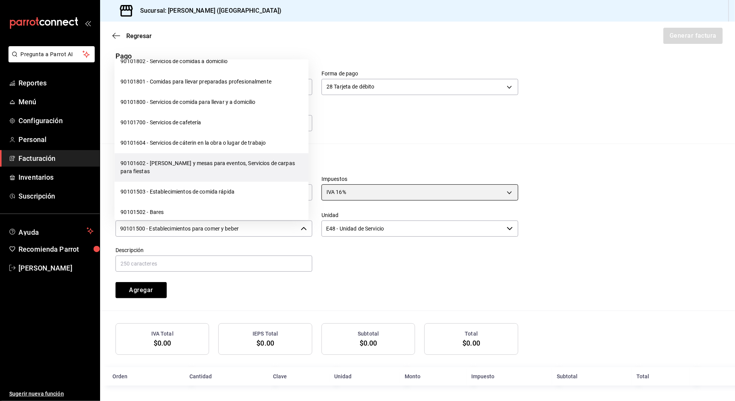
scroll to position [102, 0]
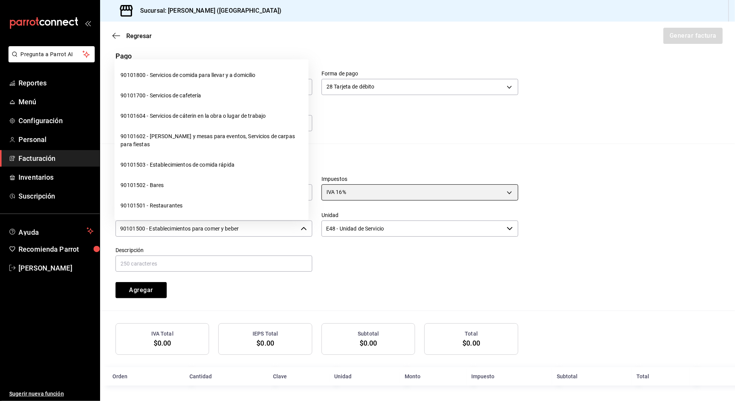
drag, startPoint x: 179, startPoint y: 203, endPoint x: 170, endPoint y: 209, distance: 11.4
click at [179, 203] on li "90101501 - Restaurantes" at bounding box center [211, 206] width 194 height 20
type input "90101501 - Restaurantes"
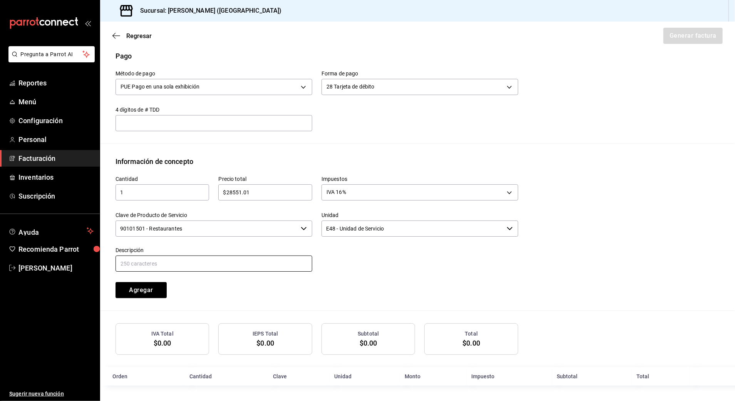
click at [165, 260] on input "text" at bounding box center [213, 264] width 197 height 16
paste input "CONSUMO DE ALIMENTOS Y BEBIDAS"
type input "CONSUMO DE ALIMENTOS Y BEBIDAS"
click at [152, 288] on button "Agregar" at bounding box center [140, 290] width 51 height 16
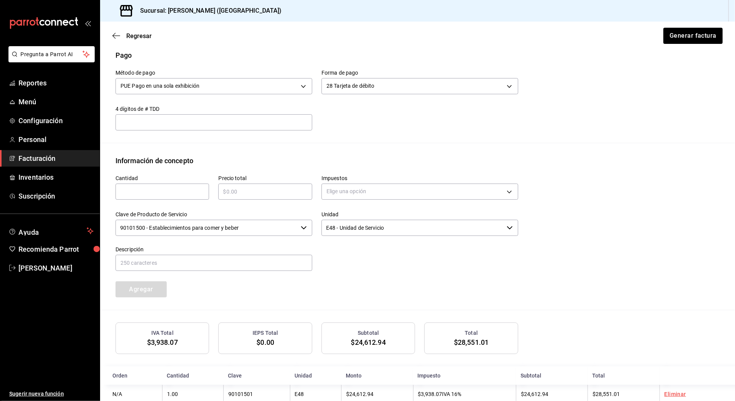
click at [175, 188] on input "text" at bounding box center [162, 191] width 94 height 9
type input "1"
click at [248, 194] on input "text" at bounding box center [265, 191] width 94 height 9
type input "$8930"
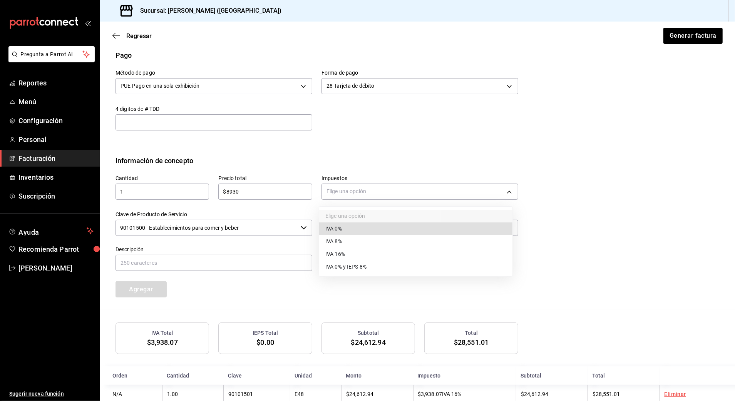
click at [402, 188] on body "Pregunta a Parrot AI Reportes Menú Configuración Personal Facturación Inventari…" at bounding box center [367, 200] width 735 height 401
drag, startPoint x: 364, startPoint y: 228, endPoint x: 356, endPoint y: 228, distance: 8.1
click at [364, 228] on li "IVA 0%" at bounding box center [415, 228] width 193 height 13
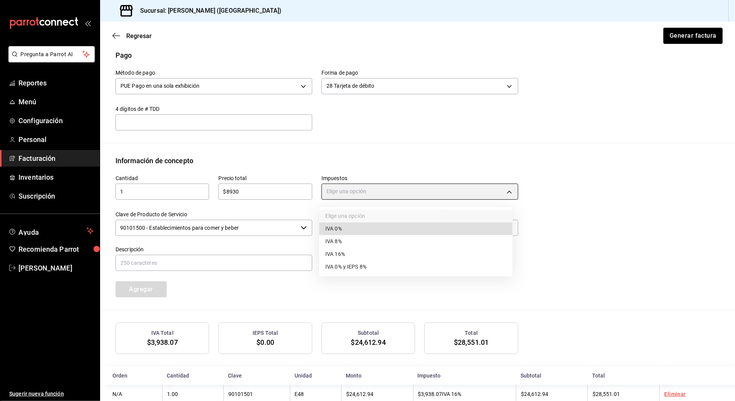
type input "IVA_0"
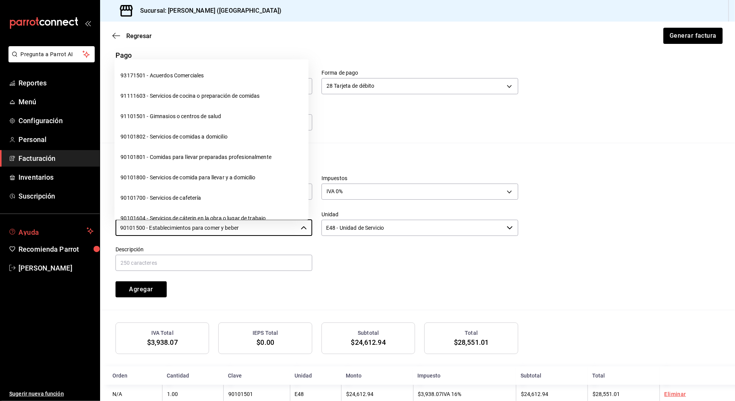
drag, startPoint x: 281, startPoint y: 228, endPoint x: 80, endPoint y: 230, distance: 200.5
click at [80, 230] on div "Pregunta a Parrot AI Reportes Menú Configuración Personal Facturación Inventari…" at bounding box center [367, 200] width 735 height 401
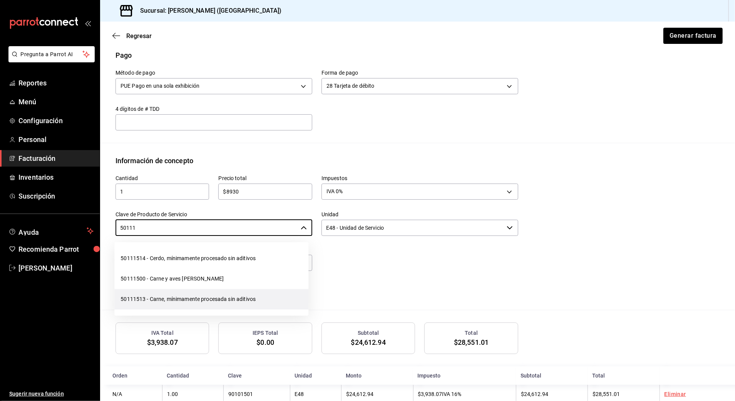
click at [138, 296] on li "50111513 - Carne, mínimamente procesada sin aditivos" at bounding box center [211, 299] width 194 height 20
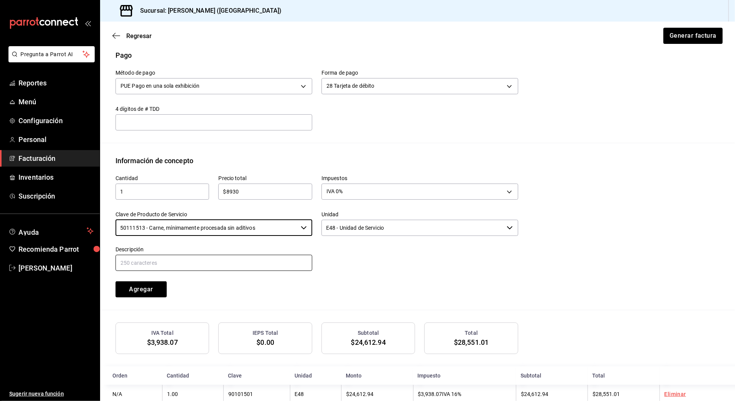
type input "50111513 - Carne, mínimamente procesada sin aditivos"
click at [149, 266] on input "text" at bounding box center [213, 263] width 197 height 16
type input "CONSUMO [PERSON_NAME]"
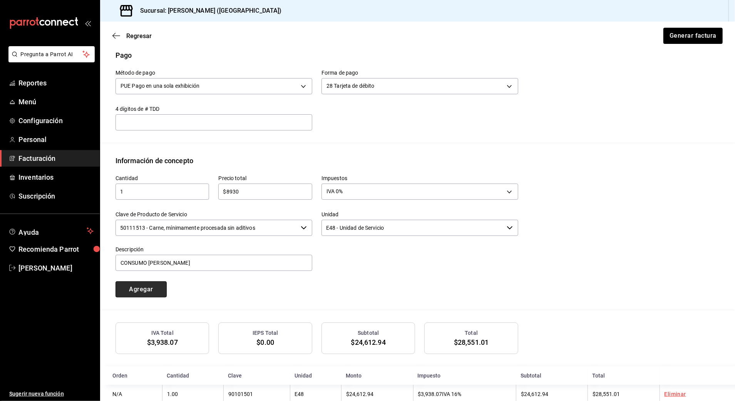
click at [142, 287] on button "Agregar" at bounding box center [140, 289] width 51 height 16
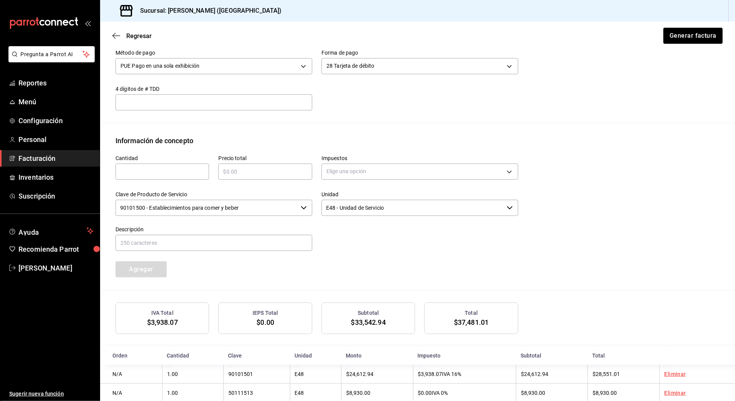
scroll to position [276, 0]
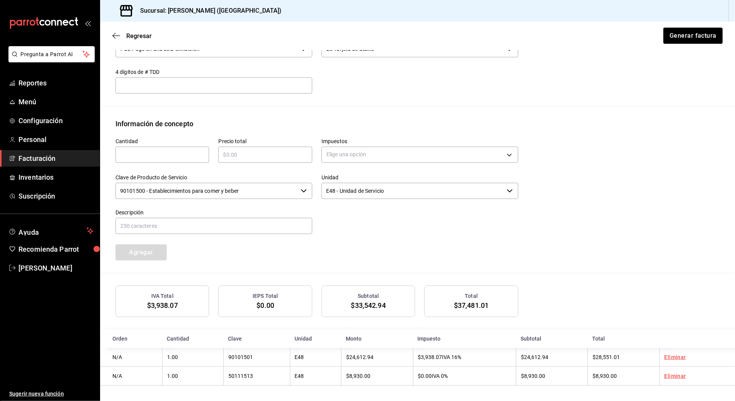
click at [664, 356] on link "Eliminar" at bounding box center [675, 357] width 22 height 6
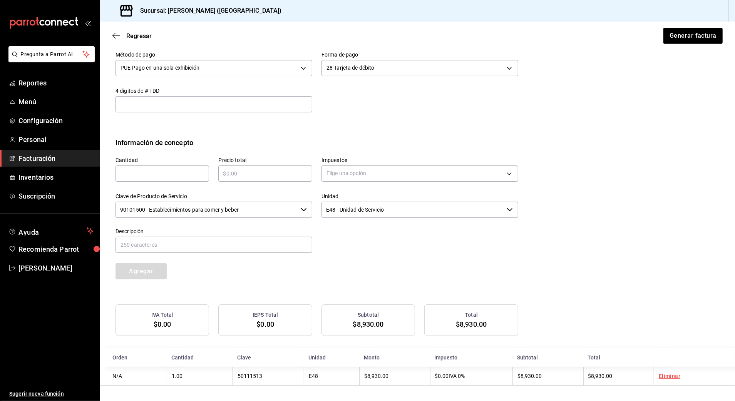
scroll to position [256, 0]
click at [173, 171] on input "text" at bounding box center [162, 173] width 94 height 9
type input "1"
click at [243, 172] on input "text" at bounding box center [265, 173] width 94 height 9
type input "$5"
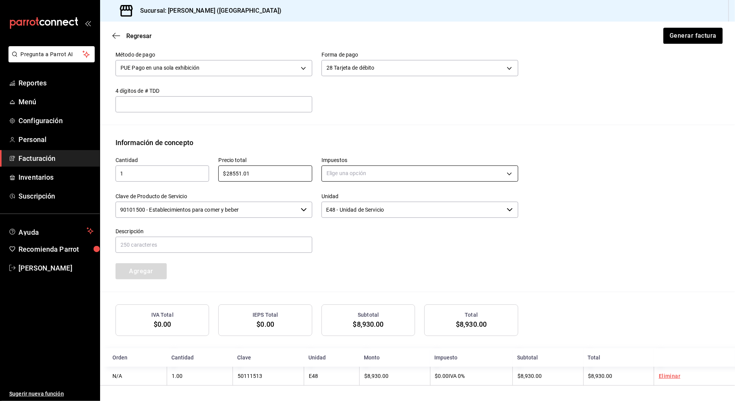
type input "$28551.01"
click at [369, 169] on body "Pregunta a Parrot AI Reportes Menú Configuración Personal Facturación Inventari…" at bounding box center [367, 200] width 735 height 401
click at [337, 231] on span "IVA 16%" at bounding box center [335, 234] width 20 height 8
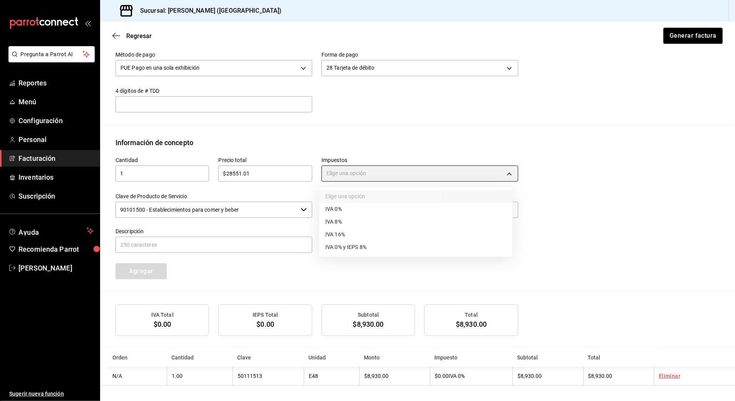
type input "IVA_16"
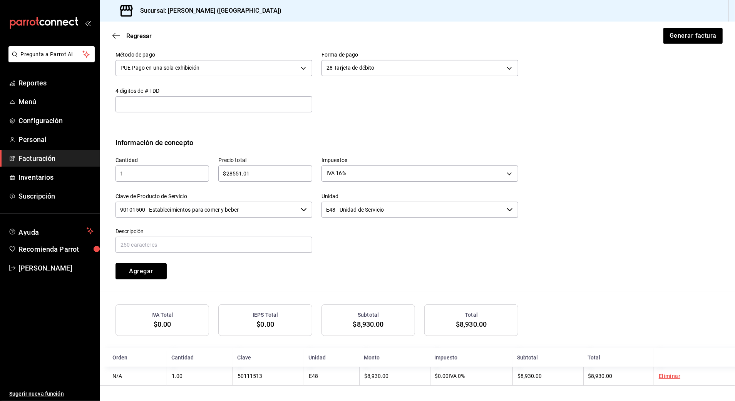
click at [245, 214] on input "90101500 - Establecimientos para comer y beber" at bounding box center [206, 210] width 182 height 16
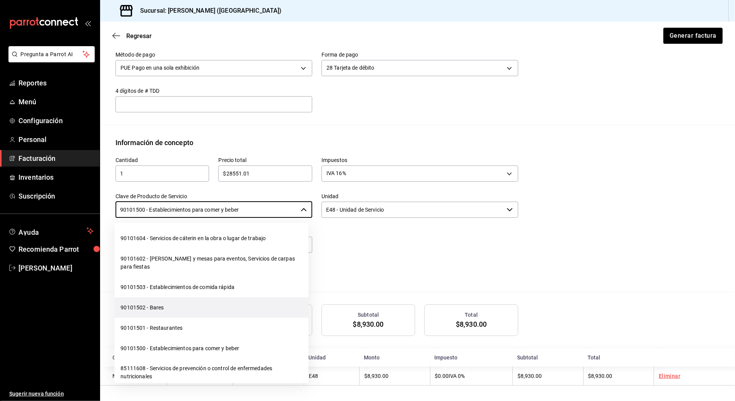
scroll to position [154, 0]
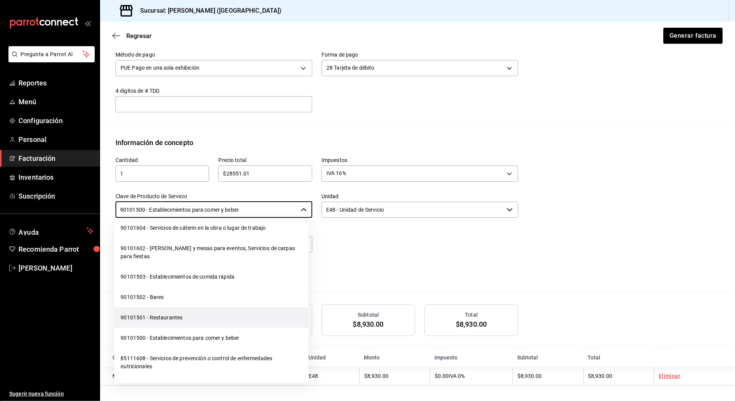
click at [172, 313] on li "90101501 - Restaurantes" at bounding box center [211, 317] width 194 height 20
type input "90101501 - Restaurantes"
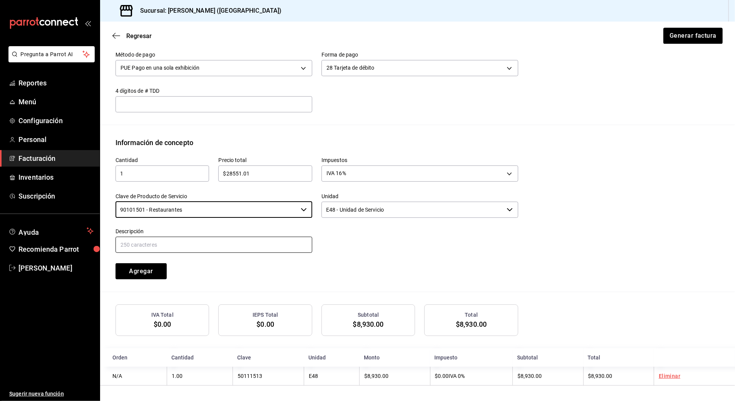
click at [235, 245] on input "text" at bounding box center [213, 245] width 197 height 16
paste input "CONSUMO DE ALIMENTOS Y BEBIDAS"
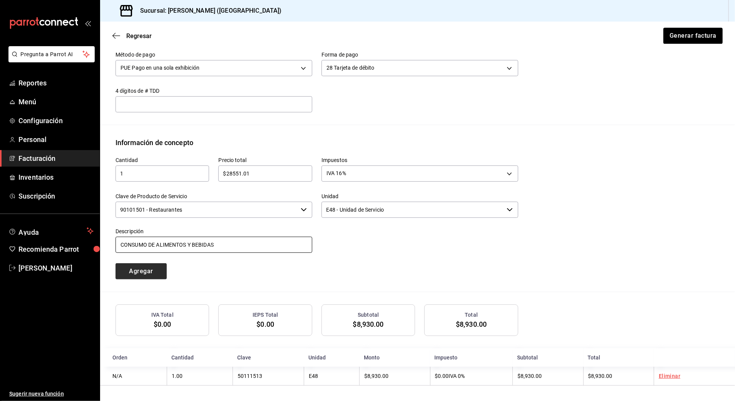
type input "CONSUMO DE ALIMENTOS Y BEBIDAS"
click at [149, 271] on button "Agregar" at bounding box center [140, 271] width 51 height 16
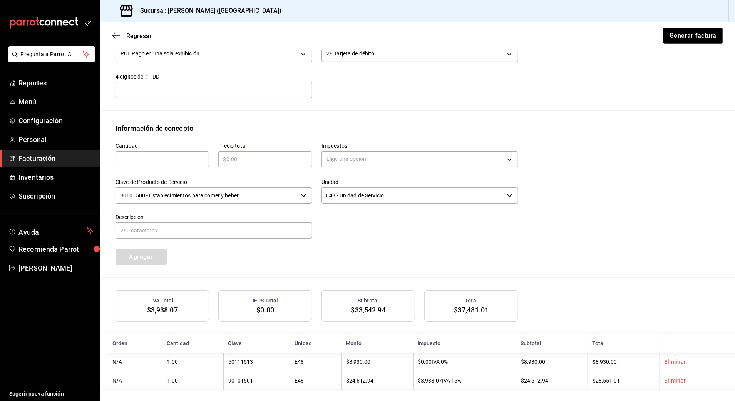
scroll to position [276, 0]
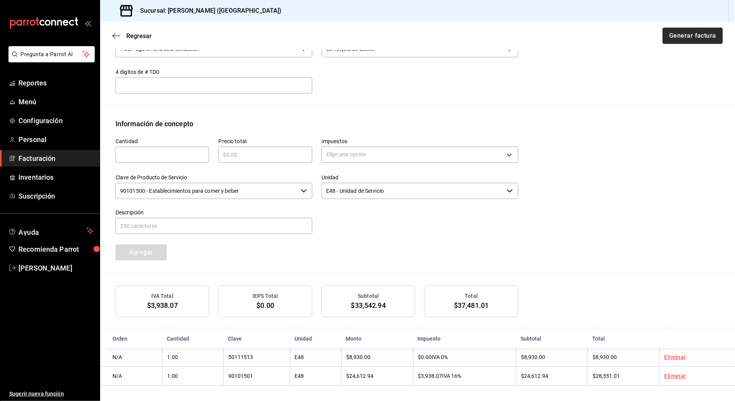
click at [685, 33] on button "Generar factura" at bounding box center [692, 36] width 60 height 16
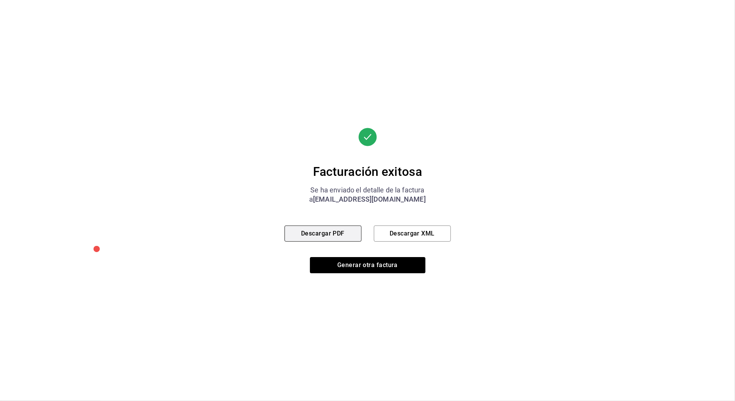
click at [325, 230] on button "Descargar PDF" at bounding box center [322, 233] width 77 height 16
click at [376, 262] on button "Generar otra factura" at bounding box center [367, 265] width 115 height 16
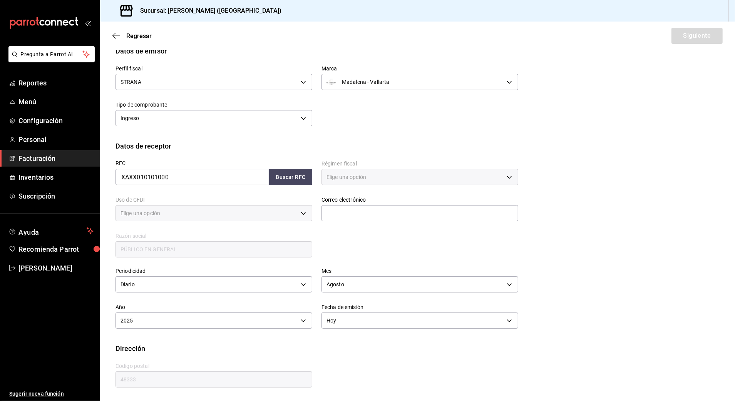
type input "616"
type input "S01"
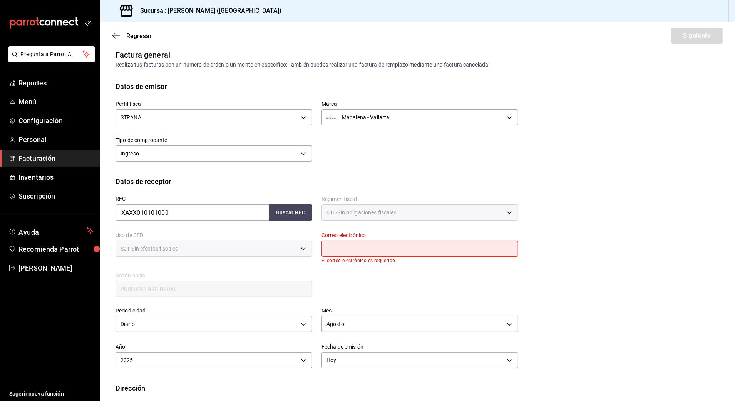
scroll to position [0, 0]
